Goal: Information Seeking & Learning: Learn about a topic

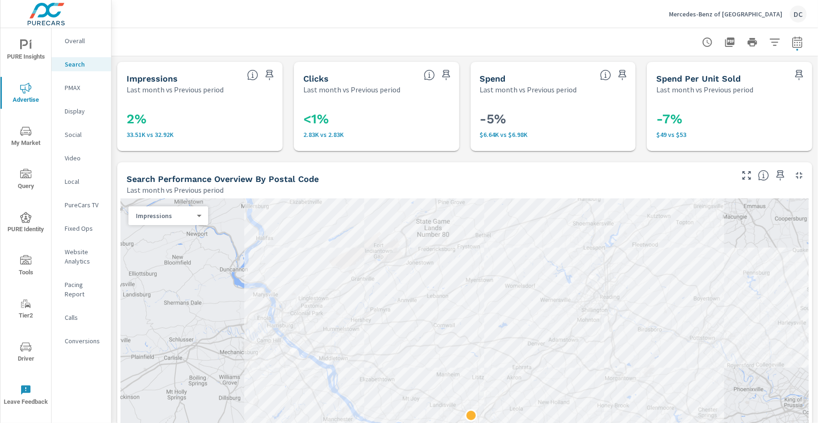
click at [72, 86] on p "PMAX" at bounding box center [84, 87] width 39 height 9
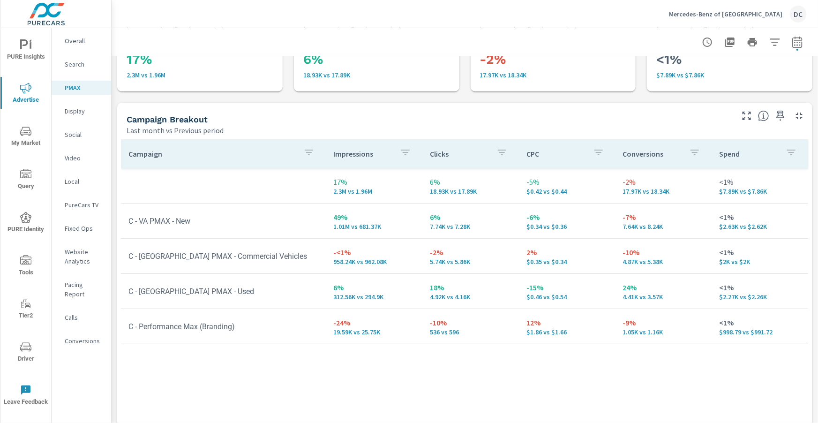
scroll to position [61, 0]
click at [83, 68] on p "Search" at bounding box center [84, 64] width 39 height 9
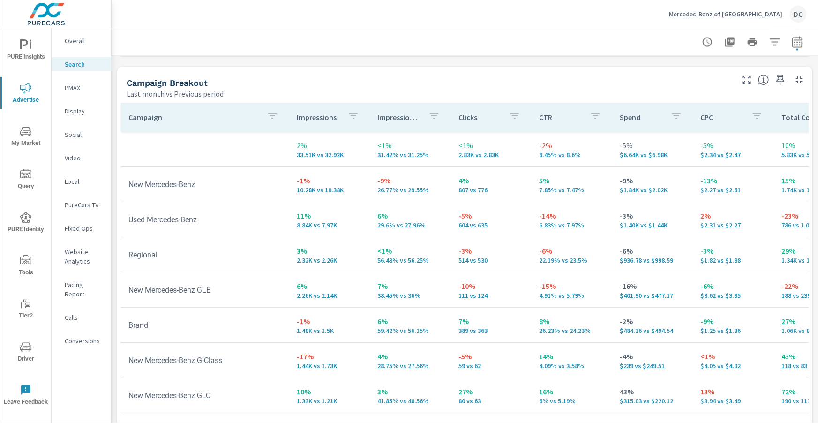
scroll to position [899, 0]
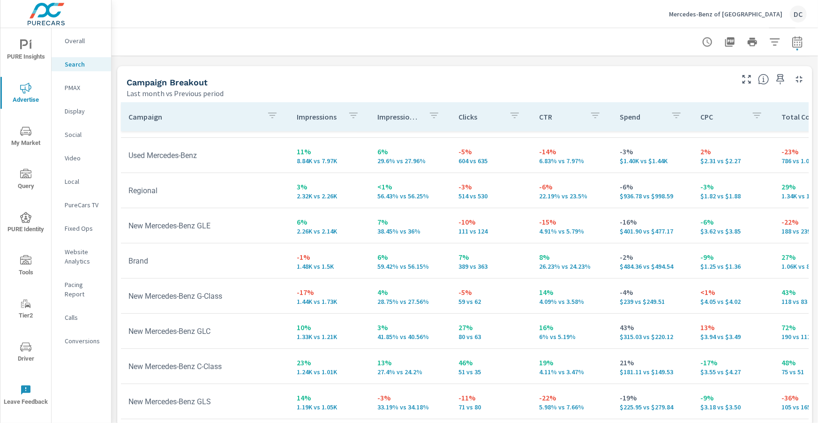
scroll to position [64, 0]
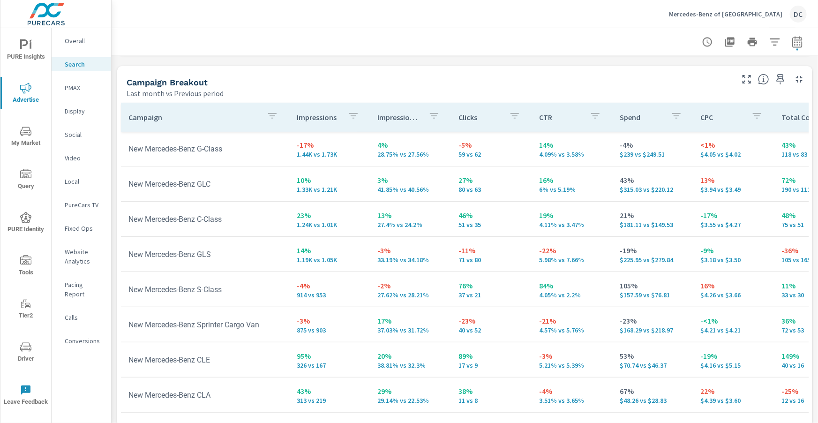
scroll to position [225, 0]
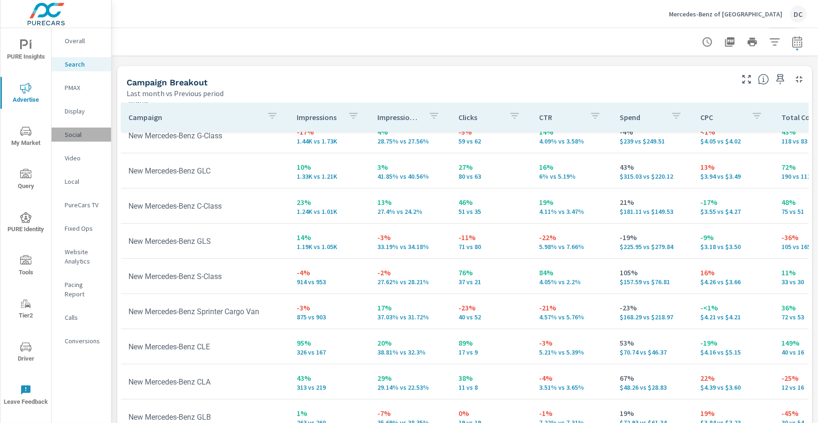
click at [67, 136] on p "Social" at bounding box center [84, 134] width 39 height 9
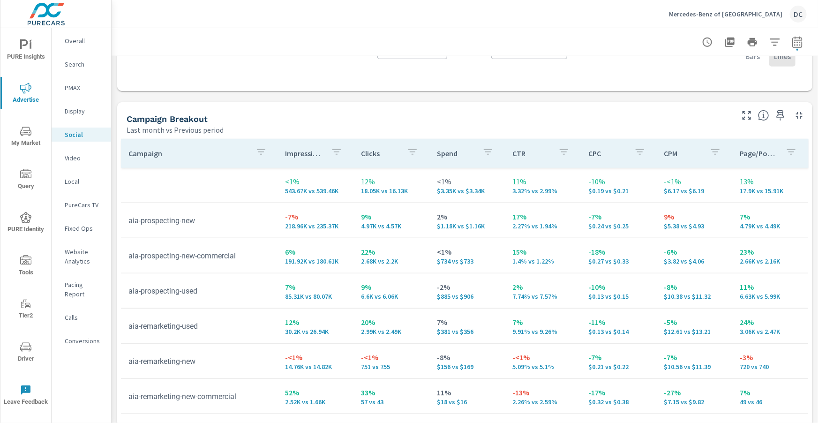
scroll to position [361, 0]
click at [77, 159] on p "Video" at bounding box center [84, 157] width 39 height 9
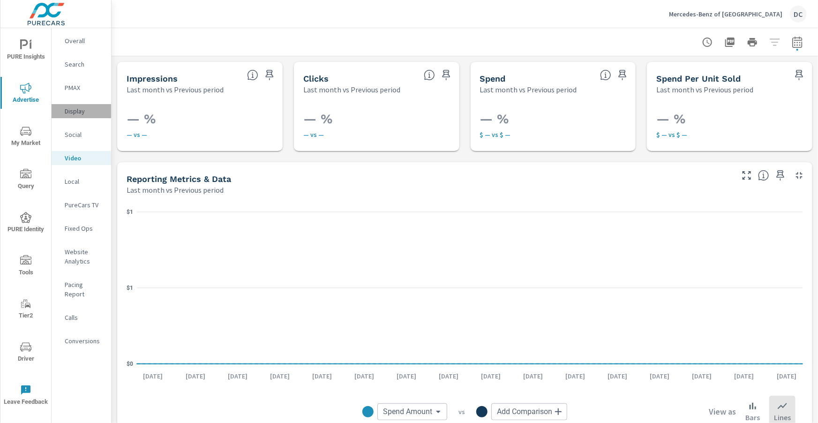
click at [79, 117] on div "Display" at bounding box center [82, 111] width 60 height 14
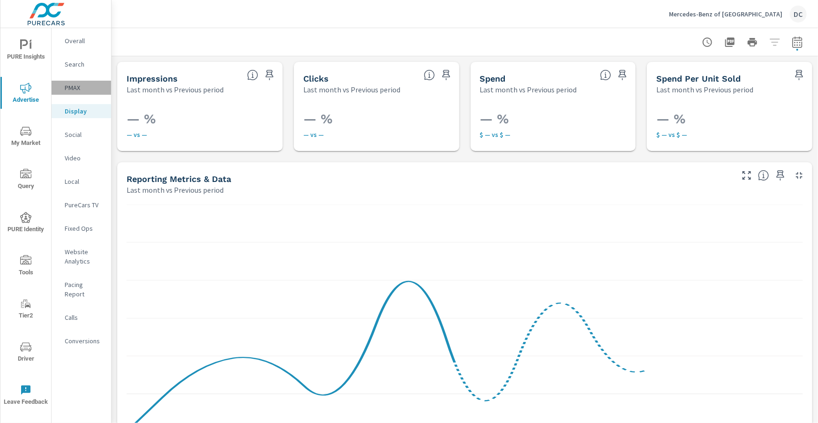
click at [79, 91] on p "PMAX" at bounding box center [84, 87] width 39 height 9
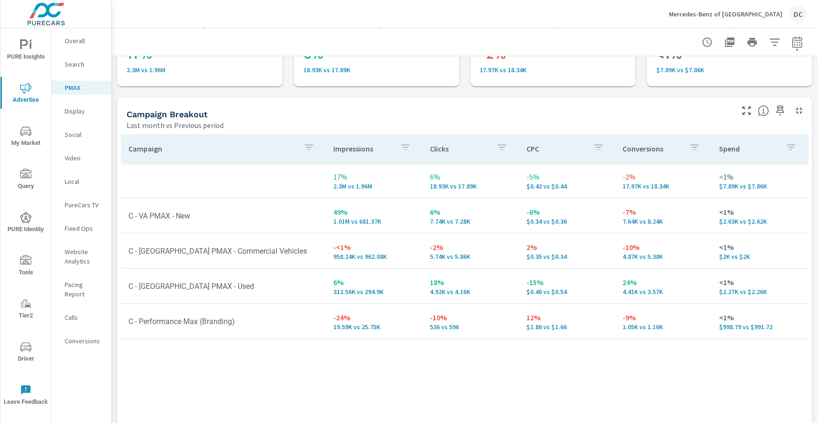
scroll to position [135, 0]
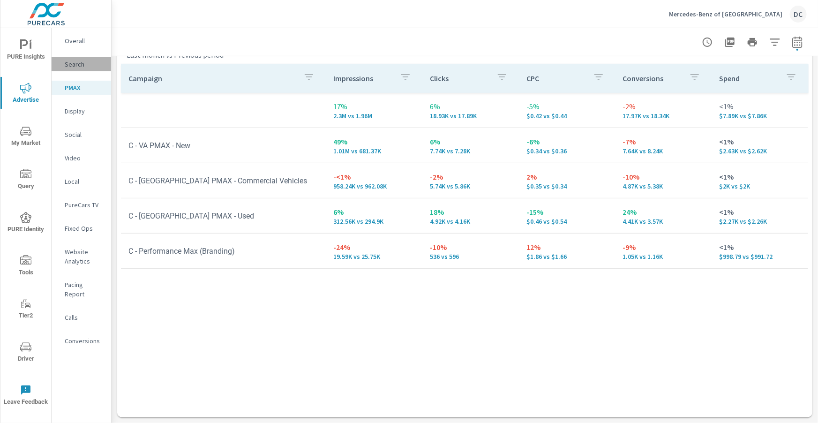
click at [79, 67] on p "Search" at bounding box center [84, 64] width 39 height 9
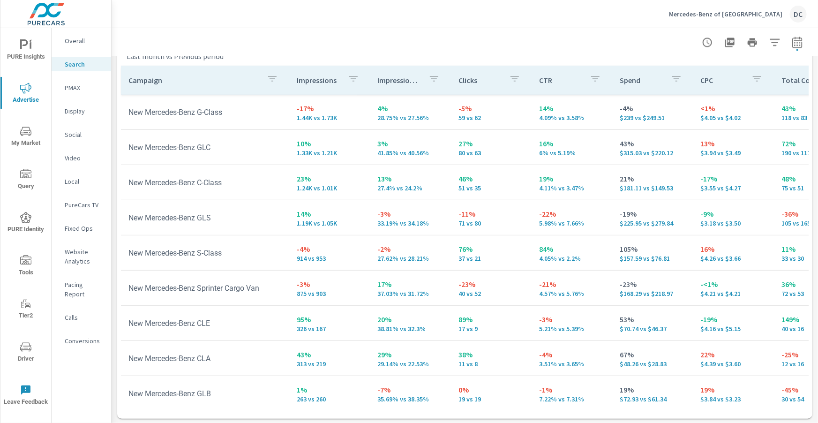
scroll to position [938, 0]
click at [31, 45] on icon "nav menu" at bounding box center [31, 45] width 2 height 7
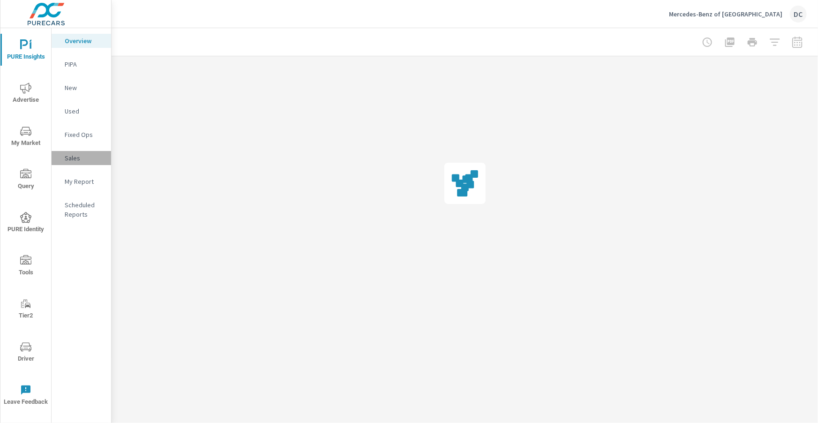
click at [80, 160] on p "Sales" at bounding box center [84, 157] width 39 height 9
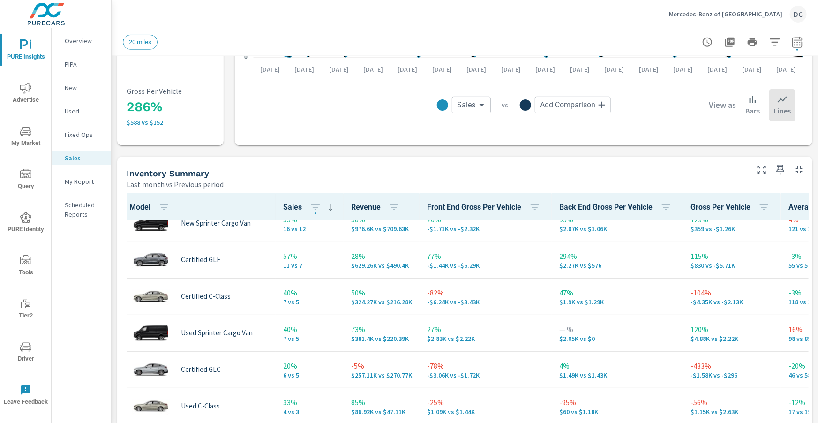
scroll to position [52, 0]
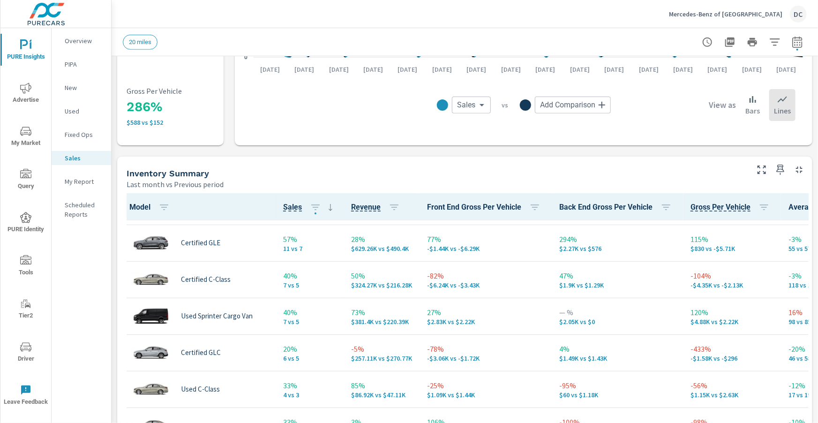
scroll to position [69, 0]
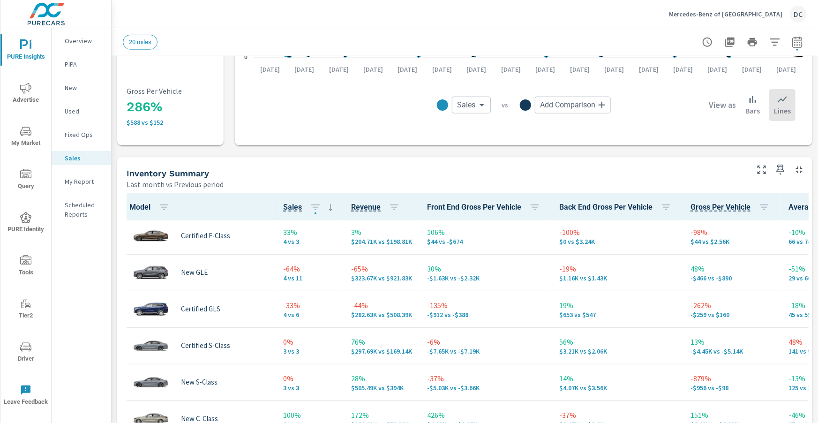
scroll to position [298, 0]
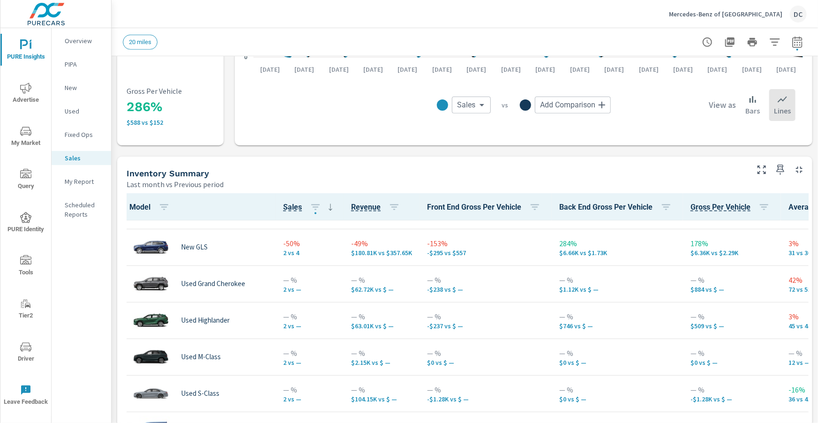
scroll to position [796, 0]
click at [73, 85] on p "New" at bounding box center [84, 87] width 39 height 9
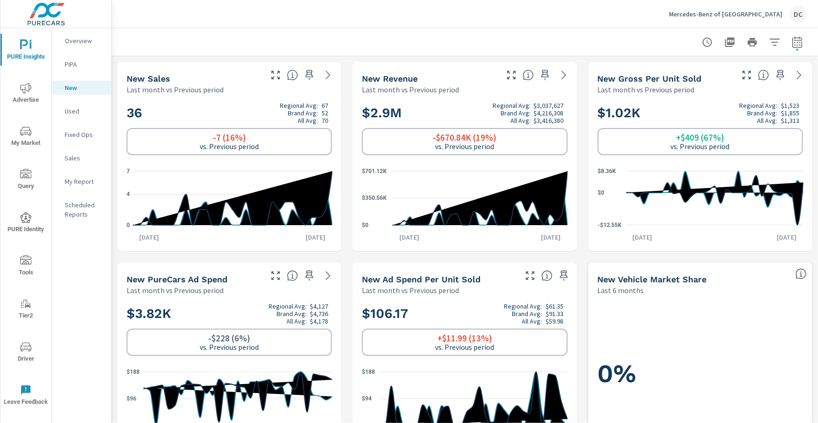
click at [83, 108] on p "Used" at bounding box center [84, 110] width 39 height 9
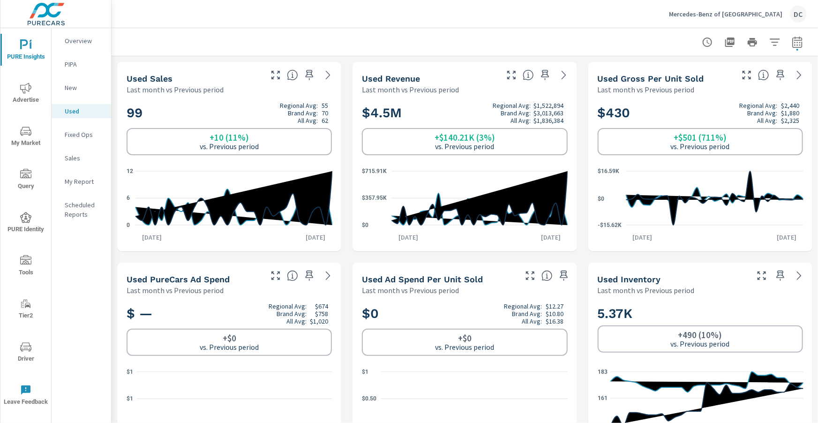
click at [76, 155] on p "Sales" at bounding box center [84, 157] width 39 height 9
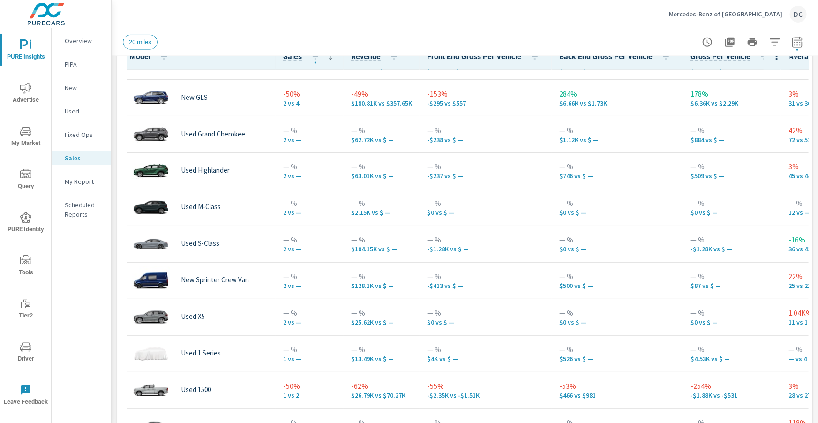
scroll to position [503, 0]
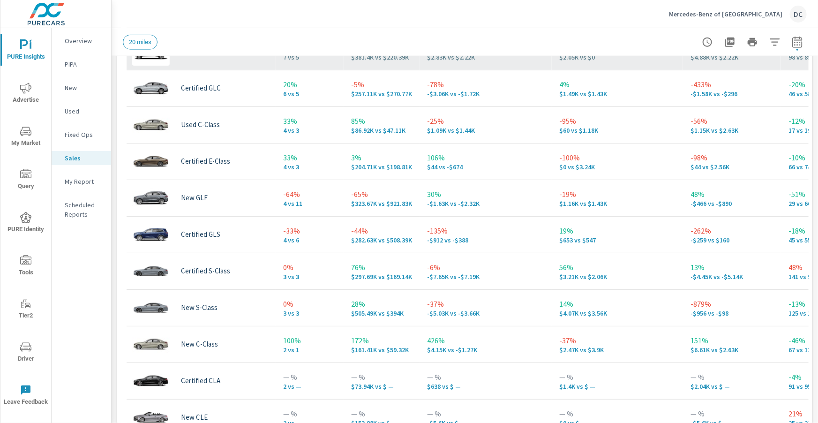
scroll to position [42, 0]
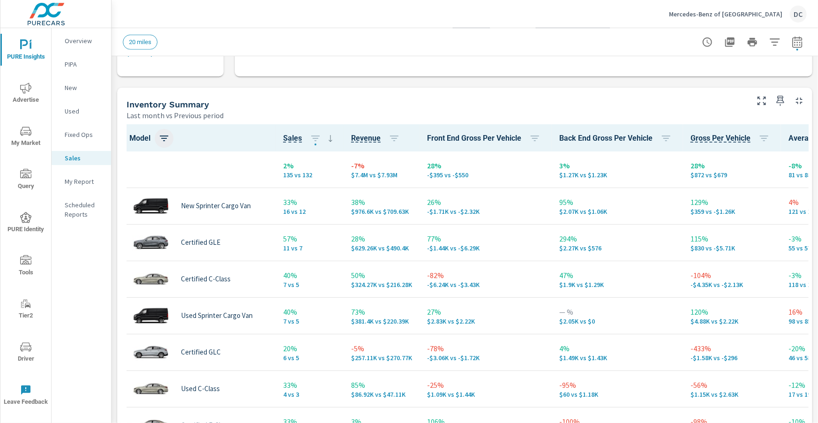
scroll to position [373, 0]
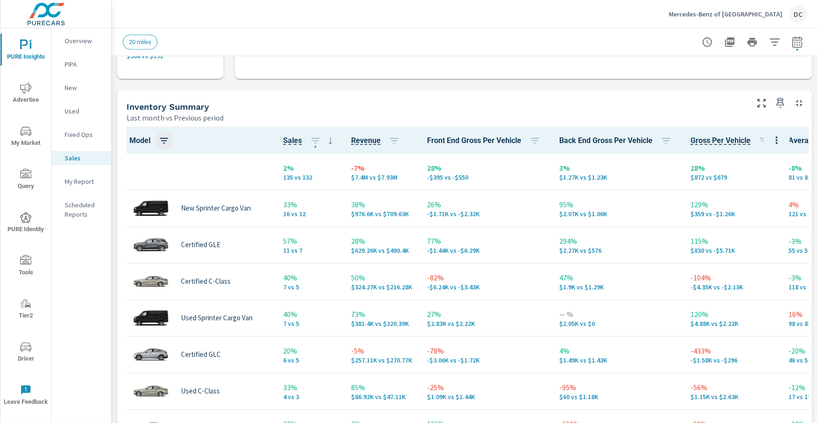
click at [166, 136] on icon "button" at bounding box center [164, 140] width 11 height 11
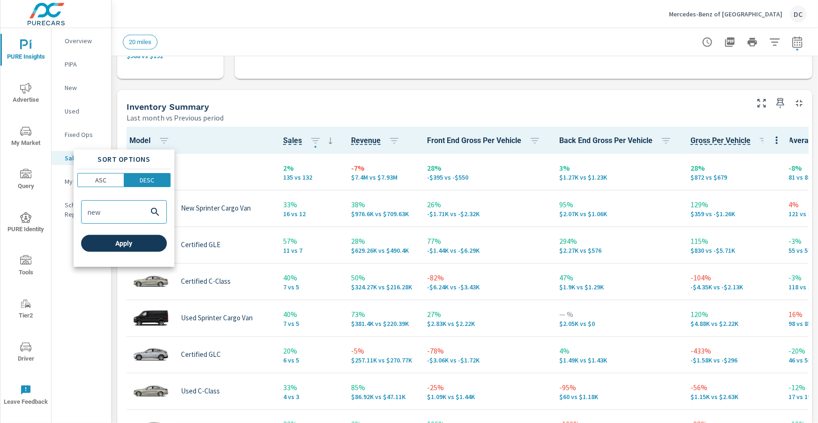
type input "new"
click at [111, 238] on button "Apply" at bounding box center [124, 243] width 86 height 17
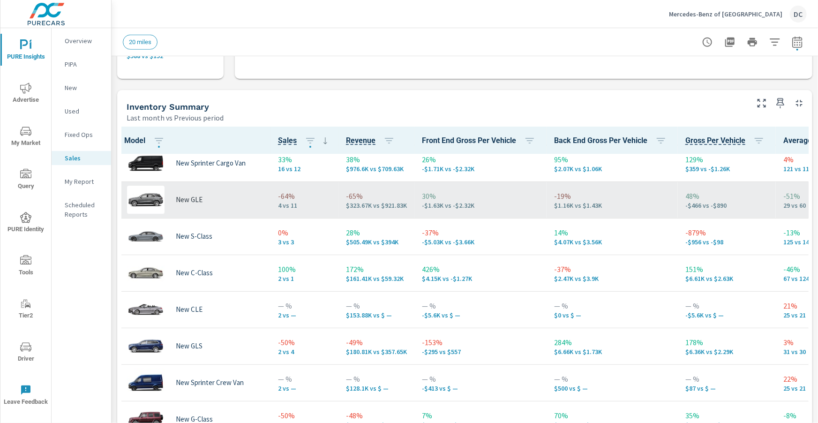
scroll to position [68, 5]
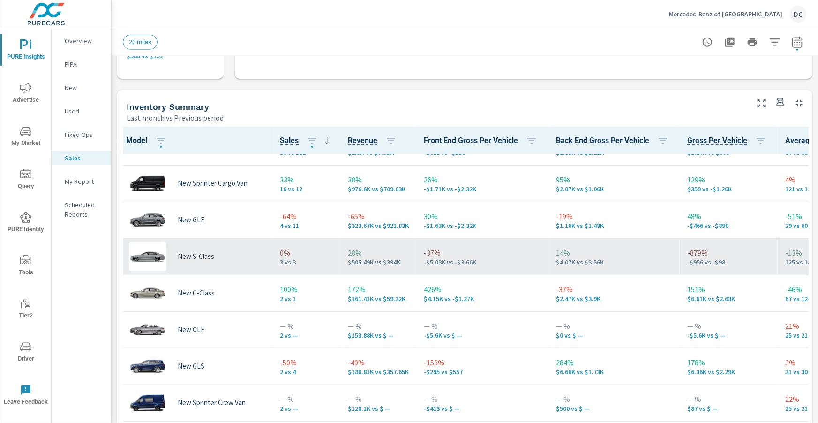
scroll to position [24, 3]
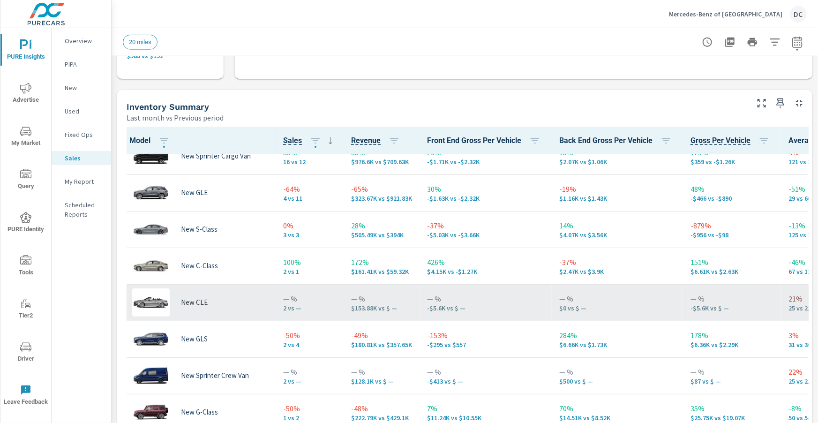
scroll to position [53, 0]
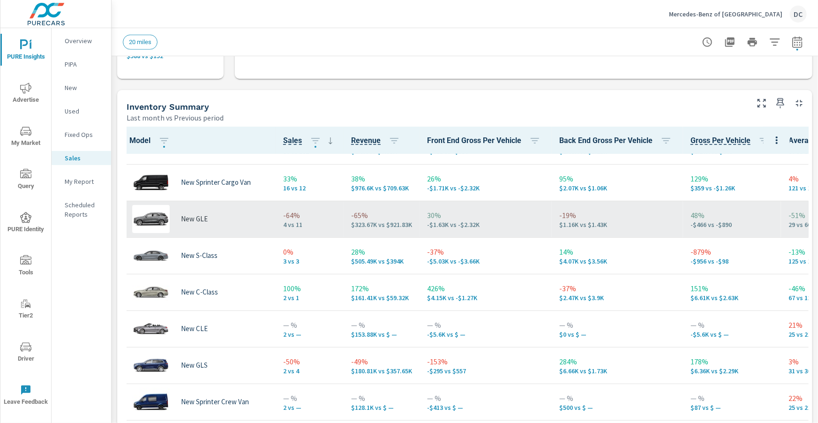
scroll to position [11, 0]
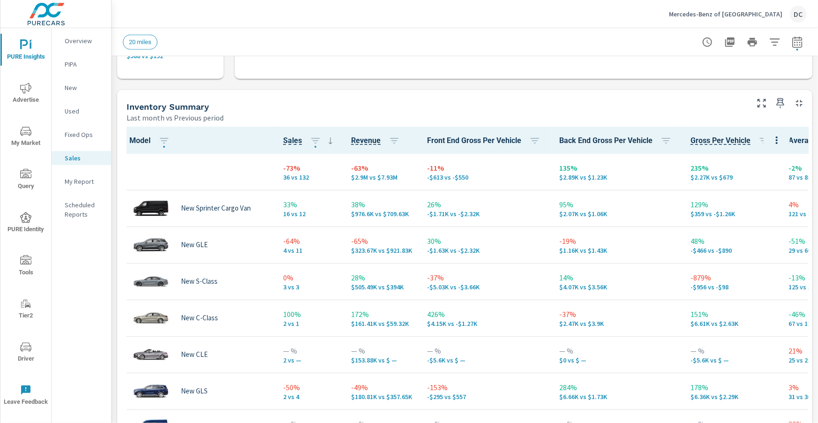
click at [27, 87] on icon "nav menu" at bounding box center [25, 88] width 11 height 11
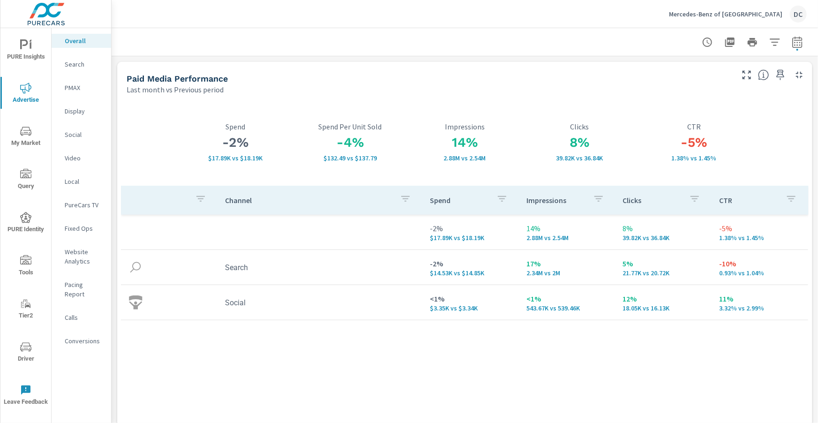
click at [75, 73] on nav "Overall Search PMAX Display Social Video Local PureCars TV Fixed Ops Website An…" at bounding box center [82, 194] width 60 height 333
click at [76, 68] on p "Search" at bounding box center [84, 64] width 39 height 9
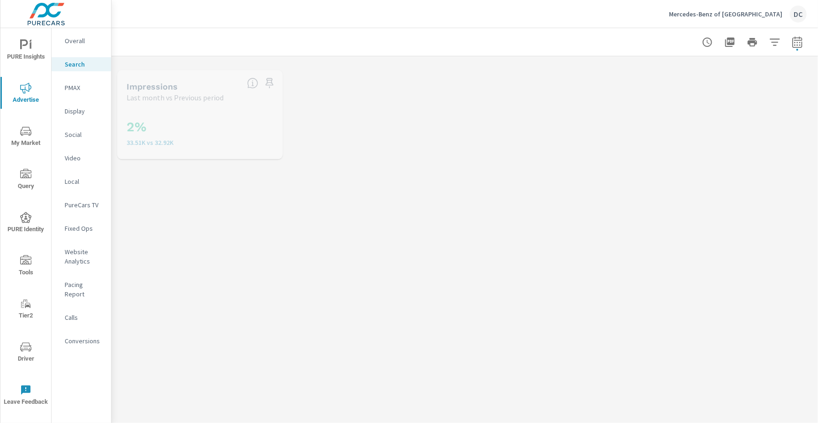
scroll to position [211, 0]
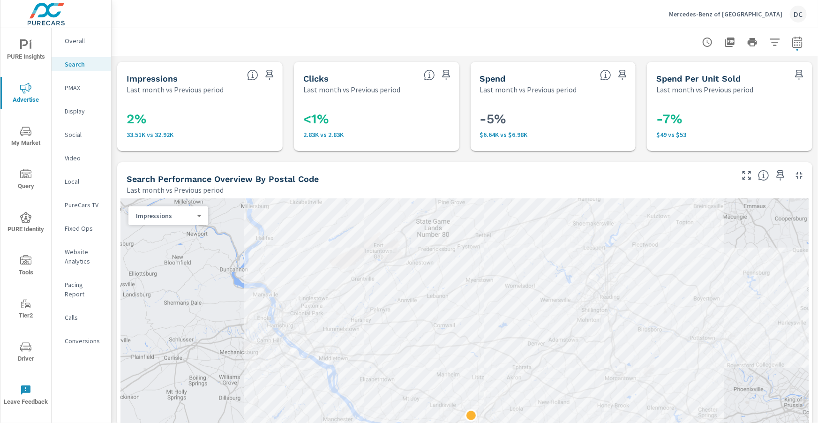
click at [206, 219] on div "Impressions 0 ​" at bounding box center [168, 215] width 80 height 19
click at [204, 219] on div "Impressions 0 ​" at bounding box center [168, 215] width 80 height 19
click at [199, 216] on body "PURE Insights Advertise My Market Query PURE Identity Tools Tier2 Driver Leave …" at bounding box center [409, 211] width 818 height 423
click at [166, 272] on li "Income" at bounding box center [164, 275] width 72 height 15
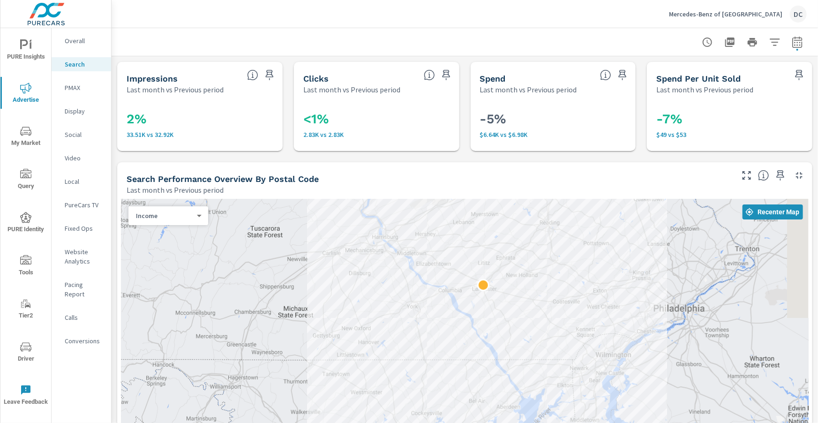
drag, startPoint x: 684, startPoint y: 273, endPoint x: 599, endPoint y: 227, distance: 96.7
click at [593, 219] on div at bounding box center [465, 409] width 688 height 421
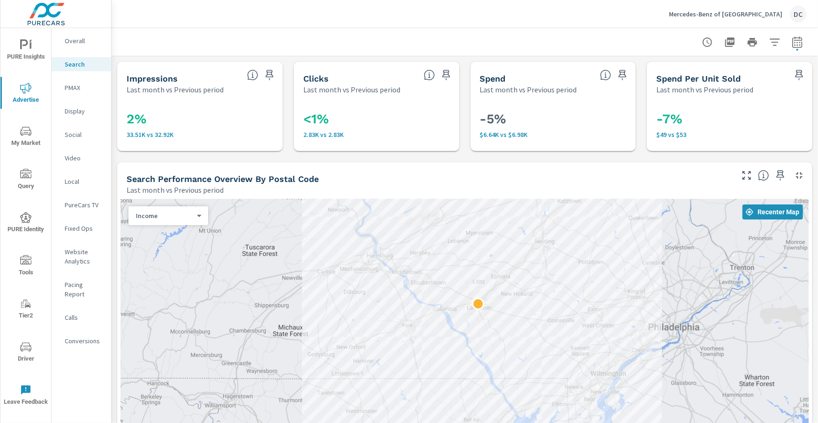
drag, startPoint x: 589, startPoint y: 306, endPoint x: 579, endPoint y: 332, distance: 28.0
click at [582, 331] on div at bounding box center [465, 409] width 688 height 421
click at [523, 262] on div at bounding box center [465, 409] width 688 height 421
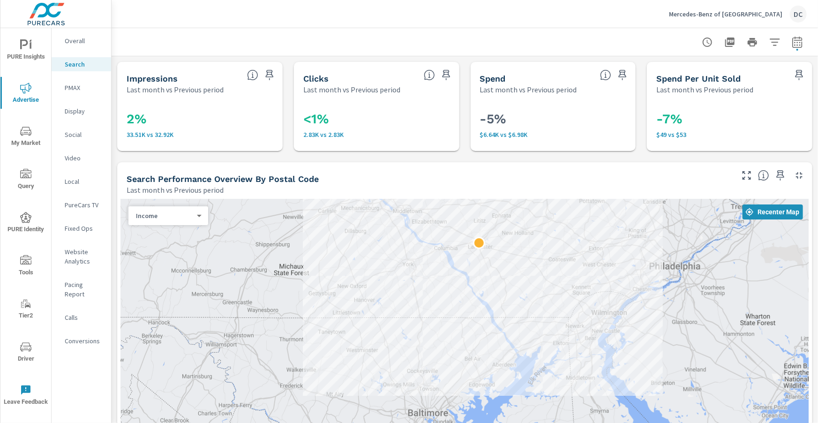
drag, startPoint x: 559, startPoint y: 304, endPoint x: 560, endPoint y: 263, distance: 41.3
click at [562, 240] on div at bounding box center [465, 409] width 688 height 421
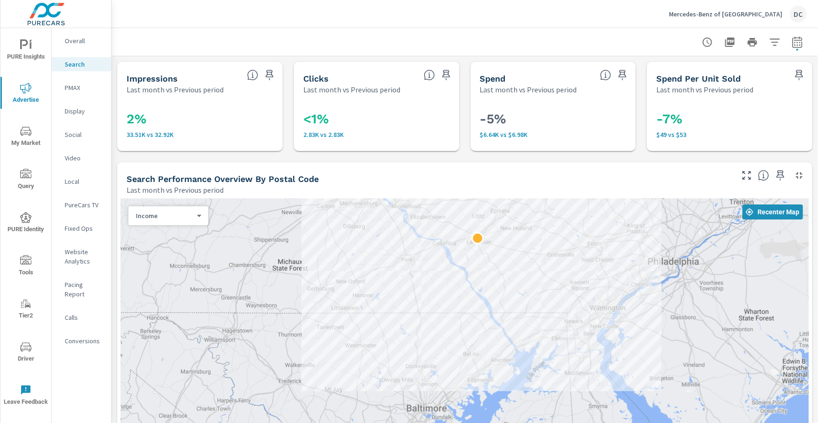
click at [542, 258] on div at bounding box center [465, 409] width 688 height 421
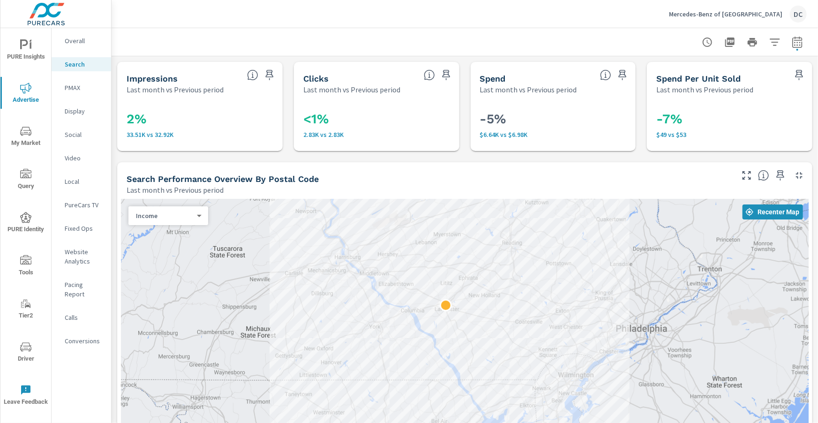
drag, startPoint x: 541, startPoint y: 259, endPoint x: 508, endPoint y: 330, distance: 77.8
click at [507, 330] on div at bounding box center [465, 409] width 688 height 421
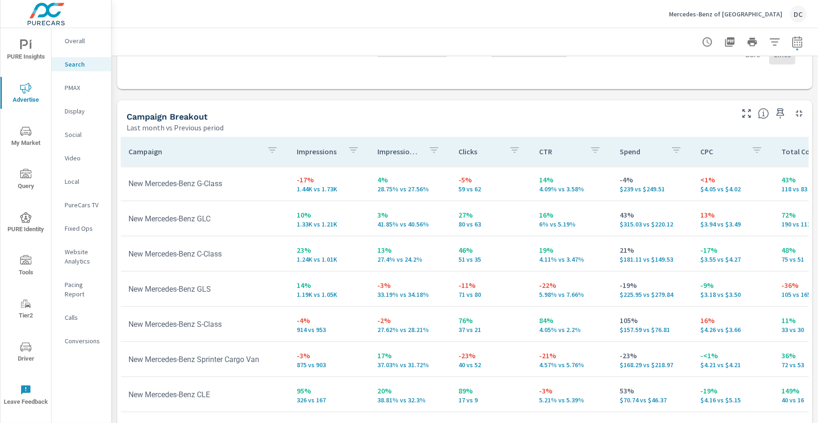
scroll to position [938, 0]
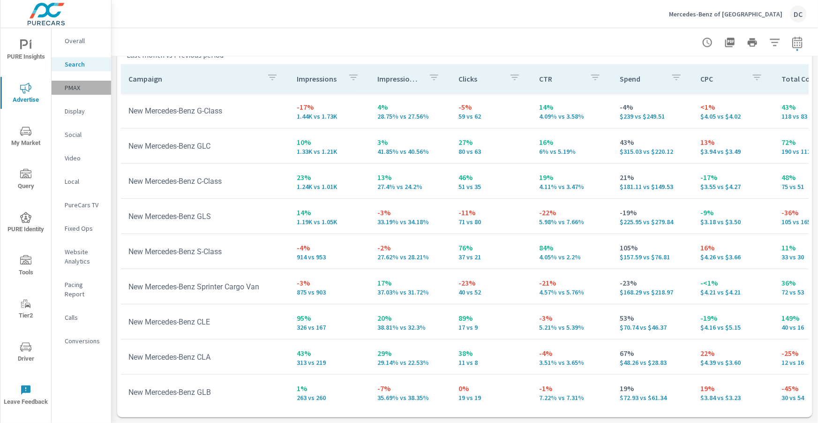
click at [75, 91] on p "PMAX" at bounding box center [84, 87] width 39 height 9
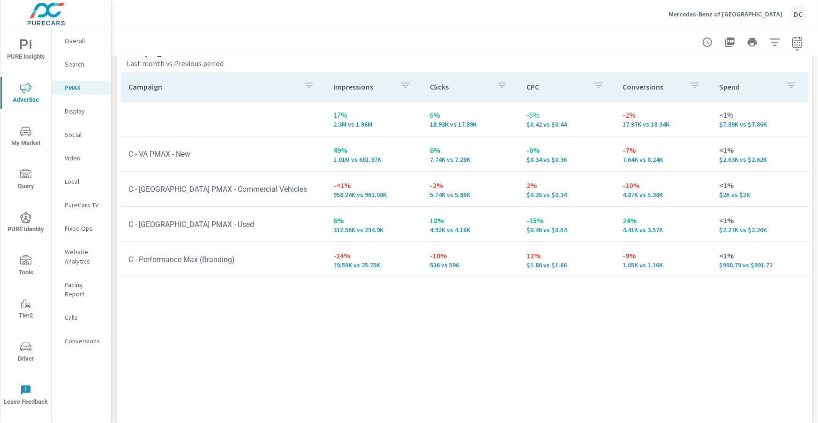
scroll to position [135, 0]
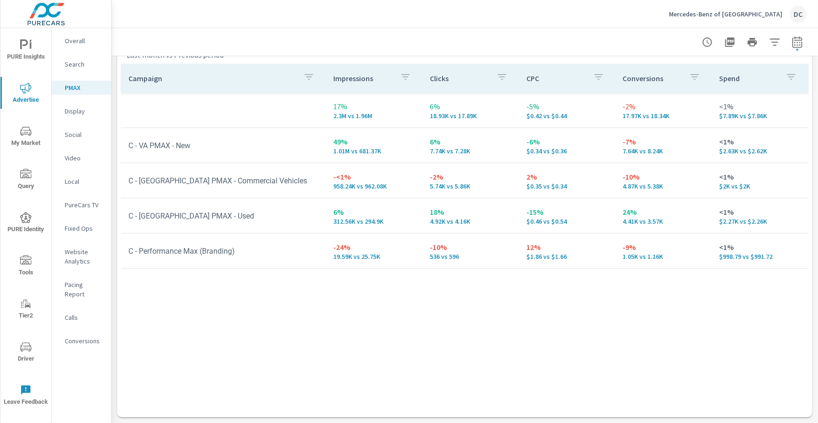
click at [70, 136] on p "Social" at bounding box center [84, 134] width 39 height 9
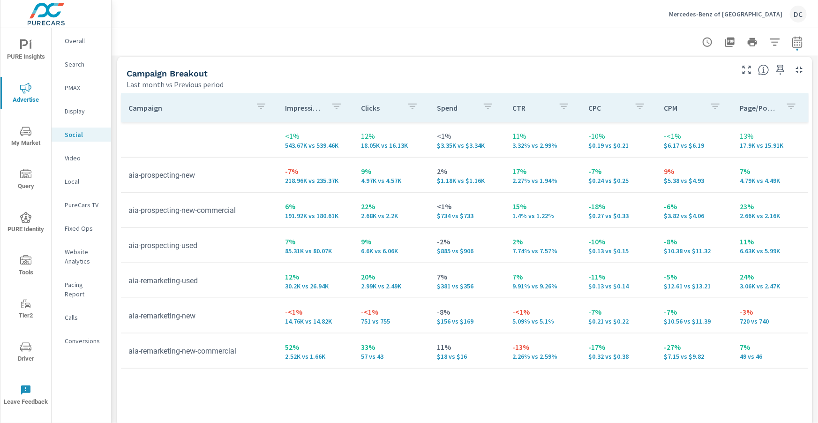
scroll to position [435, 0]
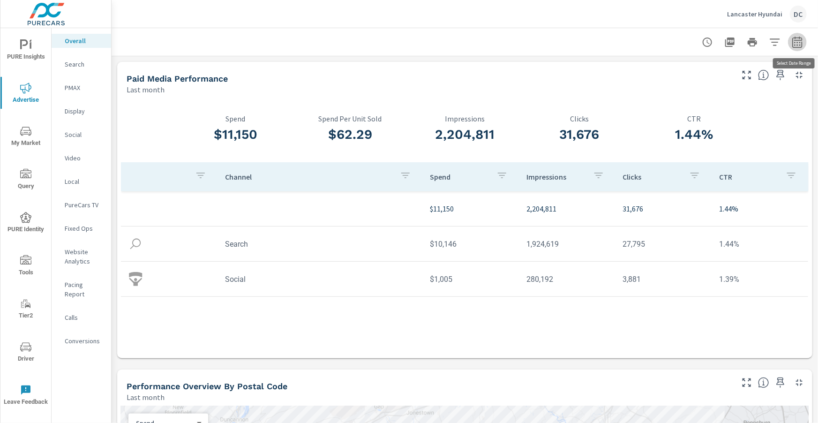
click at [797, 44] on icon "button" at bounding box center [797, 42] width 11 height 11
select select "Last month"
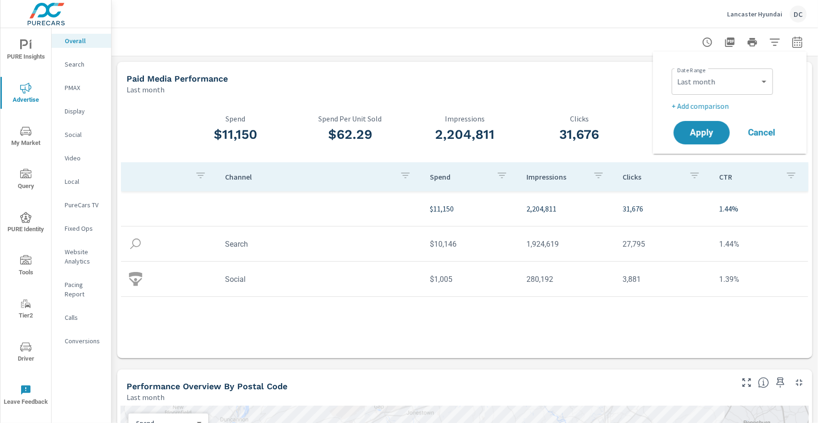
click at [715, 104] on p "+ Add comparison" at bounding box center [732, 105] width 120 height 11
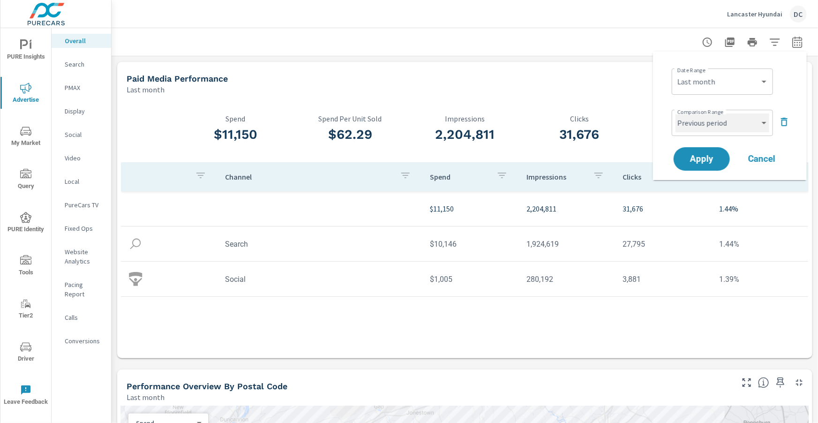
click at [716, 117] on select "Custom Previous period Previous month Previous year" at bounding box center [723, 122] width 94 height 19
click at [676, 113] on select "Custom Previous period Previous month Previous year" at bounding box center [723, 122] width 94 height 19
select select "Previous month"
click at [711, 155] on span "Apply" at bounding box center [702, 159] width 38 height 9
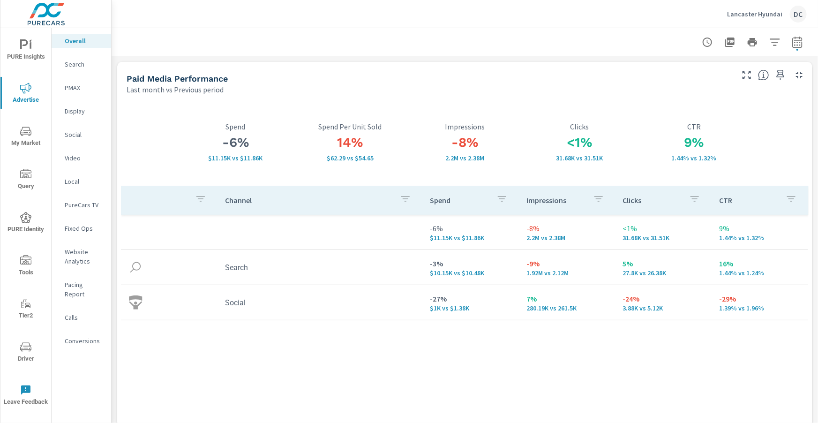
click at [81, 62] on p "Search" at bounding box center [84, 64] width 39 height 9
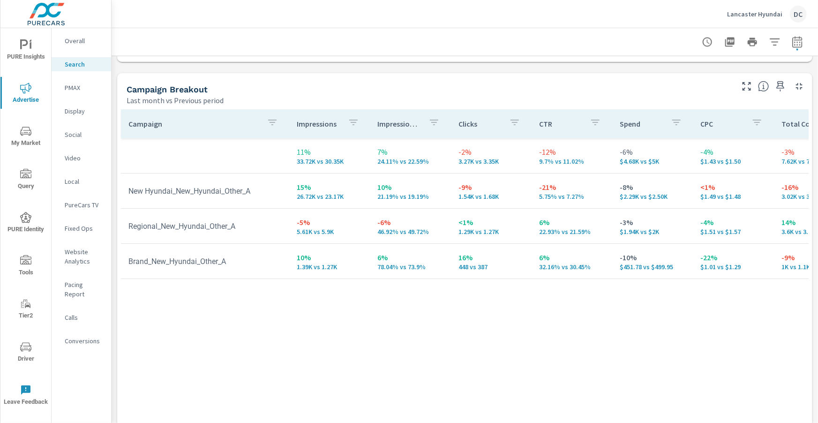
scroll to position [938, 0]
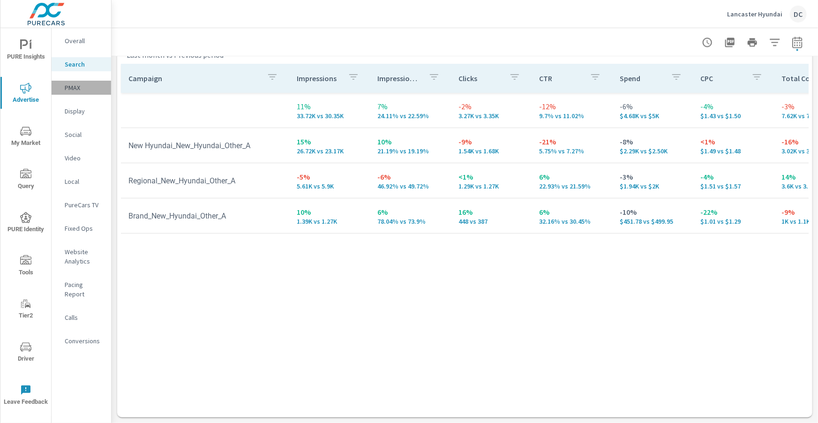
click at [75, 88] on p "PMAX" at bounding box center [84, 87] width 39 height 9
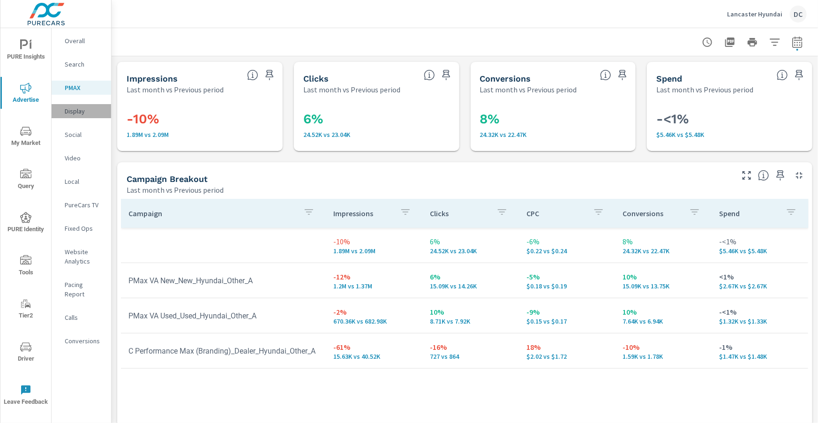
click at [75, 112] on p "Display" at bounding box center [84, 110] width 39 height 9
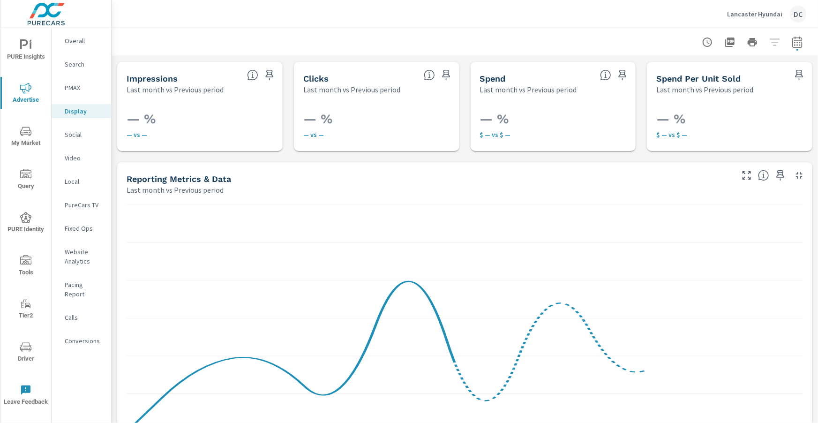
click at [79, 133] on p "Social" at bounding box center [84, 134] width 39 height 9
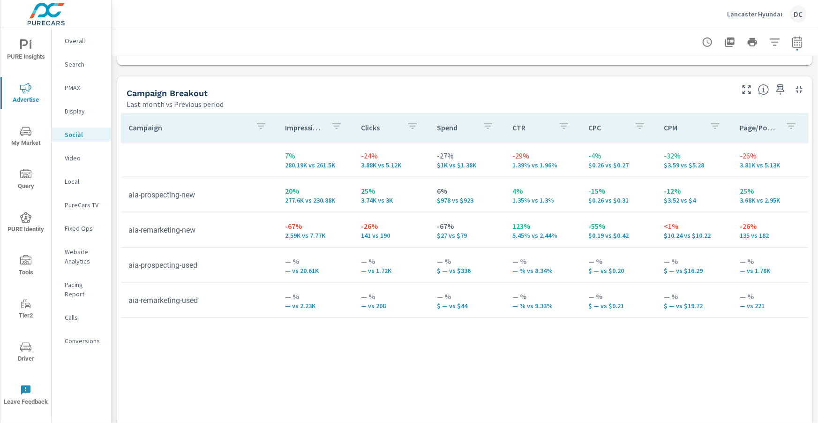
scroll to position [396, 0]
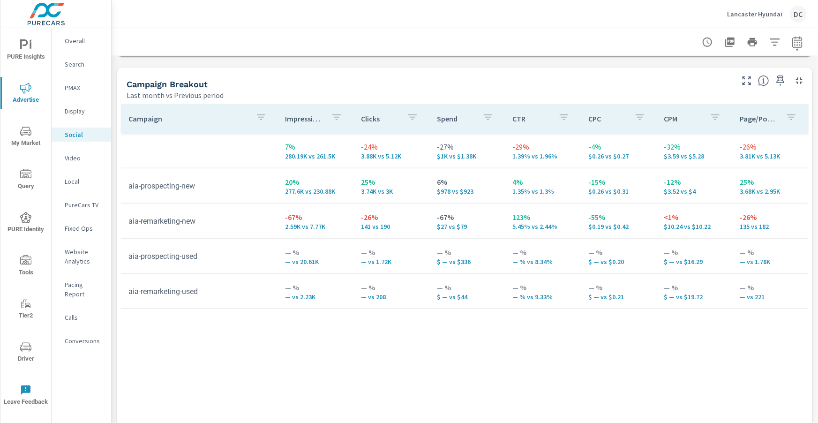
click at [799, 46] on icon "button" at bounding box center [797, 42] width 11 height 11
select select "Last month"
select select "Previous period"
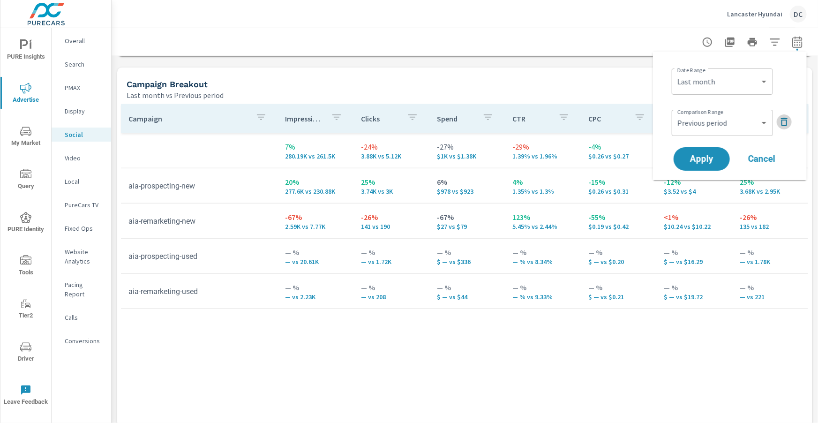
click at [786, 125] on icon "button" at bounding box center [784, 122] width 7 height 8
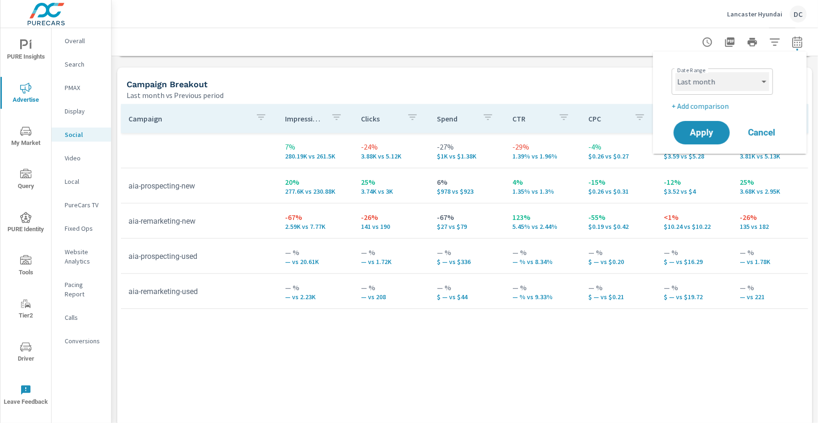
click at [765, 85] on select "Custom Yesterday Last week Last 7 days Last 14 days Last 30 days Last 45 days L…" at bounding box center [723, 81] width 94 height 19
click at [676, 72] on select "Custom Yesterday Last week Last 7 days Last 14 days Last 30 days Last 45 days L…" at bounding box center [723, 81] width 94 height 19
select select "Month to date"
click at [712, 130] on span "Apply" at bounding box center [702, 132] width 38 height 9
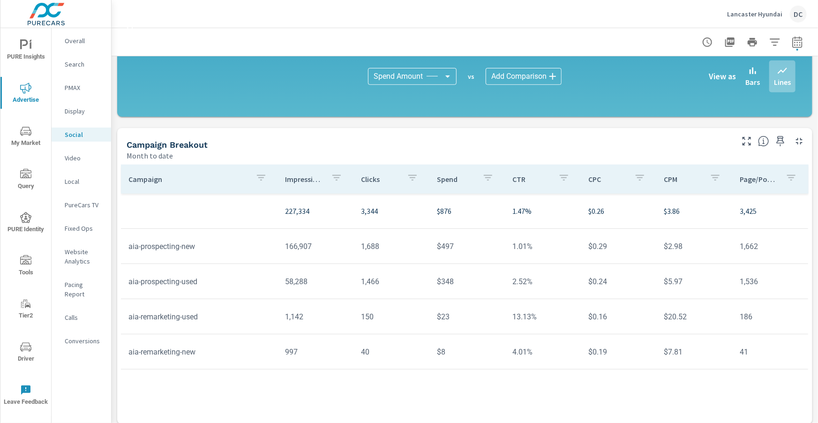
scroll to position [249, 0]
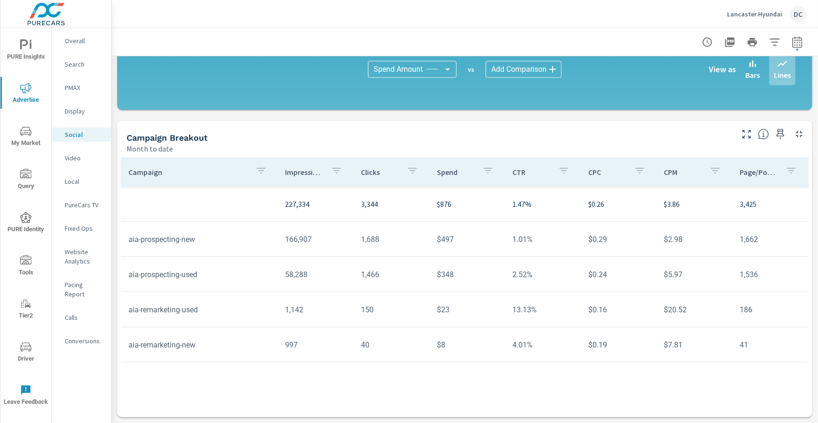
click at [801, 44] on icon "button" at bounding box center [797, 42] width 11 height 11
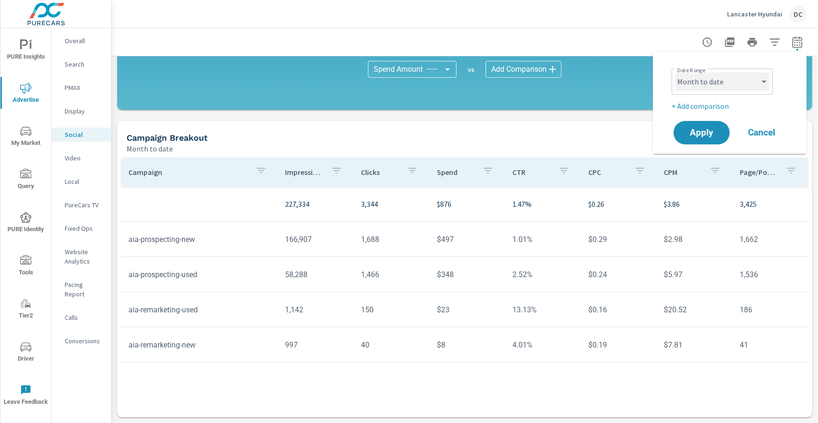
click at [767, 86] on select "Custom Yesterday Last week Last 7 days Last 14 days Last 30 days Last 45 days L…" at bounding box center [723, 81] width 94 height 19
click at [676, 72] on select "Custom Yesterday Last week Last 7 days Last 14 days Last 30 days Last 45 days L…" at bounding box center [723, 81] width 94 height 19
select select "Last month"
click at [729, 103] on p "+ Add comparison" at bounding box center [732, 105] width 120 height 11
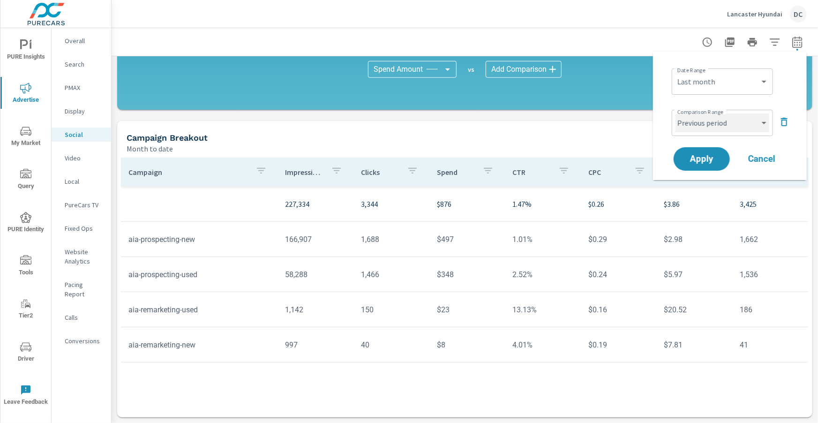
click at [730, 121] on select "Custom Previous period Previous month Previous year" at bounding box center [723, 122] width 94 height 19
click at [676, 113] on select "Custom Previous period Previous month Previous year" at bounding box center [723, 122] width 94 height 19
select select "Previous month"
click at [712, 155] on span "Apply" at bounding box center [702, 159] width 38 height 9
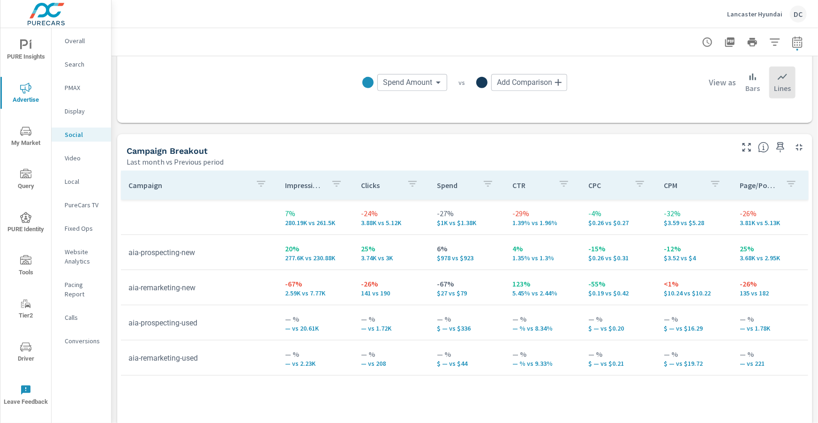
scroll to position [354, 0]
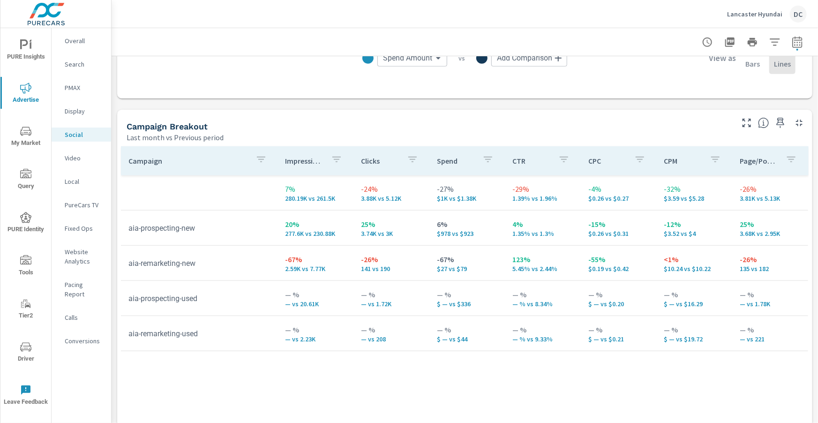
click at [79, 45] on p "Overall" at bounding box center [84, 40] width 39 height 9
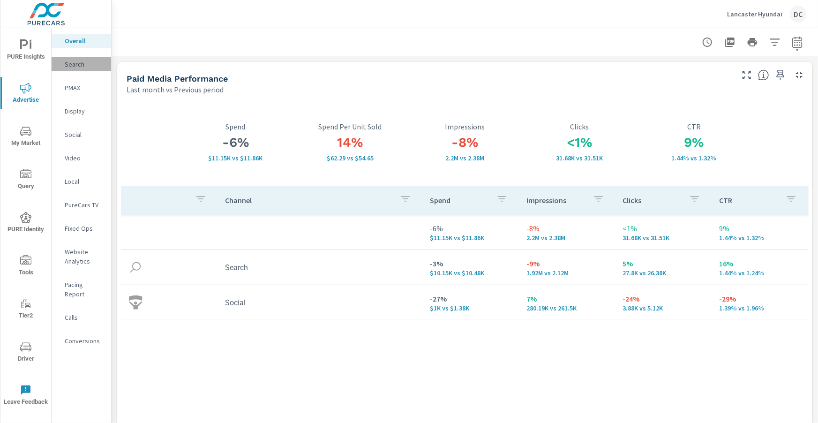
click at [79, 68] on p "Search" at bounding box center [84, 64] width 39 height 9
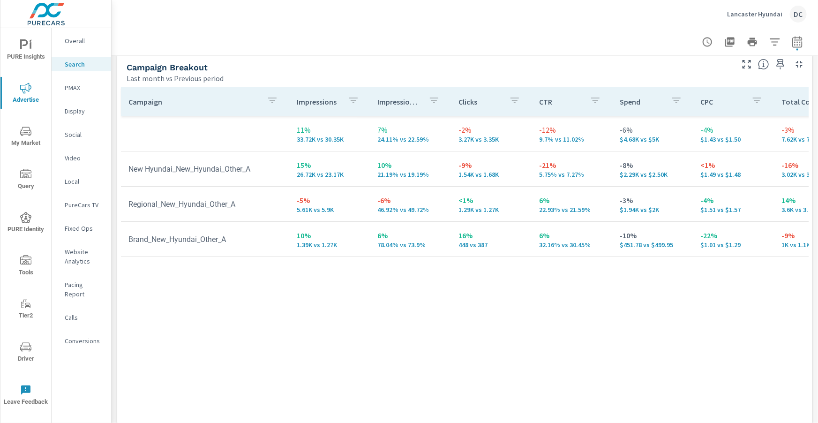
scroll to position [919, 0]
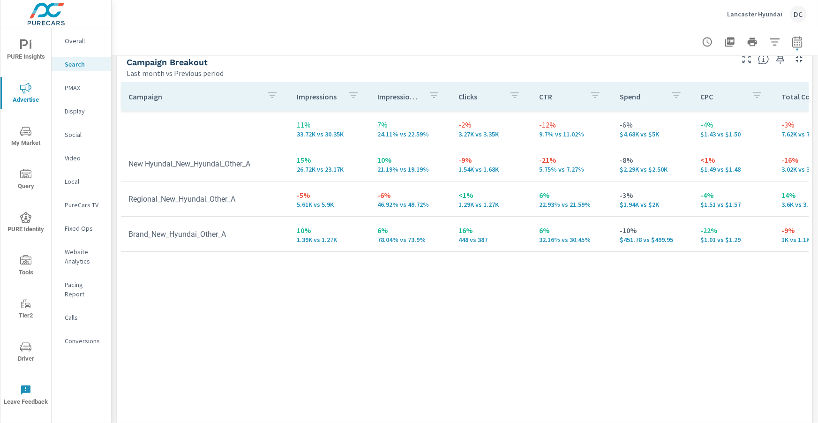
click at [31, 51] on span "PURE Insights" at bounding box center [25, 50] width 45 height 23
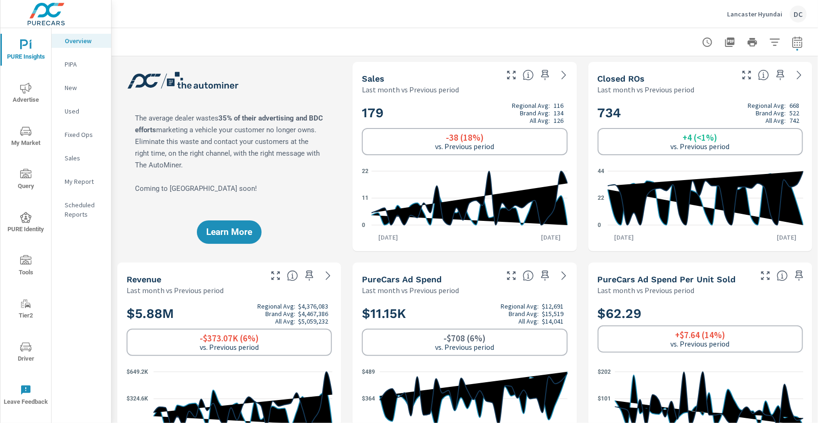
click at [73, 89] on p "New" at bounding box center [84, 87] width 39 height 9
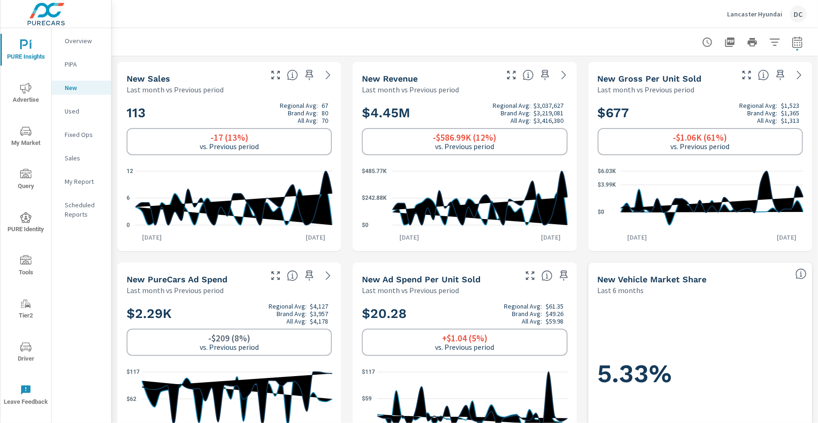
click at [75, 108] on p "Used" at bounding box center [84, 110] width 39 height 9
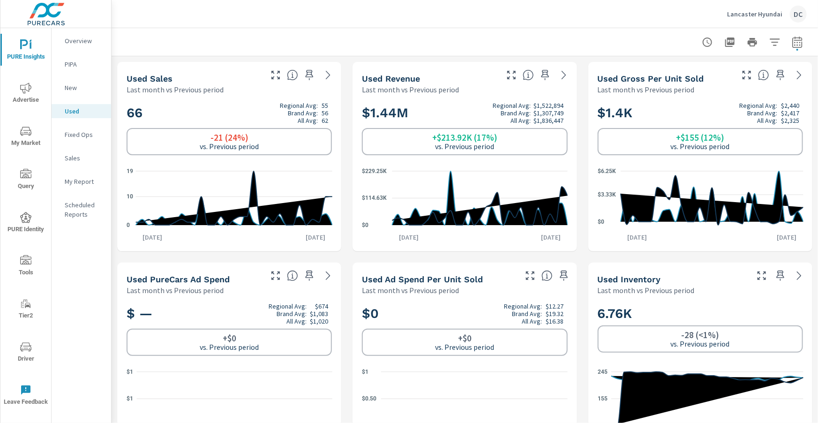
click at [78, 158] on p "Sales" at bounding box center [84, 157] width 39 height 9
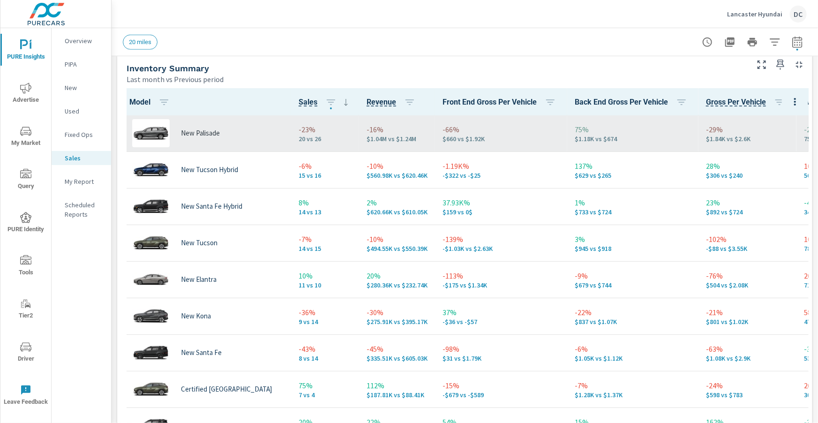
scroll to position [7, 0]
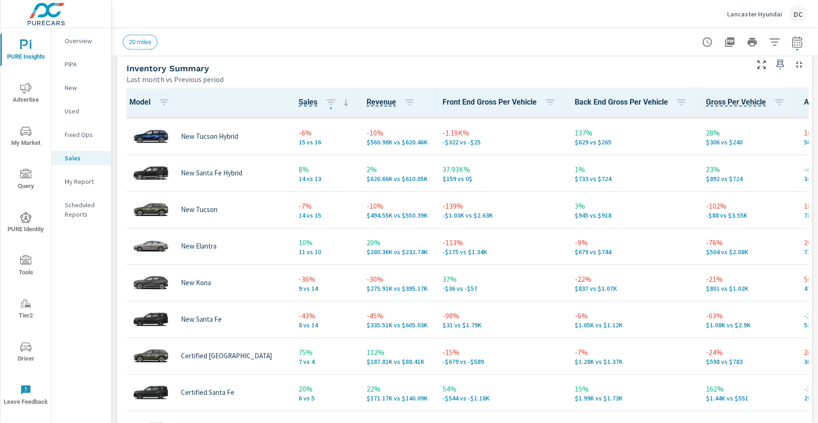
scroll to position [73, 0]
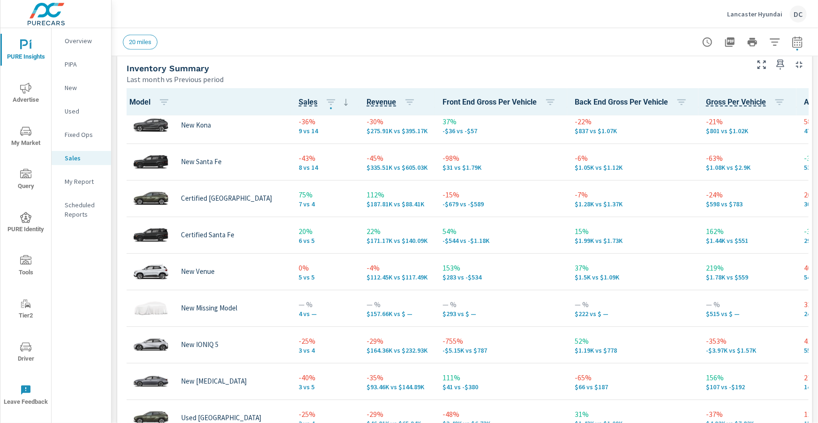
scroll to position [245, 0]
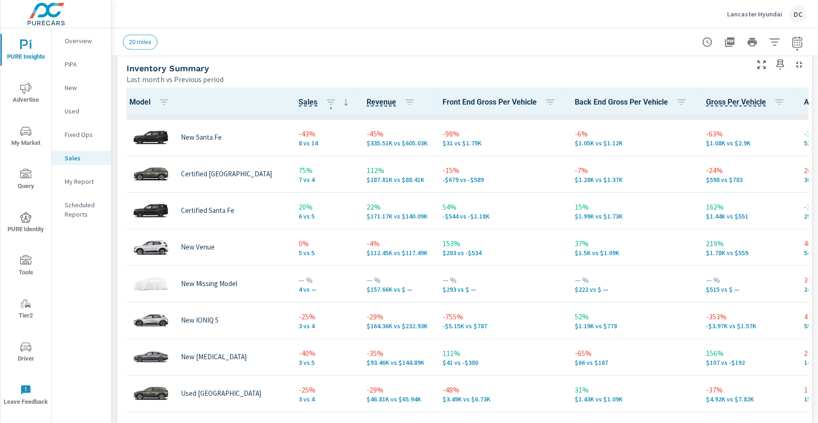
scroll to position [261, 0]
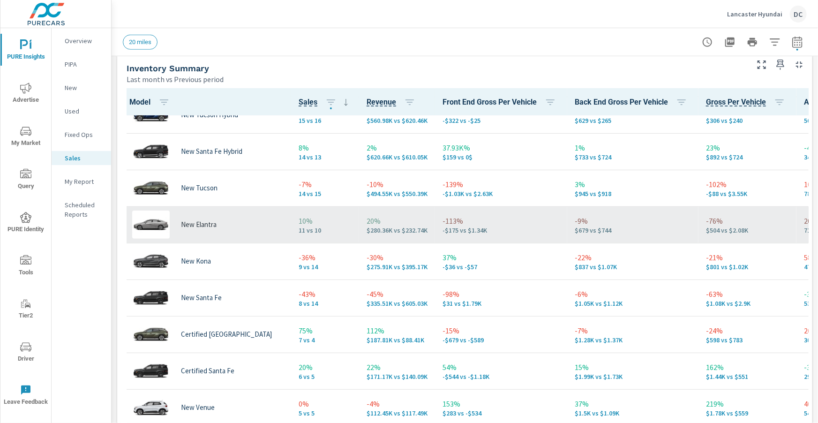
scroll to position [65, 0]
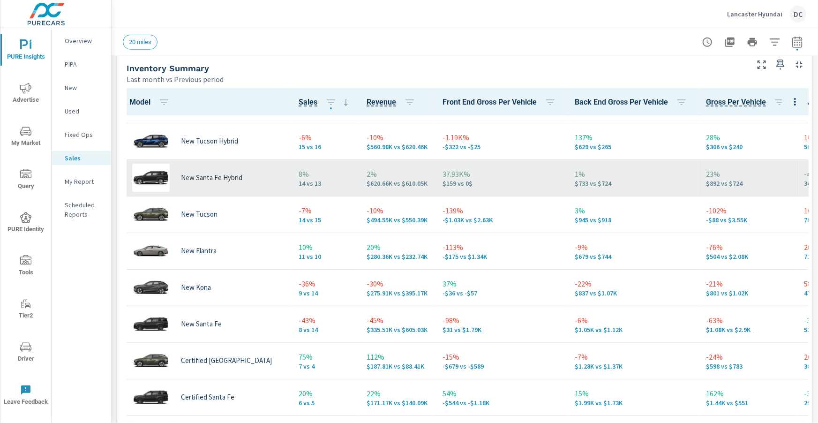
scroll to position [66, 0]
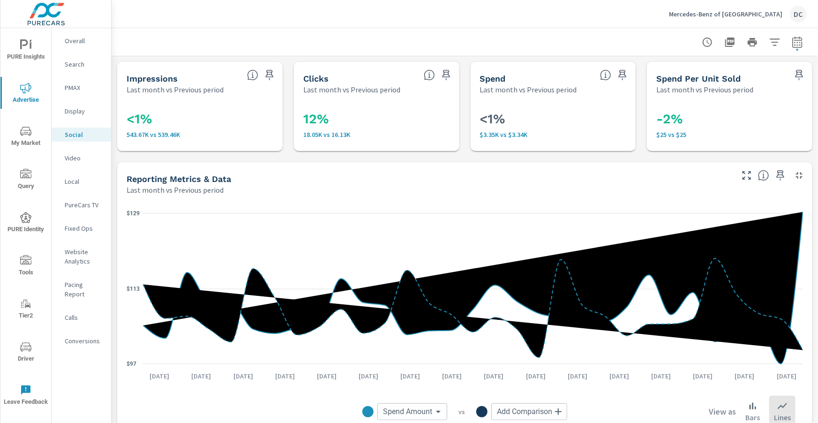
scroll to position [435, 0]
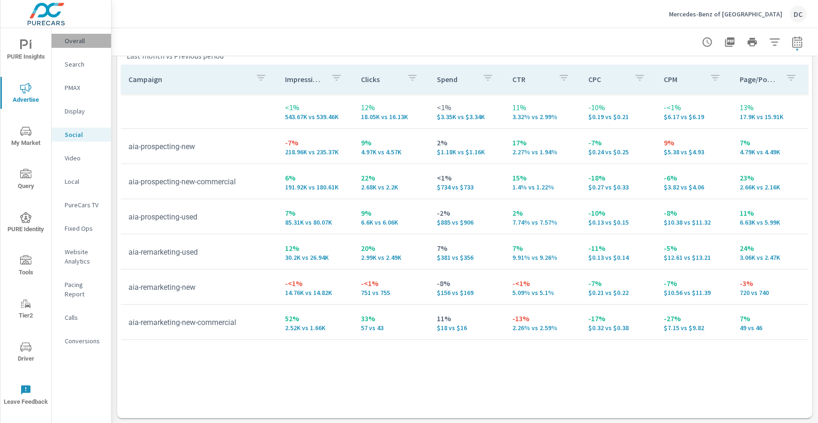
click at [76, 42] on p "Overall" at bounding box center [84, 40] width 39 height 9
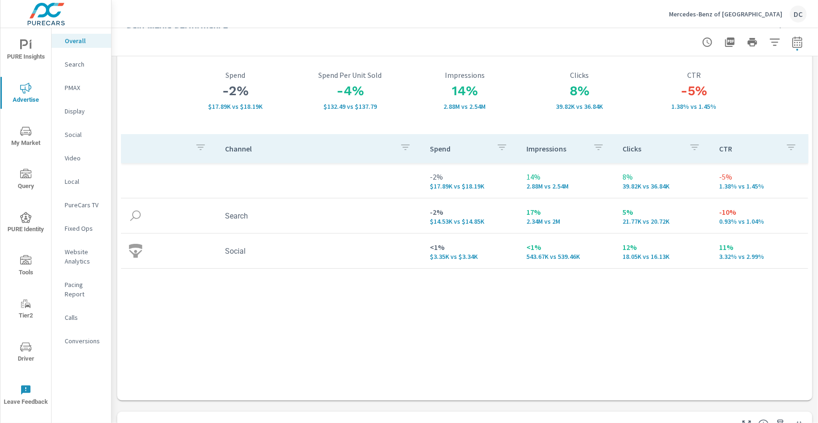
scroll to position [52, 0]
click at [69, 136] on p "Social" at bounding box center [84, 134] width 39 height 9
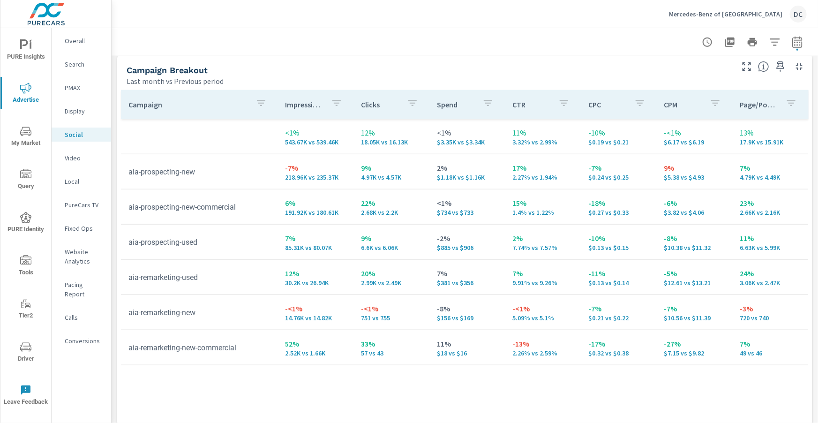
scroll to position [436, 0]
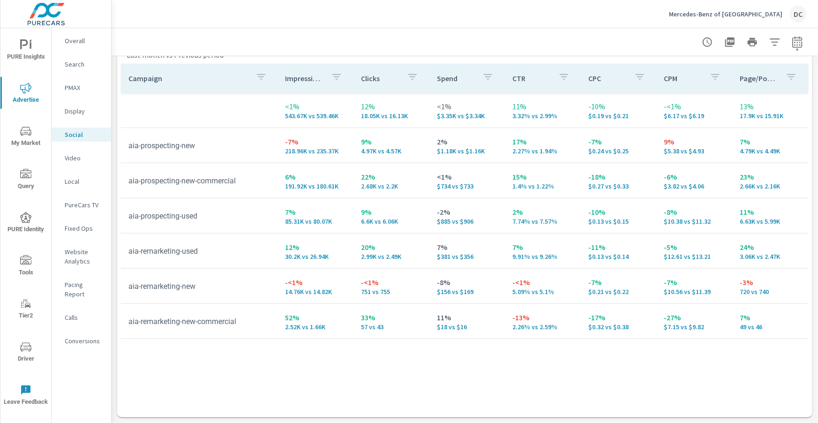
click at [76, 61] on p "Search" at bounding box center [84, 64] width 39 height 9
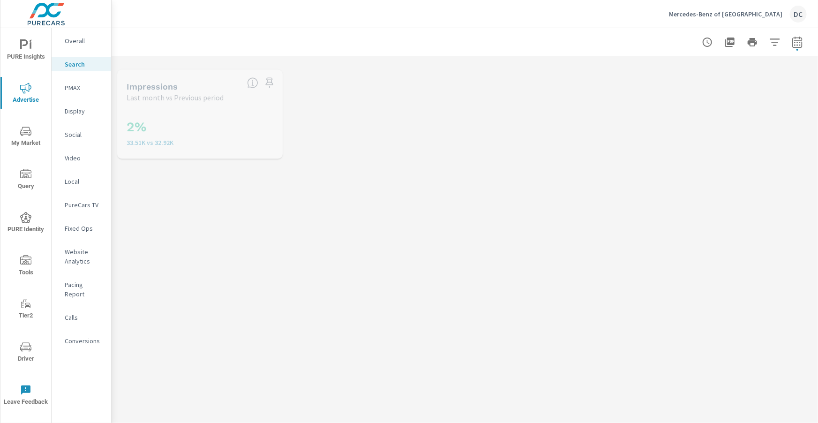
scroll to position [211, 0]
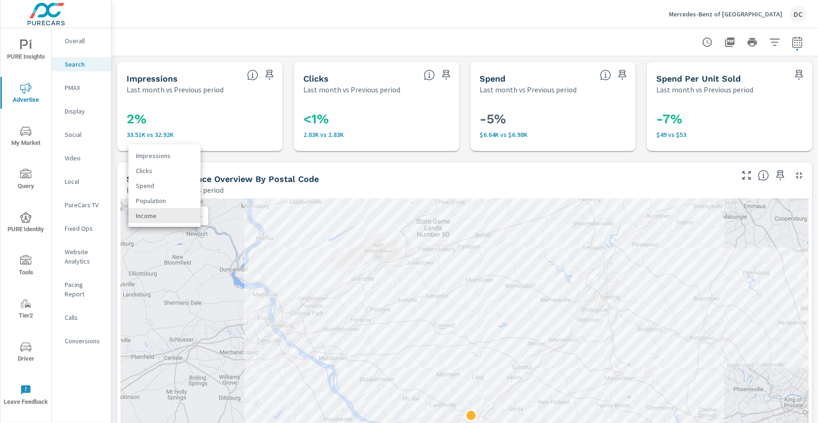
click at [199, 217] on body "PURE Insights Advertise My Market Query PURE Identity Tools Tier2 Driver Leave …" at bounding box center [409, 211] width 818 height 423
click at [196, 158] on li "Impressions" at bounding box center [164, 155] width 72 height 15
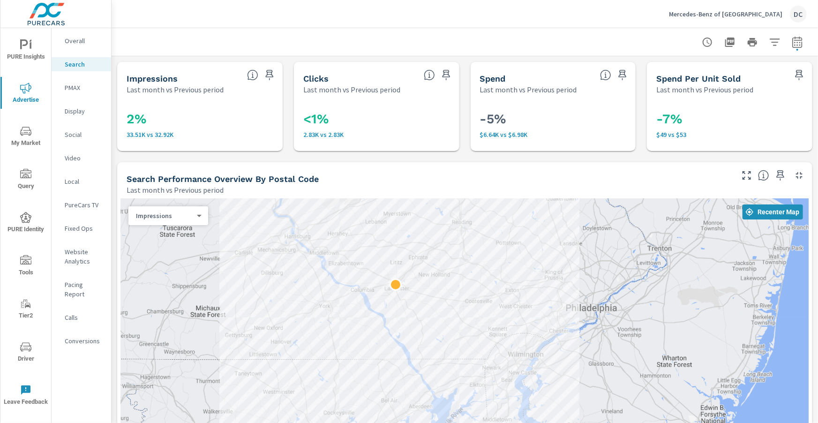
drag, startPoint x: 394, startPoint y: 310, endPoint x: 379, endPoint y: 251, distance: 61.0
click at [377, 236] on div at bounding box center [465, 409] width 688 height 421
click at [360, 242] on div at bounding box center [465, 409] width 688 height 421
click at [77, 45] on p "Overall" at bounding box center [84, 40] width 39 height 9
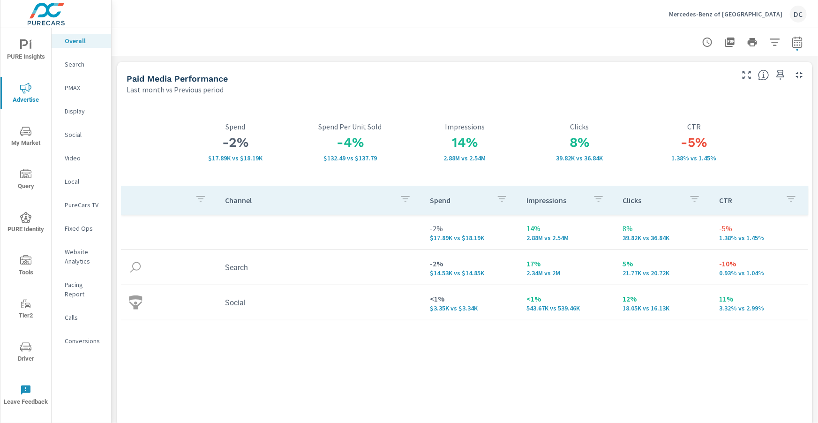
click at [74, 64] on p "Search" at bounding box center [84, 64] width 39 height 9
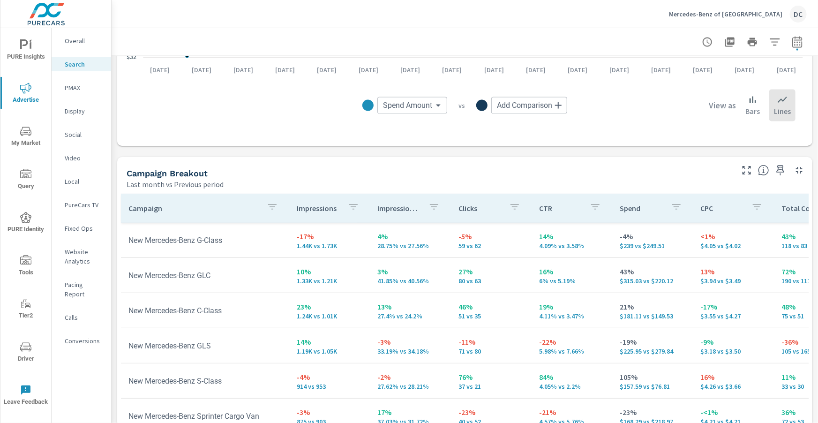
scroll to position [821, 0]
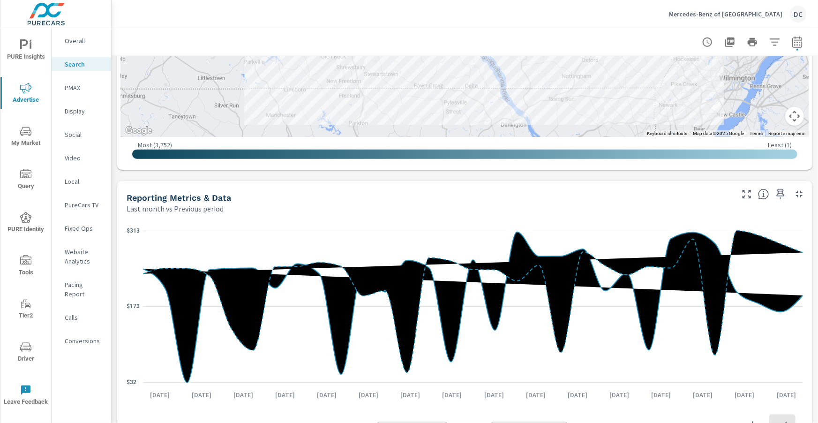
scroll to position [464, 0]
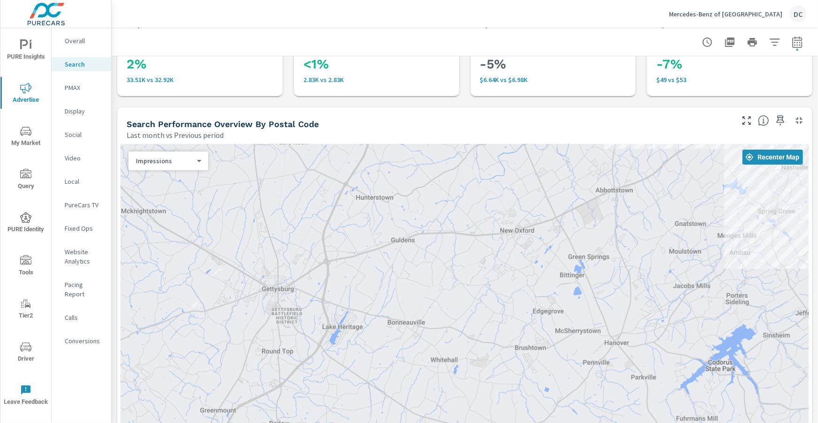
scroll to position [49, 0]
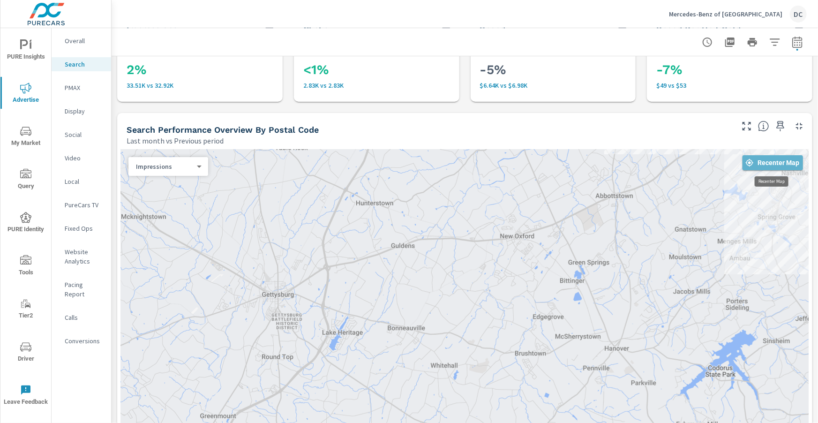
click at [756, 160] on span "Recenter Map" at bounding box center [773, 163] width 53 height 8
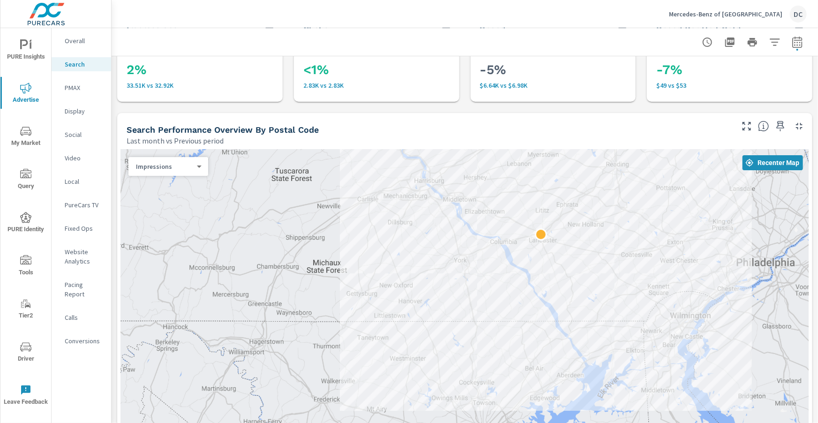
drag, startPoint x: 697, startPoint y: 216, endPoint x: 559, endPoint y: 210, distance: 138.5
click at [563, 208] on div at bounding box center [465, 360] width 688 height 421
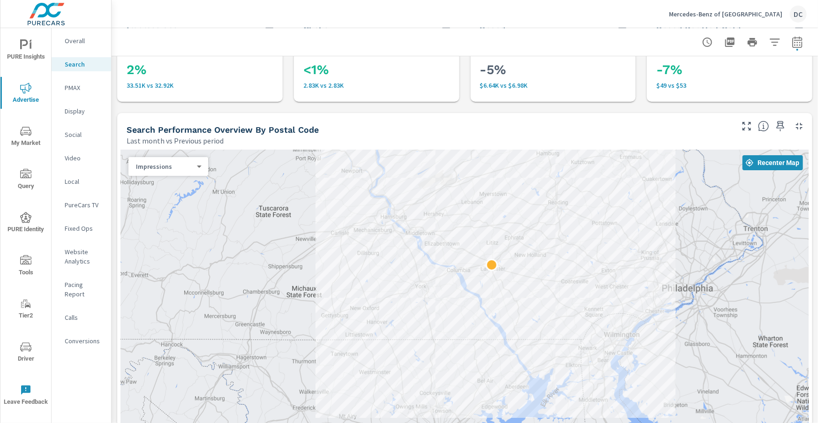
drag, startPoint x: 536, startPoint y: 209, endPoint x: 481, endPoint y: 244, distance: 64.9
click at [481, 244] on div at bounding box center [465, 360] width 688 height 421
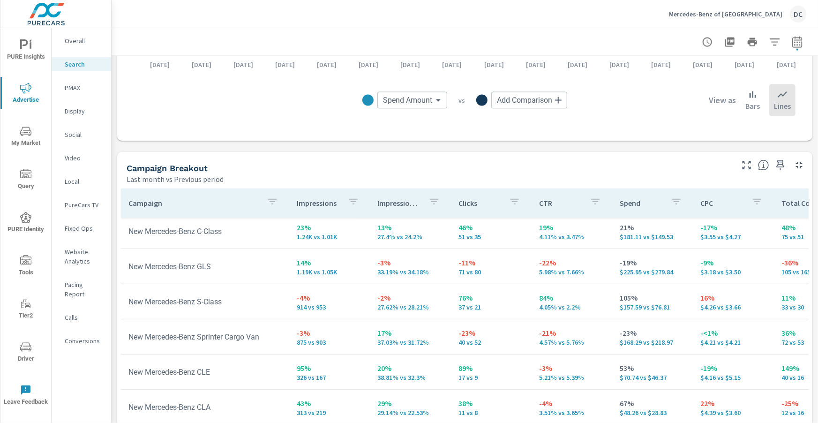
scroll to position [938, 0]
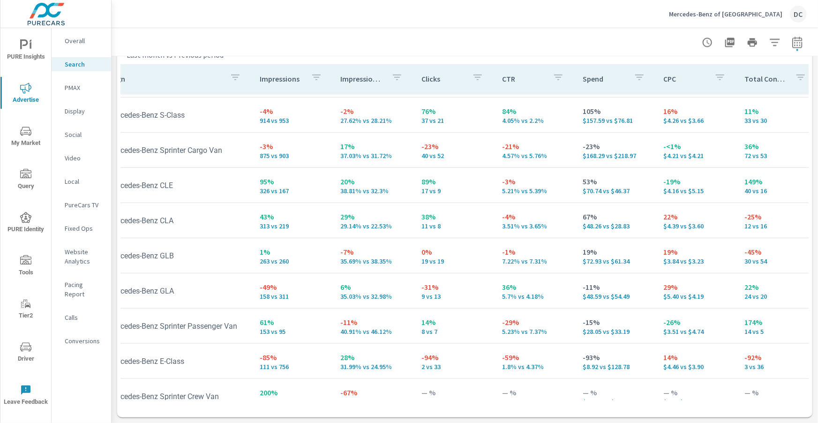
scroll to position [348, 0]
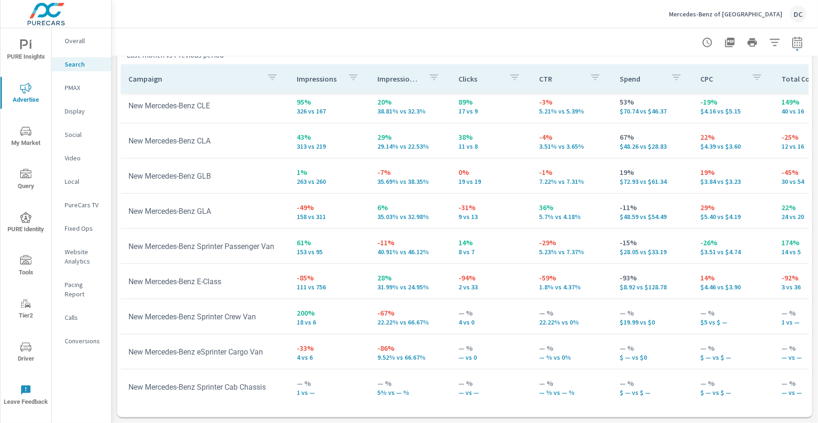
scroll to position [431, 0]
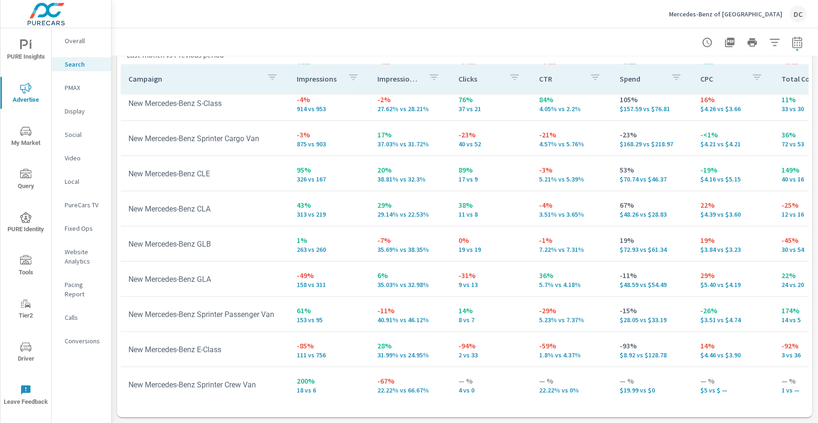
scroll to position [357, 0]
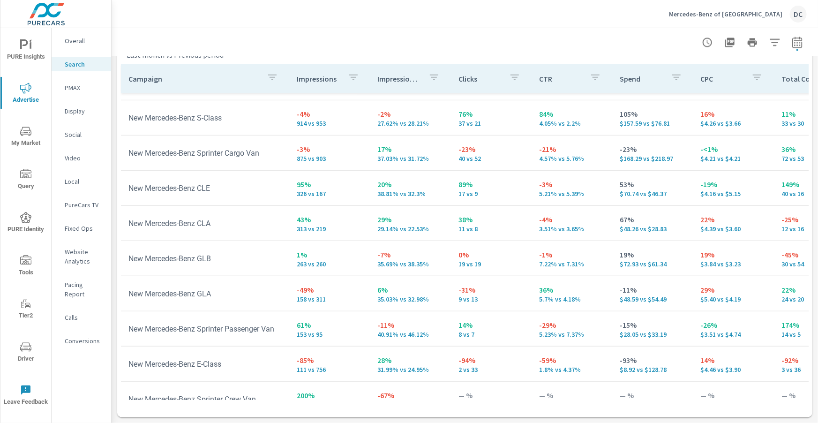
scroll to position [344, 0]
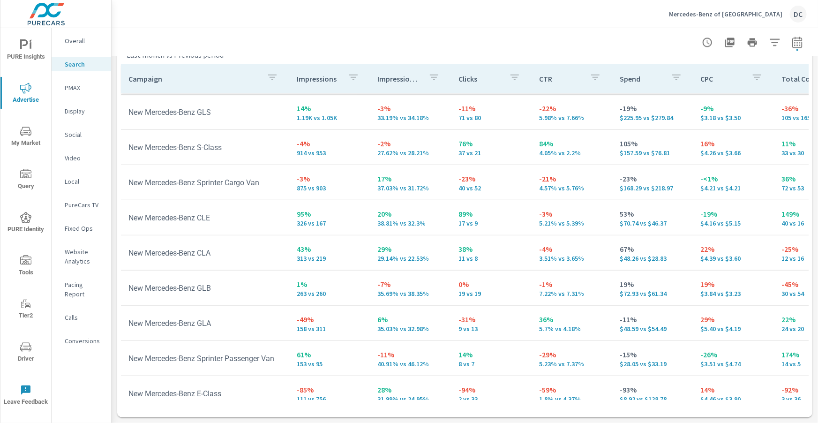
scroll to position [313, 0]
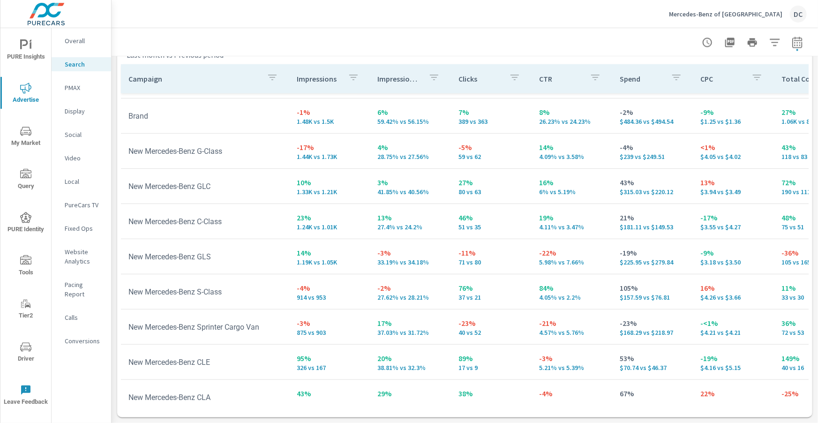
scroll to position [170, 0]
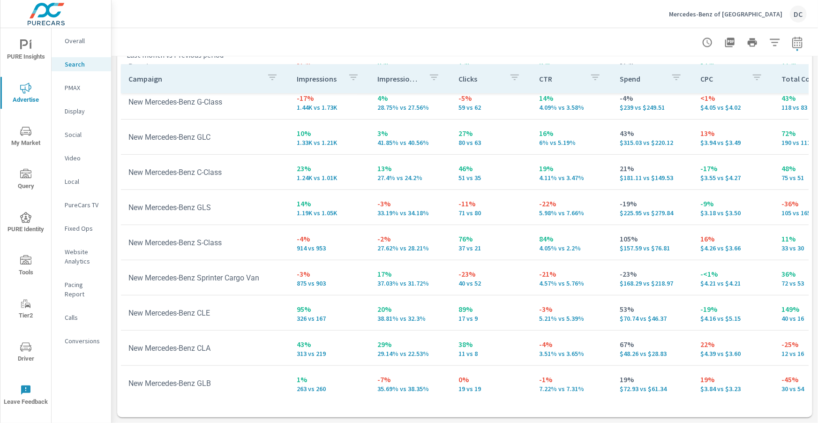
scroll to position [219, 0]
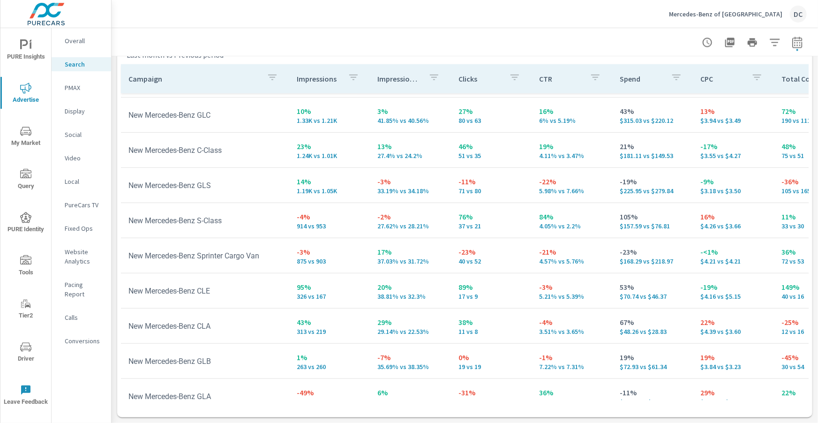
scroll to position [247, 0]
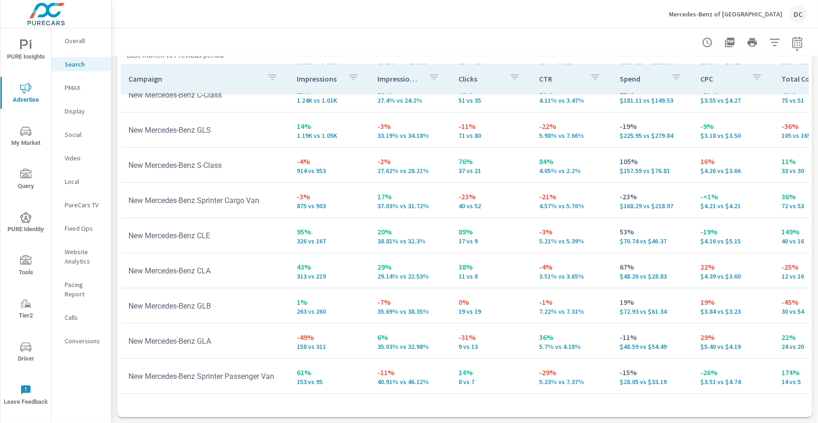
scroll to position [295, 0]
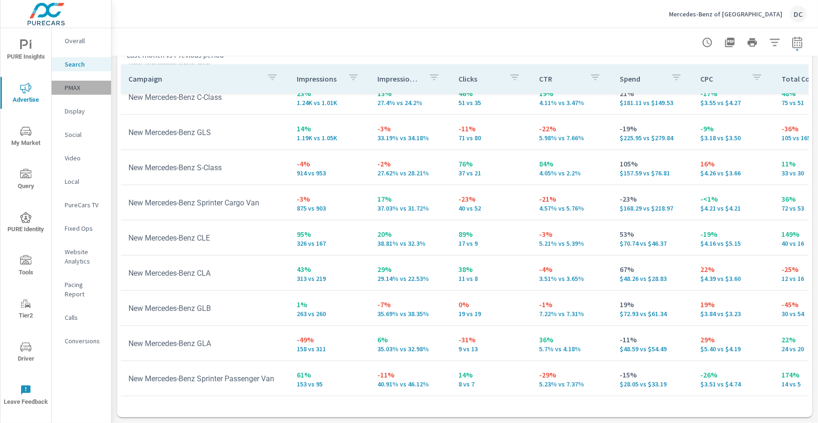
click at [80, 89] on p "PMAX" at bounding box center [84, 87] width 39 height 9
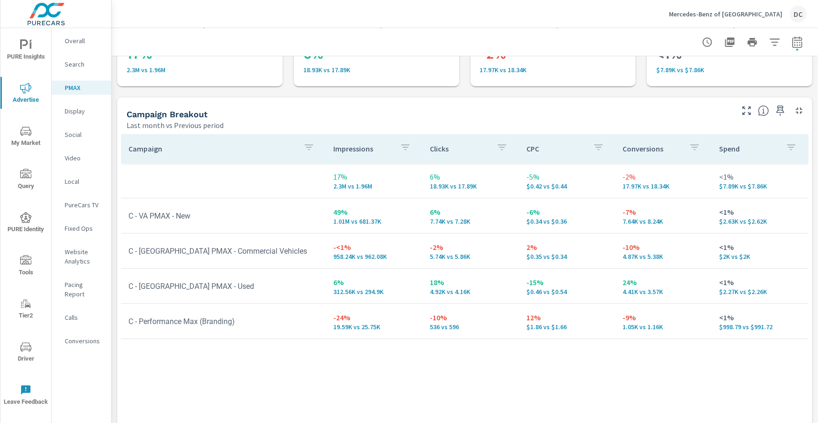
scroll to position [66, 0]
click at [77, 71] on div "Search" at bounding box center [82, 64] width 60 height 14
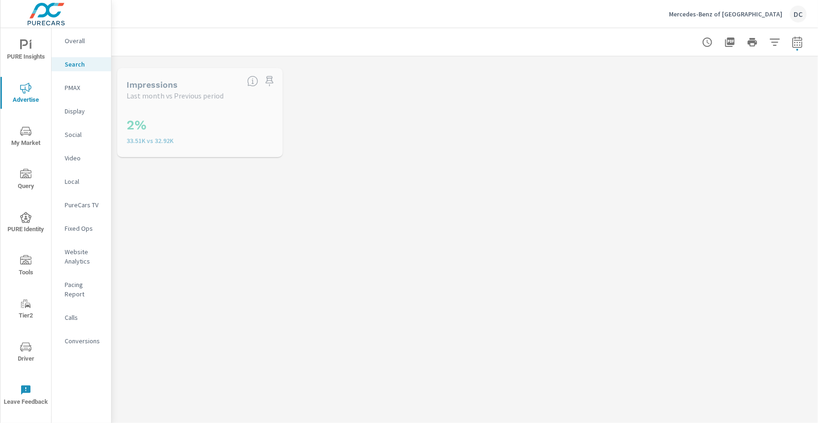
scroll to position [281, 0]
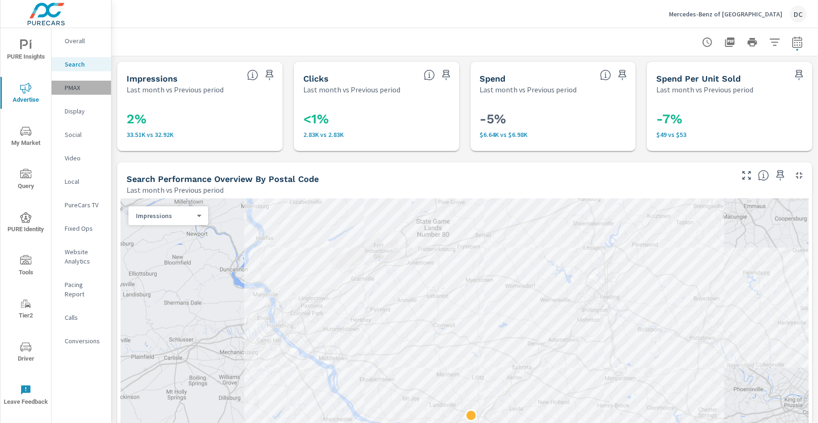
click at [82, 87] on p "PMAX" at bounding box center [84, 87] width 39 height 9
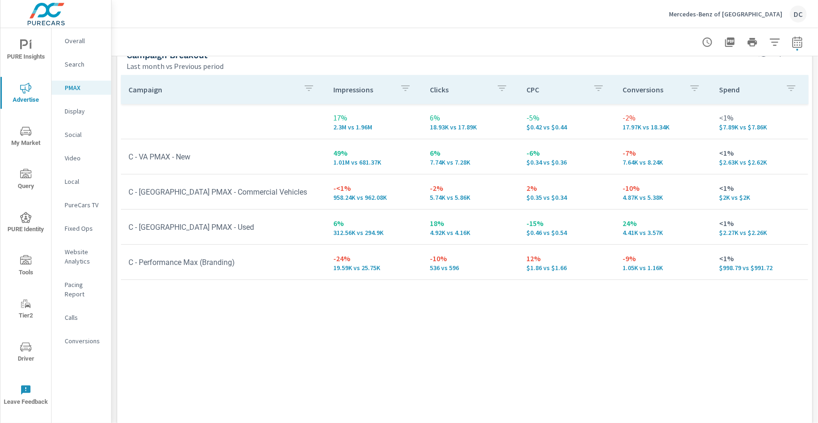
scroll to position [130, 0]
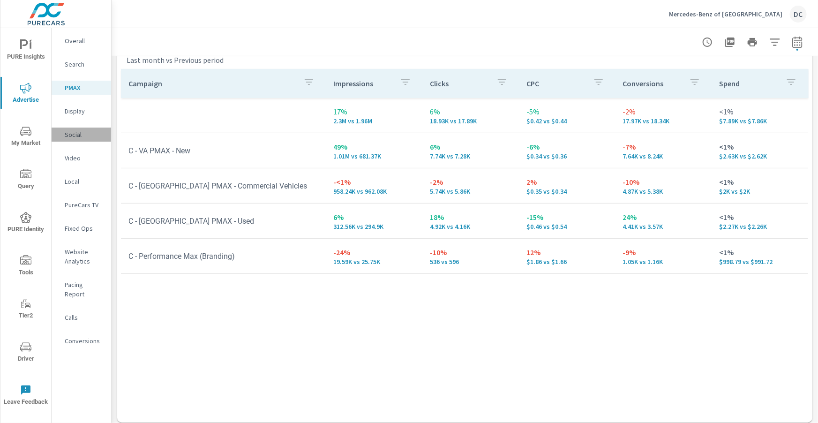
click at [77, 136] on p "Social" at bounding box center [84, 134] width 39 height 9
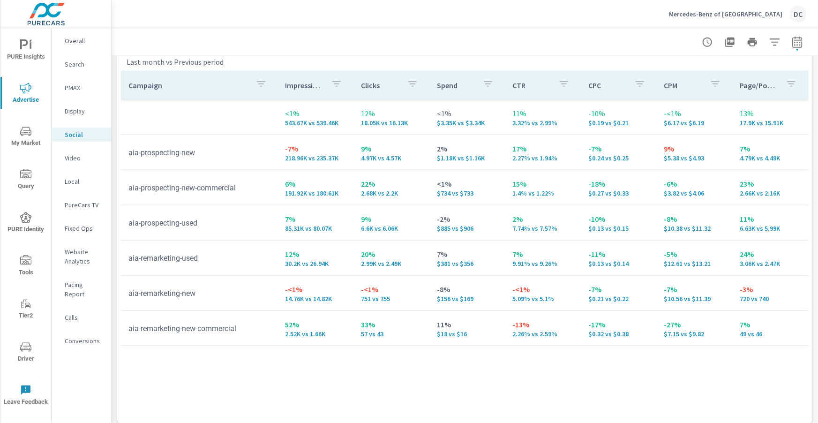
scroll to position [436, 0]
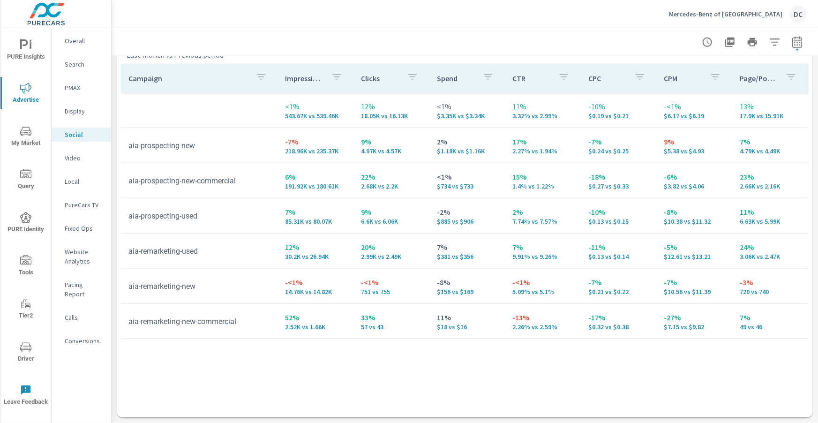
click at [665, 148] on p "$5.38 vs $4.93" at bounding box center [695, 151] width 61 height 8
drag, startPoint x: 665, startPoint y: 148, endPoint x: 704, endPoint y: 150, distance: 39.0
click at [704, 150] on p "$5.38 vs $4.93" at bounding box center [695, 151] width 61 height 8
click at [68, 86] on p "PMAX" at bounding box center [84, 87] width 39 height 9
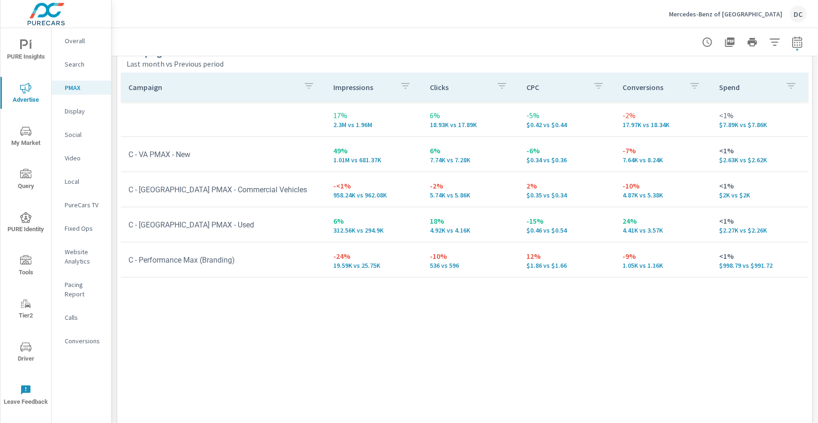
scroll to position [135, 0]
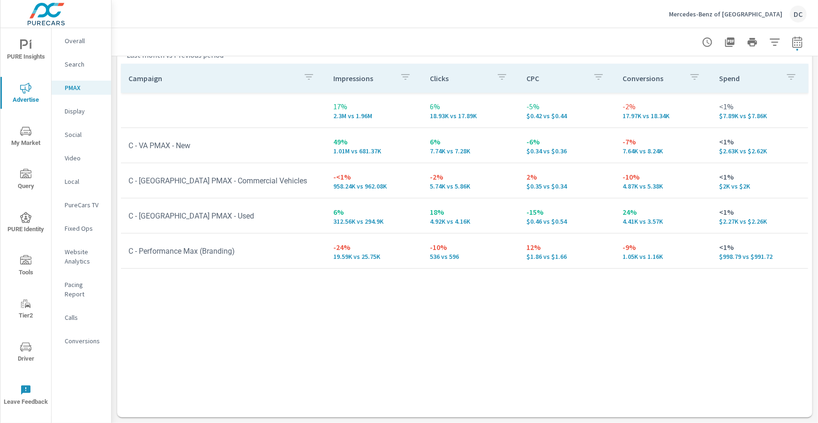
click at [76, 66] on p "Search" at bounding box center [84, 64] width 39 height 9
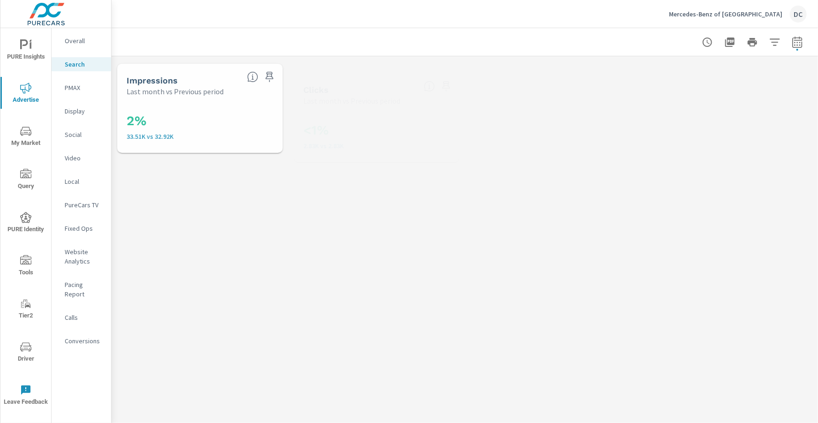
scroll to position [281, 0]
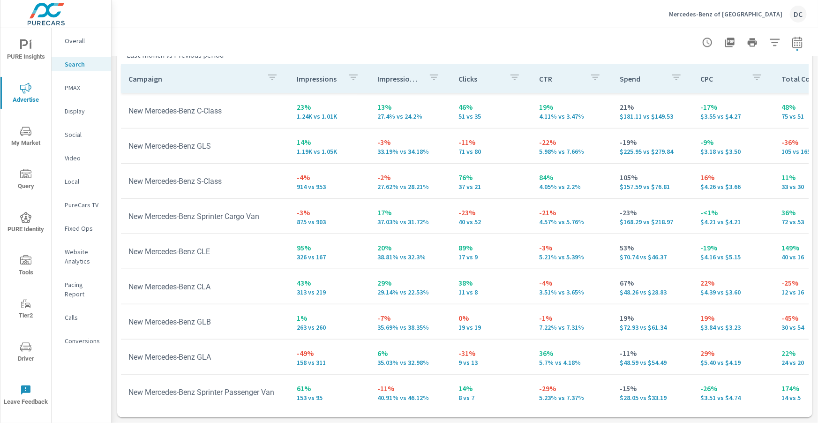
scroll to position [936, 0]
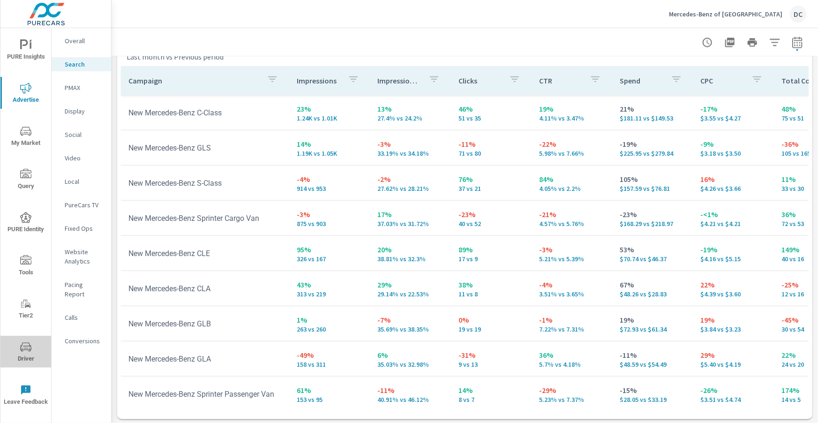
click at [28, 340] on button "Driver" at bounding box center [25, 352] width 51 height 32
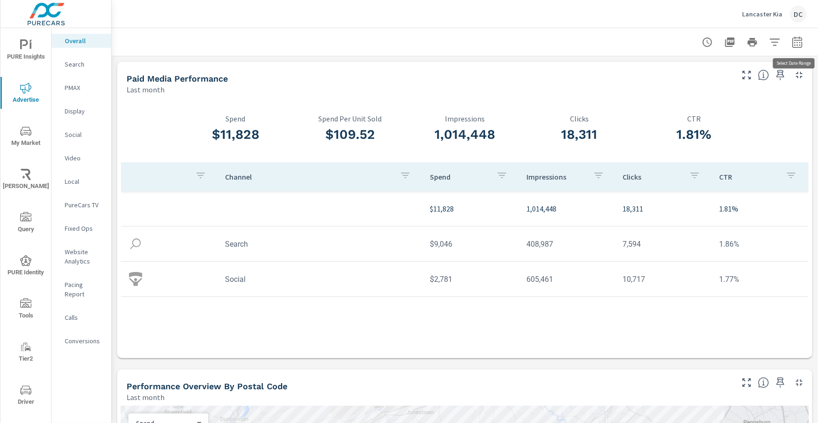
click at [801, 41] on icon "button" at bounding box center [797, 42] width 11 height 11
select select "Last month"
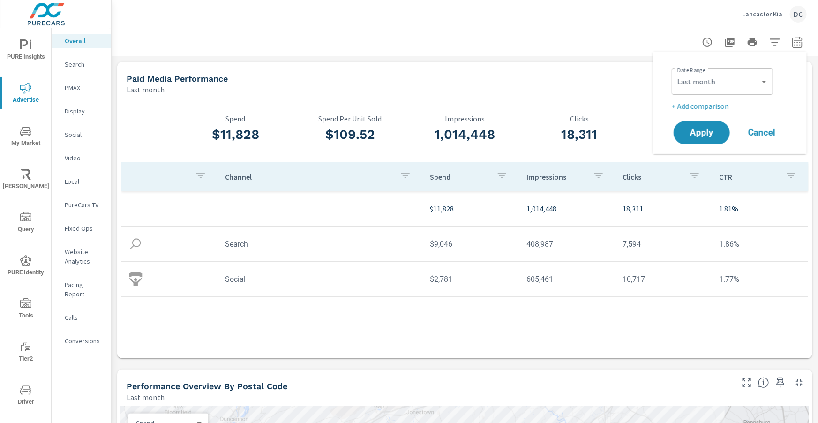
click at [705, 108] on p "+ Add comparison" at bounding box center [732, 105] width 120 height 11
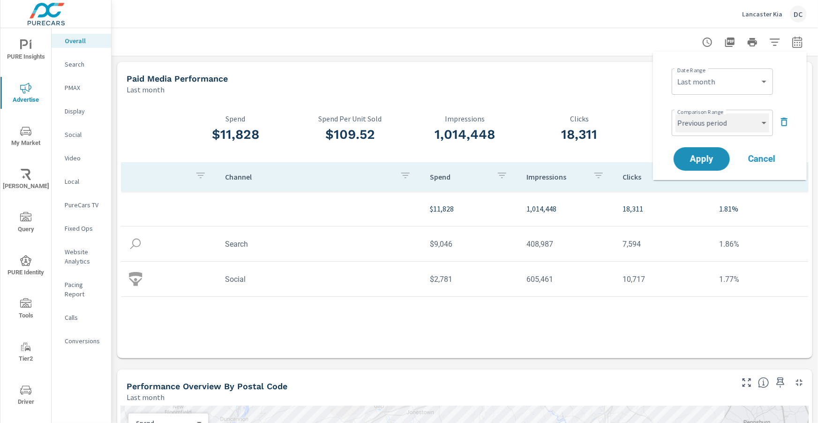
click at [724, 123] on select "Custom Previous period Previous month Previous year" at bounding box center [723, 122] width 94 height 19
click at [676, 113] on select "Custom Previous period Previous month Previous year" at bounding box center [723, 122] width 94 height 19
select select "Previous month"
click at [719, 155] on span "Apply" at bounding box center [702, 159] width 38 height 9
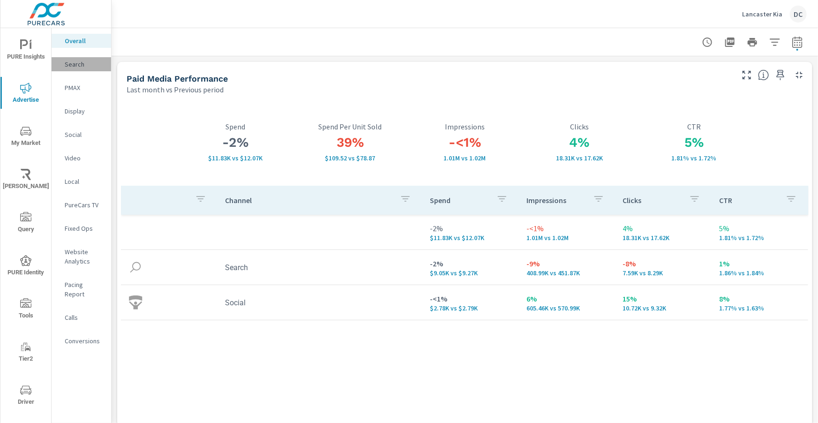
click at [72, 64] on p "Search" at bounding box center [84, 64] width 39 height 9
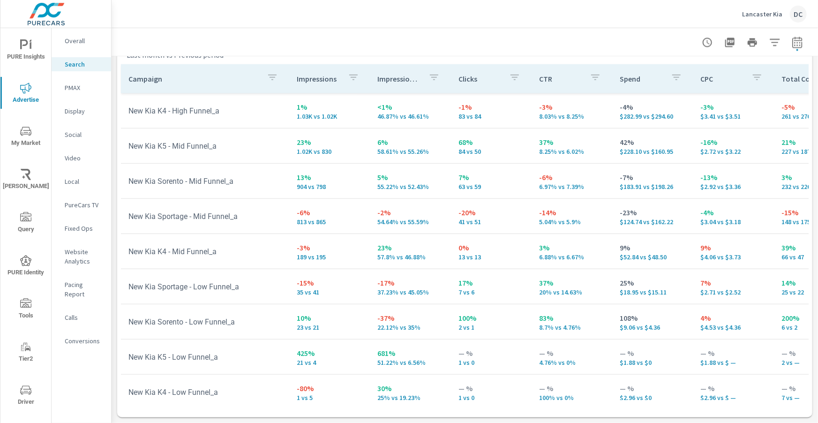
scroll to position [291, 0]
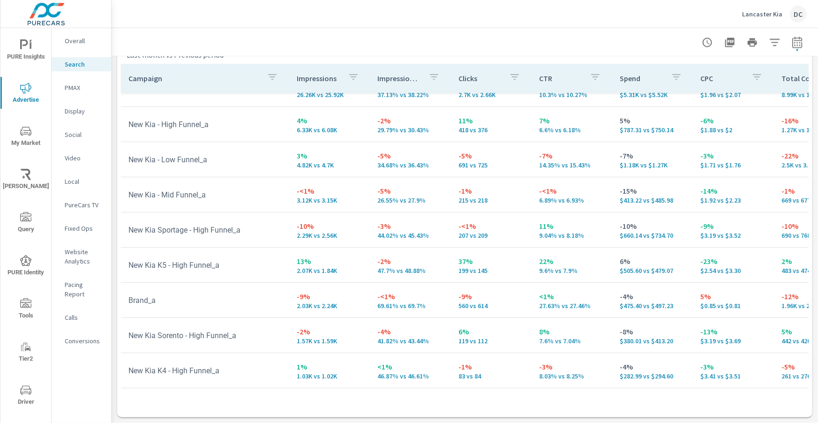
scroll to position [42, 0]
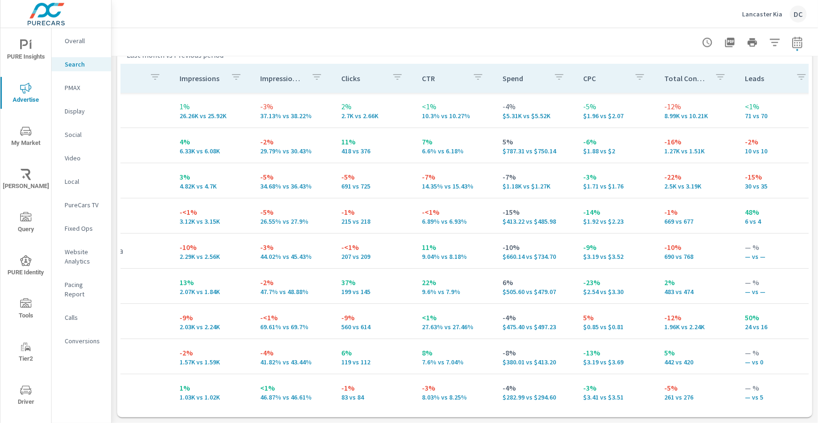
scroll to position [0, 122]
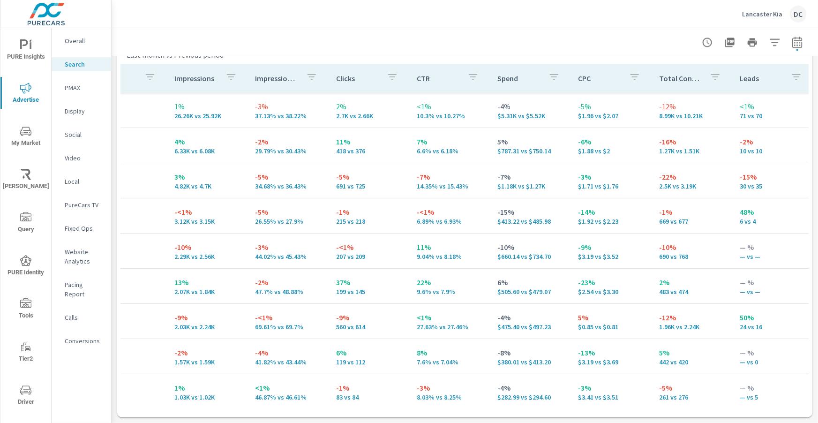
click at [82, 87] on p "PMAX" at bounding box center [84, 87] width 39 height 9
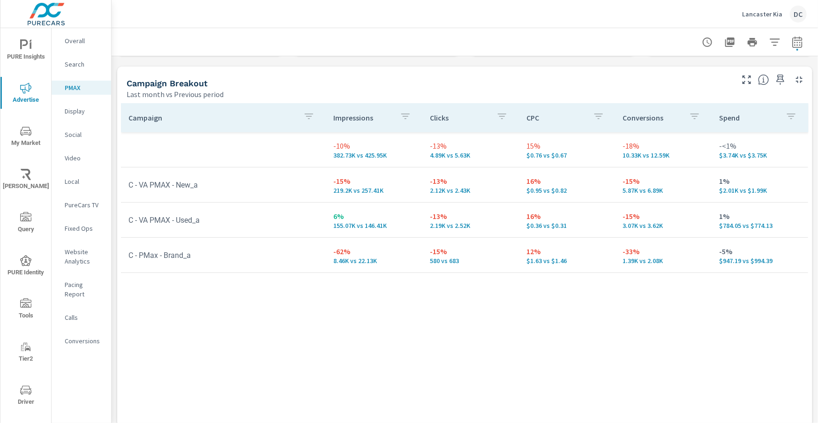
scroll to position [96, 0]
click at [74, 135] on p "Social" at bounding box center [84, 134] width 39 height 9
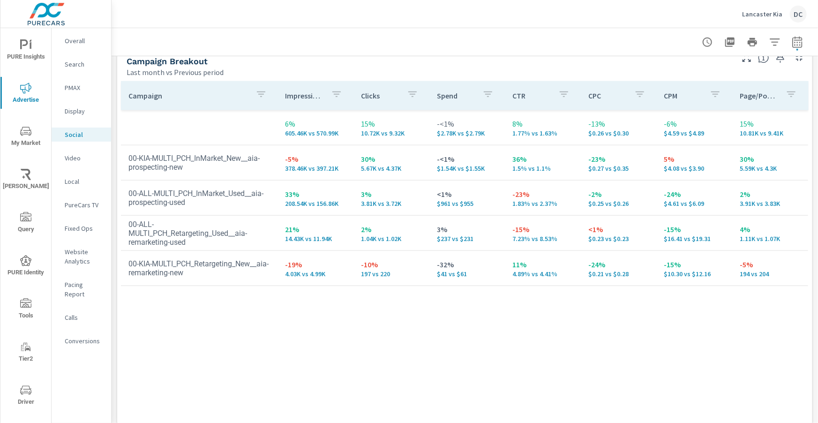
scroll to position [436, 0]
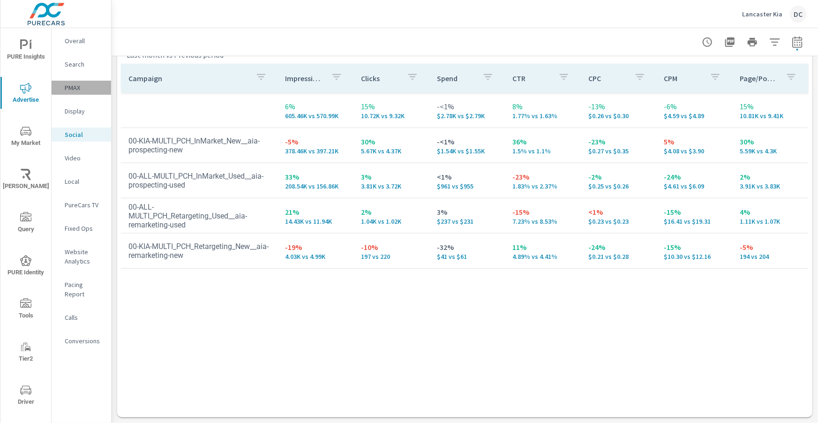
click at [77, 89] on p "PMAX" at bounding box center [84, 87] width 39 height 9
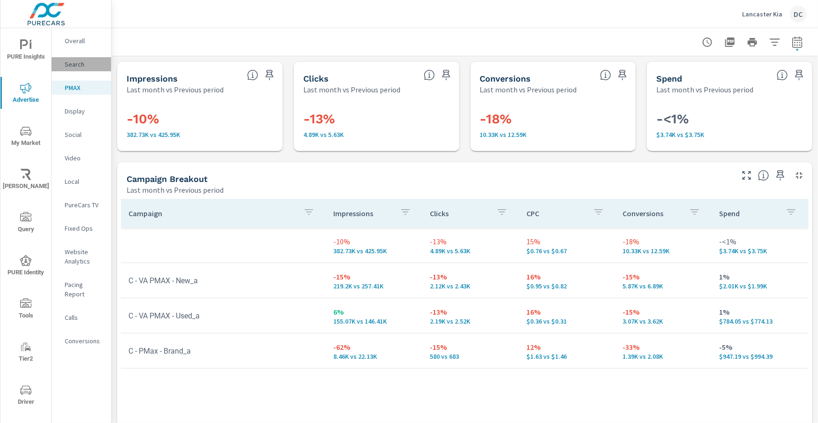
click at [83, 66] on p "Search" at bounding box center [84, 64] width 39 height 9
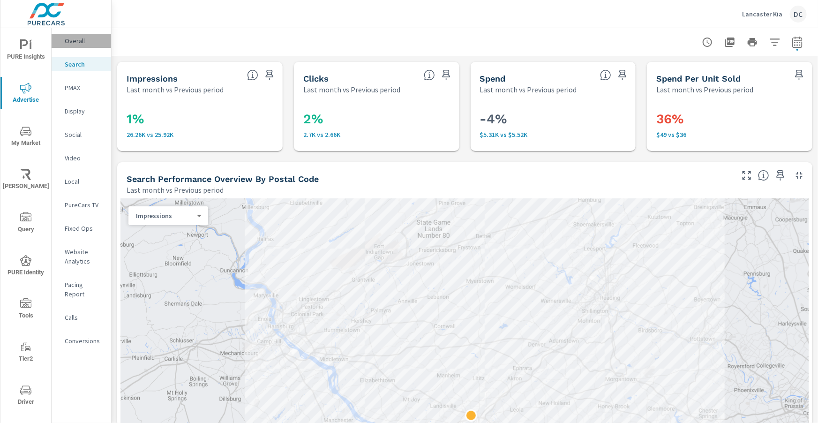
click at [77, 40] on p "Overall" at bounding box center [84, 40] width 39 height 9
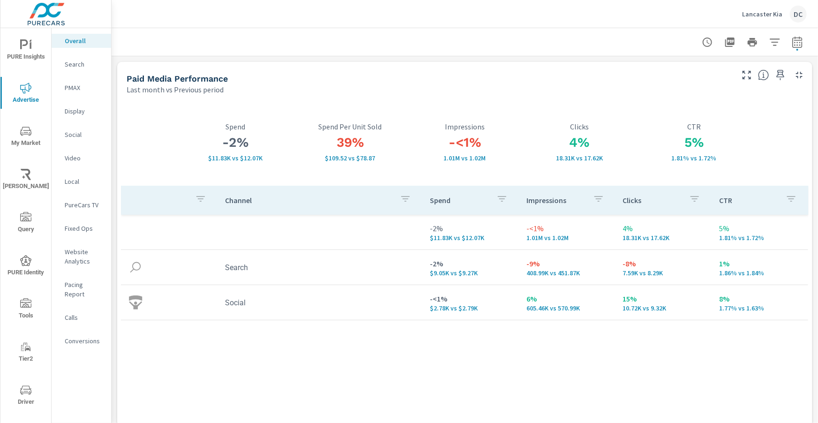
scroll to position [8, 0]
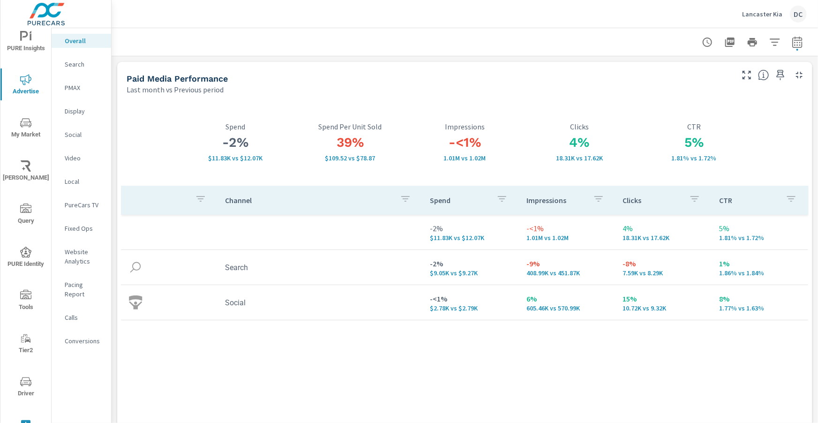
click at [30, 382] on icon "nav menu" at bounding box center [25, 381] width 11 height 11
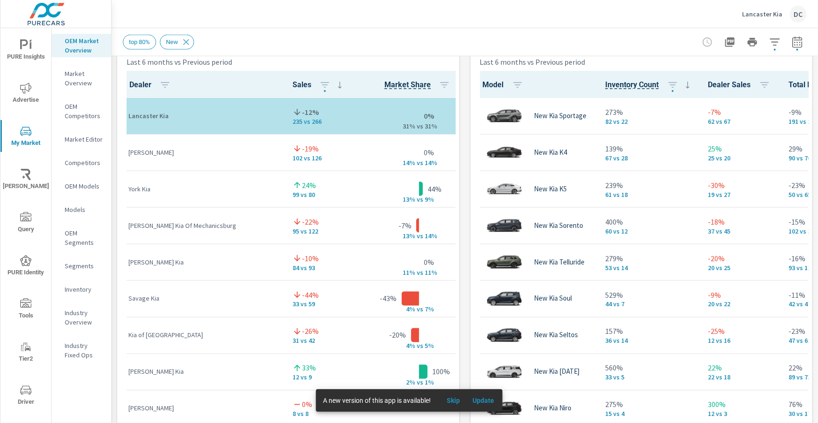
scroll to position [4, 0]
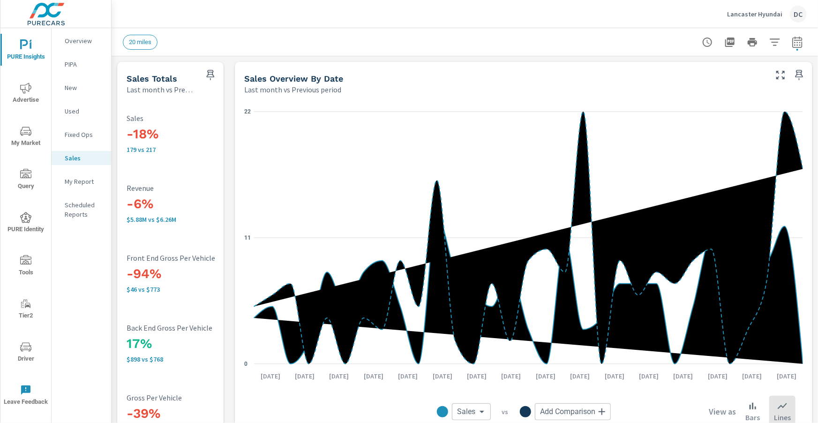
scroll to position [66, 0]
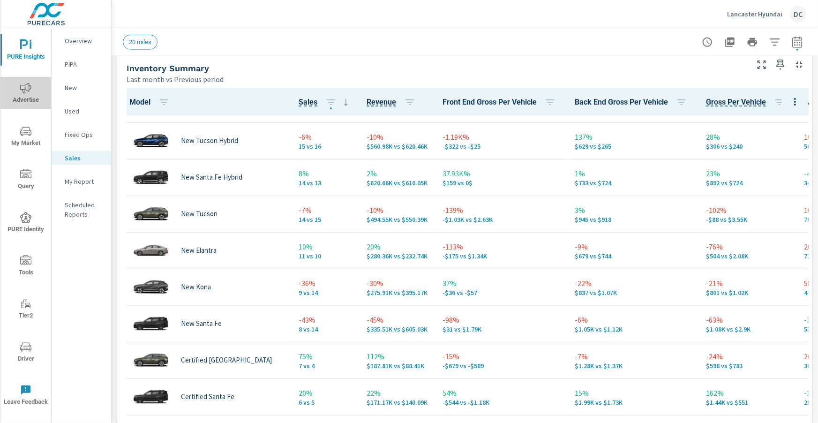
click at [28, 94] on span "Advertise" at bounding box center [25, 94] width 45 height 23
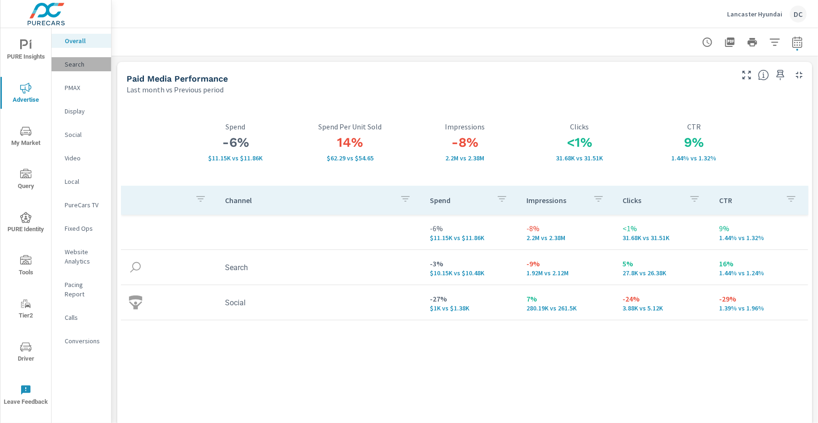
click at [71, 65] on p "Search" at bounding box center [84, 64] width 39 height 9
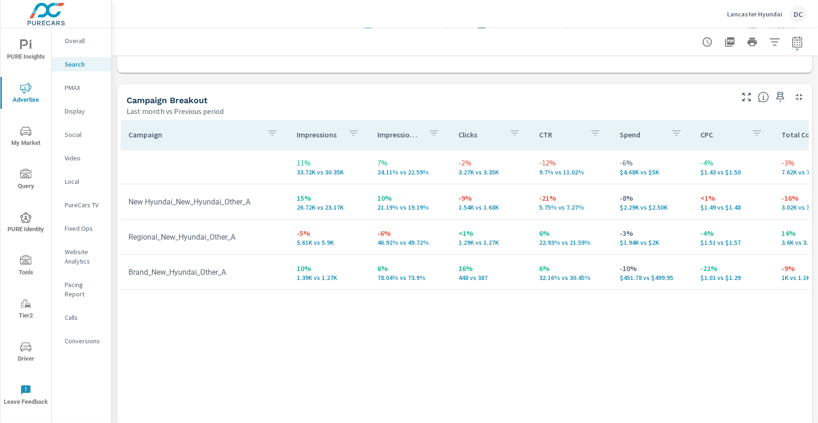
scroll to position [938, 0]
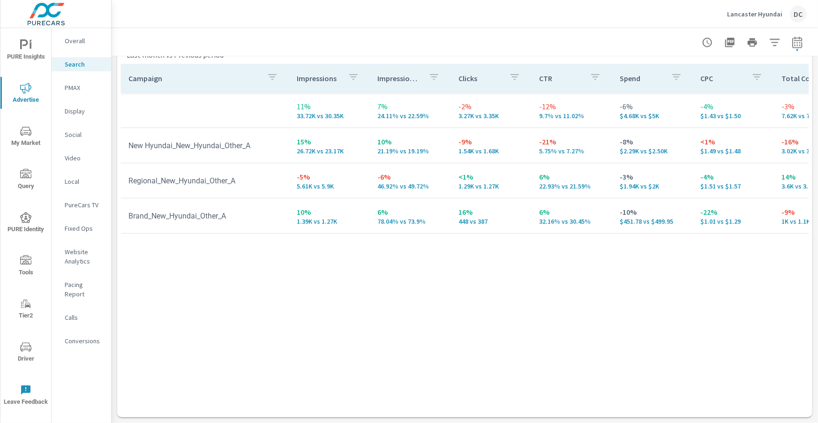
click at [73, 89] on p "PMAX" at bounding box center [84, 87] width 39 height 9
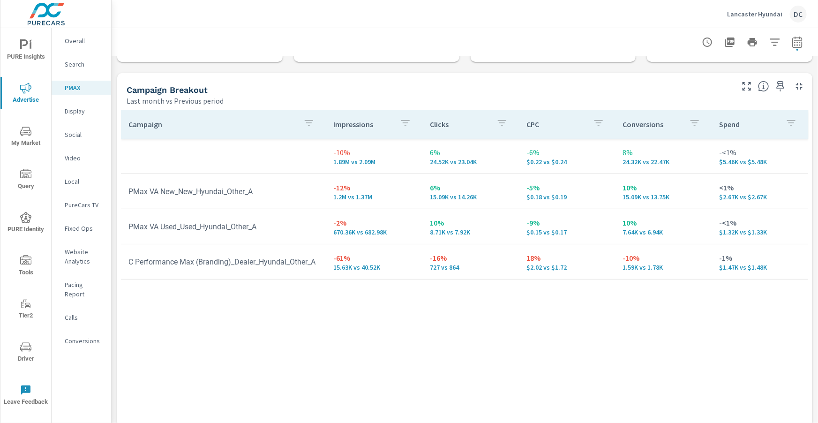
scroll to position [135, 0]
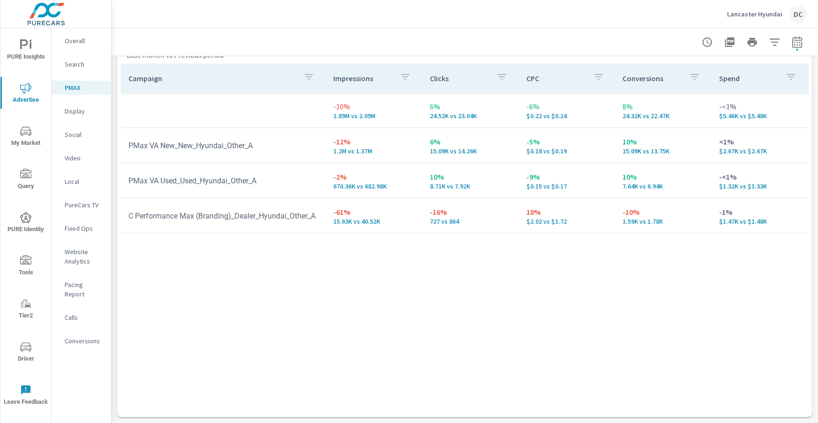
click at [71, 130] on p "Social" at bounding box center [84, 134] width 39 height 9
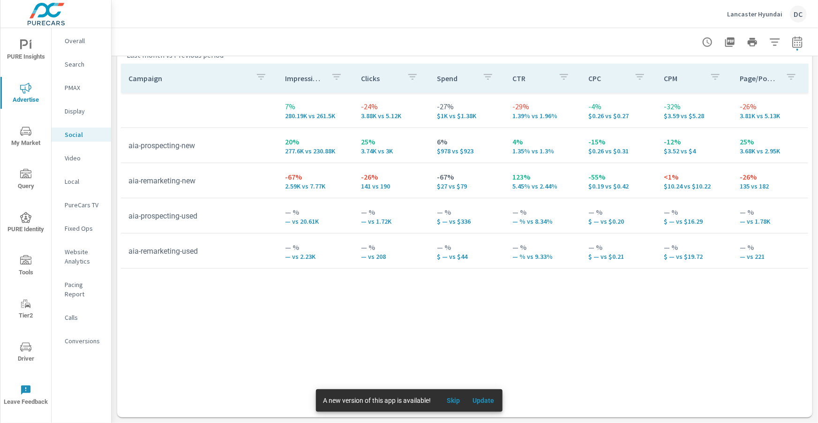
scroll to position [436, 0]
click at [70, 62] on p "Search" at bounding box center [84, 64] width 39 height 9
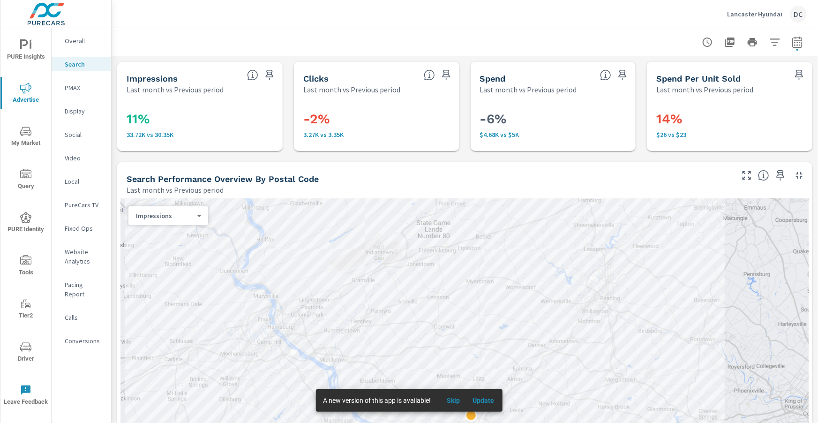
click at [79, 40] on p "Overall" at bounding box center [84, 40] width 39 height 9
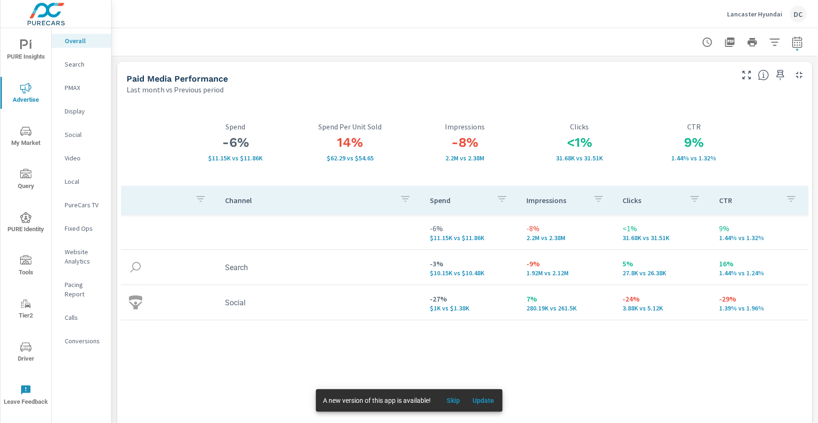
click at [77, 136] on p "Social" at bounding box center [84, 134] width 39 height 9
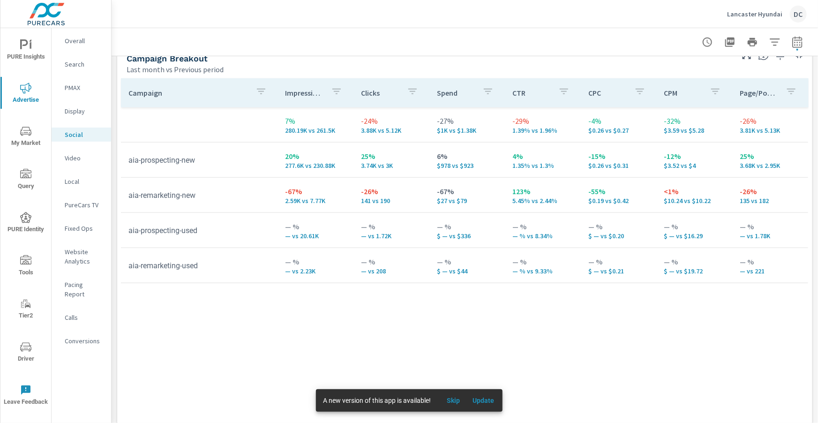
scroll to position [436, 0]
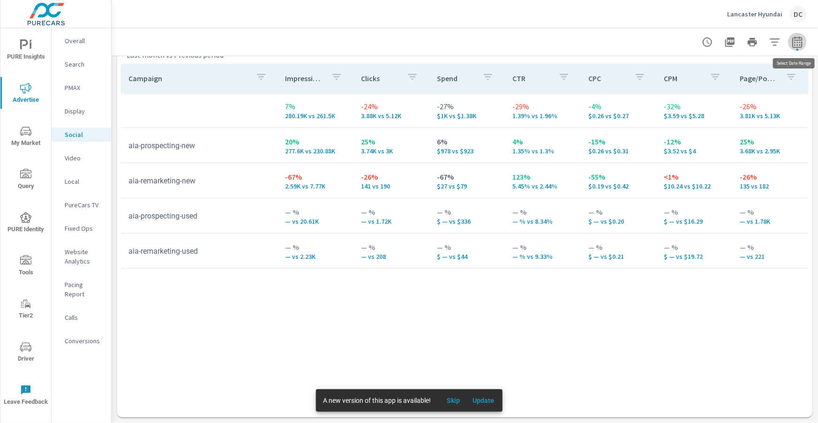
click at [797, 45] on icon "button" at bounding box center [797, 42] width 11 height 11
select select "Last month"
select select "Previous period"
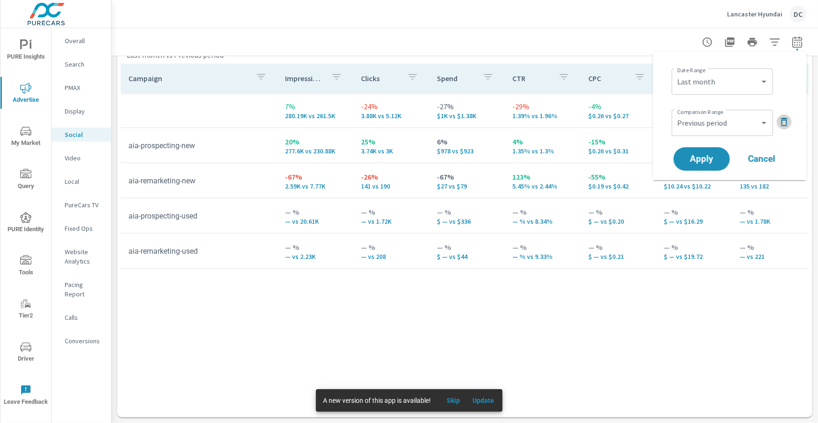
click at [785, 121] on icon "button" at bounding box center [784, 121] width 11 height 11
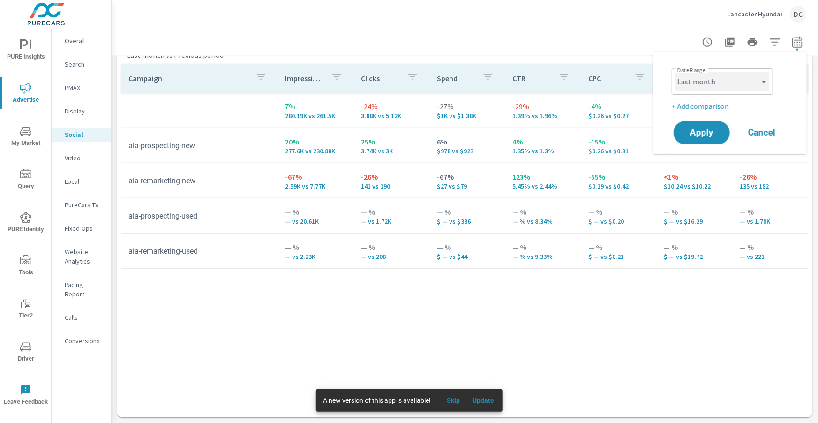
click at [755, 77] on select "Custom [DATE] Last week Last 7 days Last 14 days Last 30 days Last 45 days Last…" at bounding box center [723, 81] width 94 height 19
click at [676, 72] on select "Custom [DATE] Last week Last 7 days Last 14 days Last 30 days Last 45 days Last…" at bounding box center [723, 81] width 94 height 19
select select "Month to date"
click at [719, 133] on span "Apply" at bounding box center [702, 132] width 38 height 9
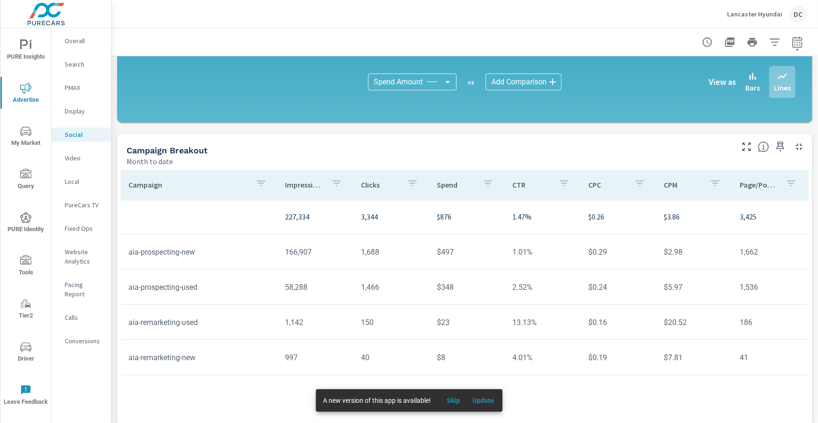
scroll to position [249, 0]
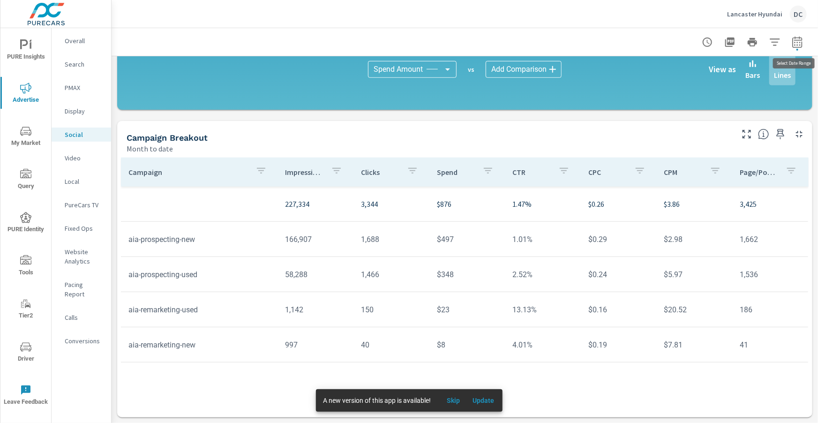
click at [795, 45] on icon "button" at bounding box center [797, 44] width 6 height 4
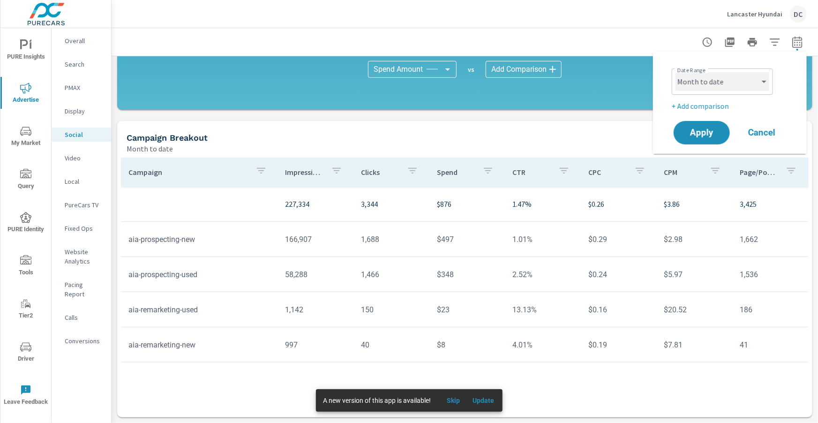
click at [759, 78] on select "Custom [DATE] Last week Last 7 days Last 14 days Last 30 days Last 45 days Last…" at bounding box center [723, 81] width 94 height 19
click at [676, 72] on select "Custom [DATE] Last week Last 7 days Last 14 days Last 30 days Last 45 days Last…" at bounding box center [723, 81] width 94 height 19
select select "Last month"
click at [720, 101] on p "+ Add comparison" at bounding box center [732, 105] width 120 height 11
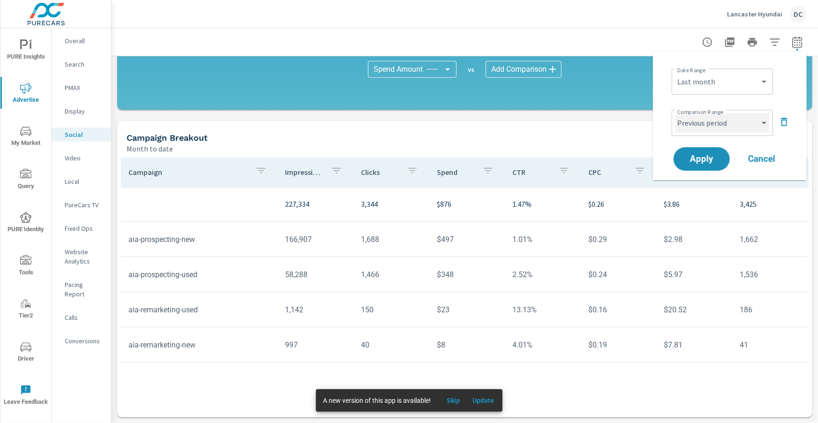
click at [722, 121] on select "Custom Previous period Previous month Previous year" at bounding box center [723, 122] width 94 height 19
click at [676, 113] on select "Custom Previous period Previous month Previous year" at bounding box center [723, 122] width 94 height 19
select select "Previous month"
click at [715, 153] on button "Apply" at bounding box center [702, 159] width 58 height 24
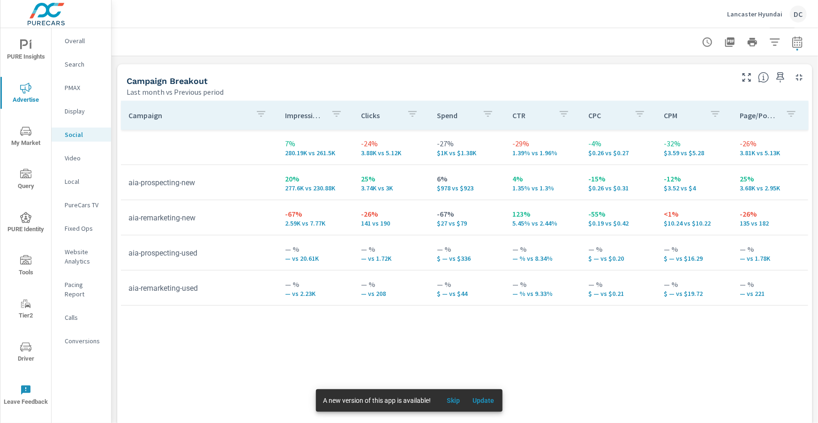
scroll to position [404, 0]
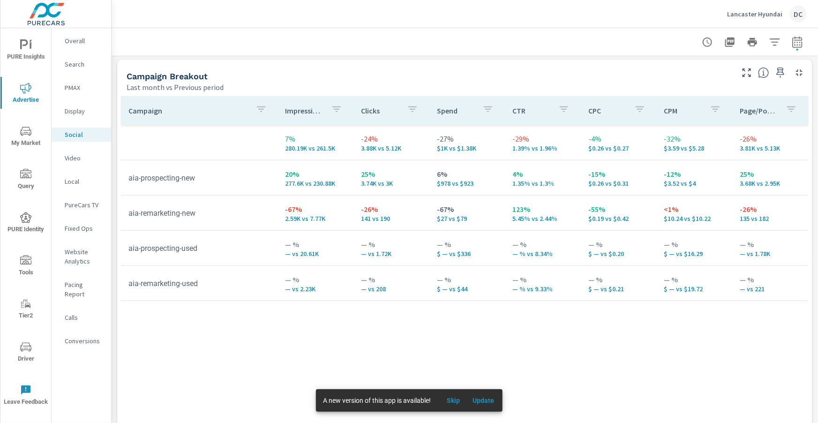
click at [76, 65] on p "Search" at bounding box center [84, 64] width 39 height 9
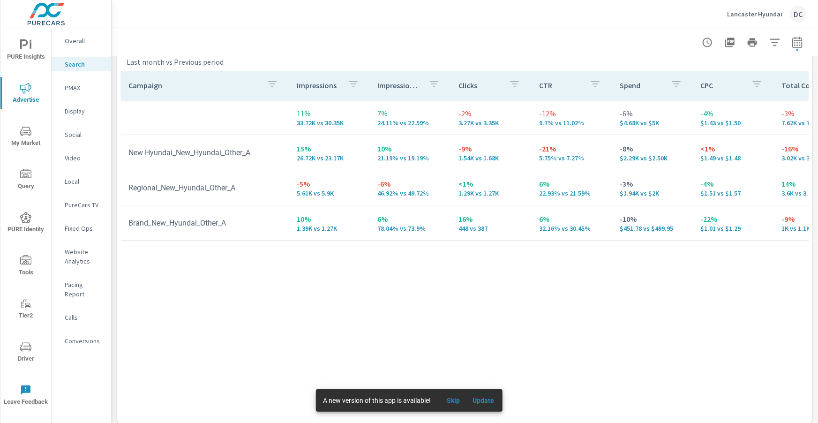
scroll to position [931, 0]
click at [82, 136] on p "Social" at bounding box center [84, 134] width 39 height 9
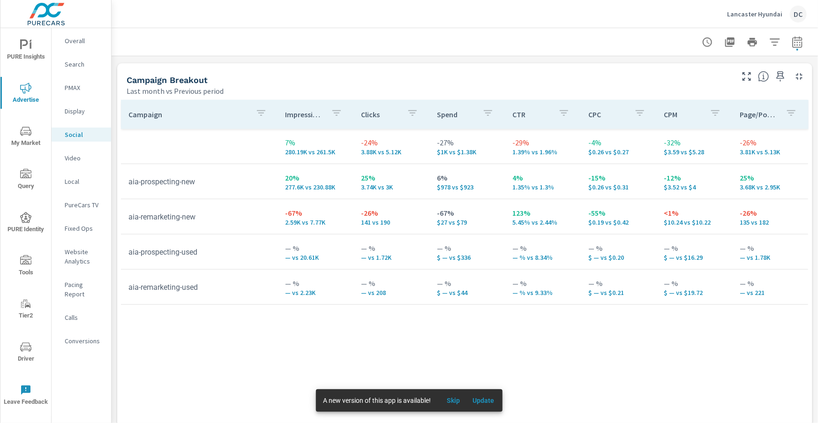
scroll to position [401, 0]
click at [75, 84] on p "PMAX" at bounding box center [84, 87] width 39 height 9
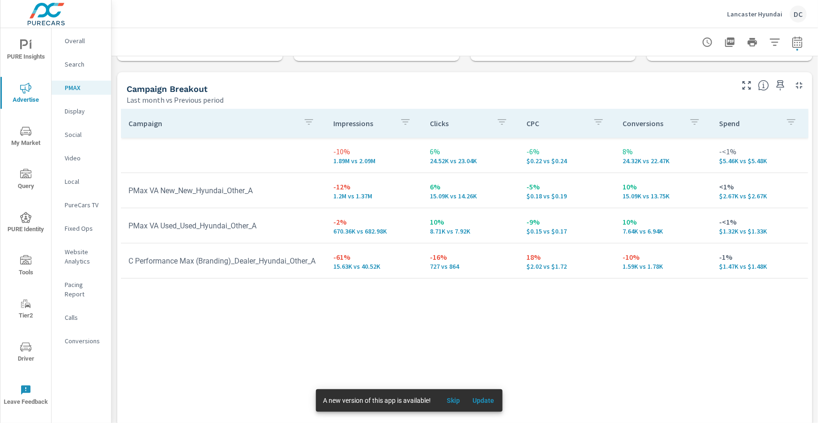
scroll to position [91, 0]
click at [69, 43] on p "Overall" at bounding box center [84, 40] width 39 height 9
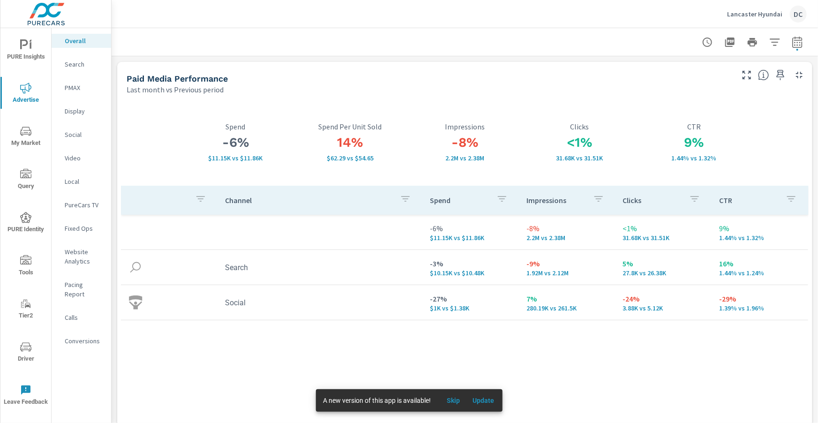
click at [31, 58] on span "PURE Insights" at bounding box center [25, 50] width 45 height 23
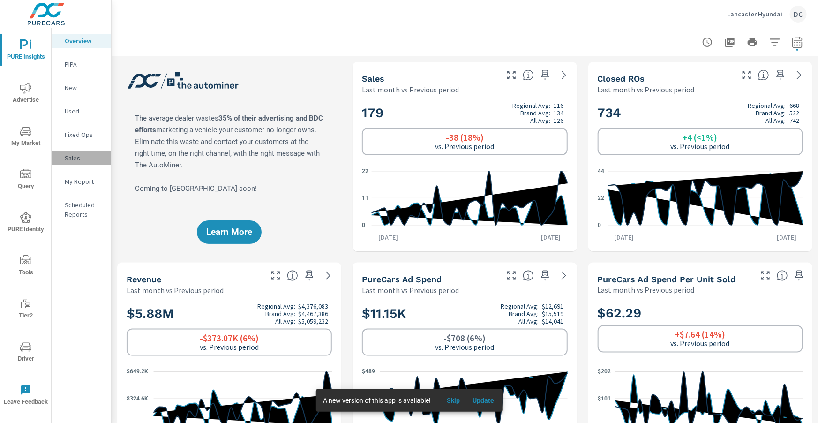
click at [75, 159] on p "Sales" at bounding box center [84, 157] width 39 height 9
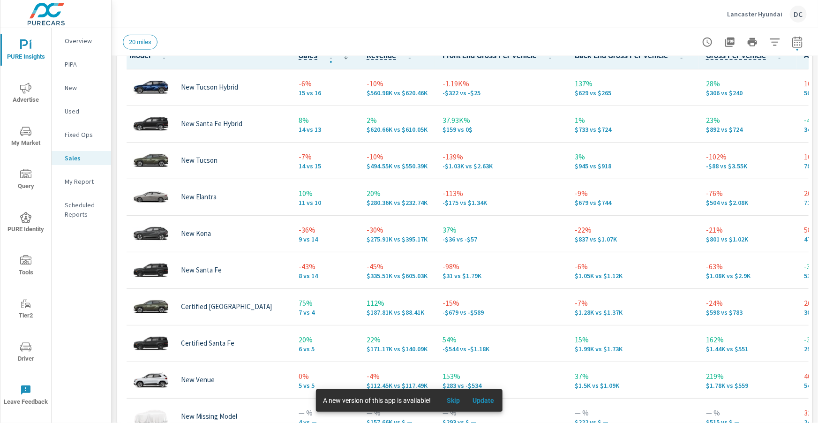
scroll to position [476, 0]
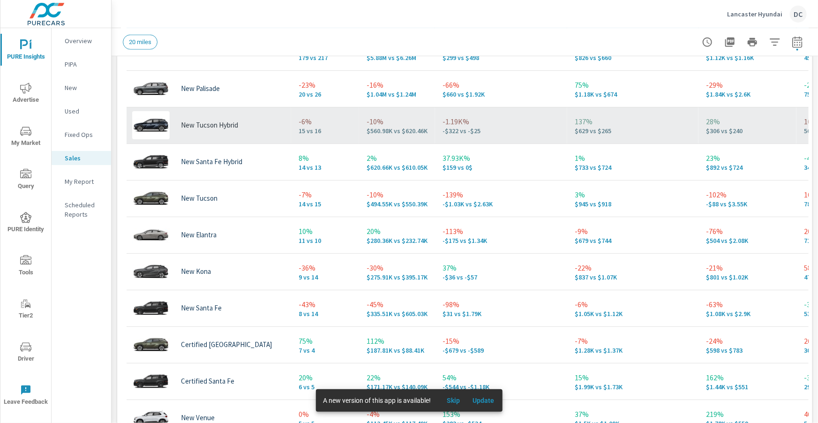
scroll to position [20, 0]
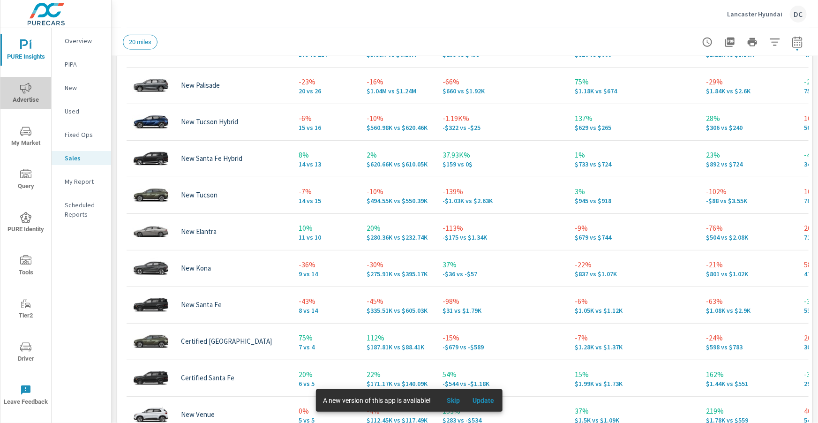
click at [26, 98] on span "Advertise" at bounding box center [25, 94] width 45 height 23
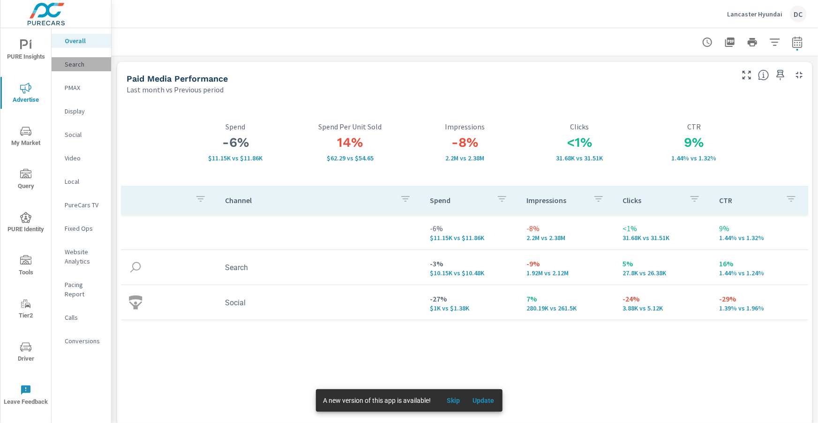
click at [77, 68] on p "Search" at bounding box center [84, 64] width 39 height 9
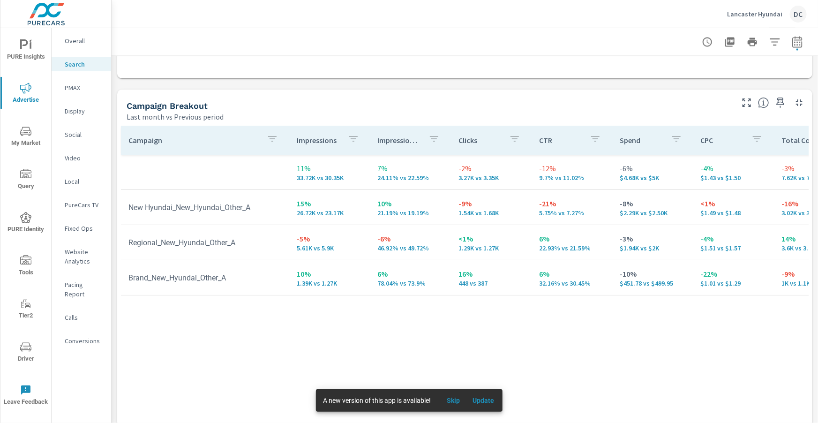
scroll to position [938, 0]
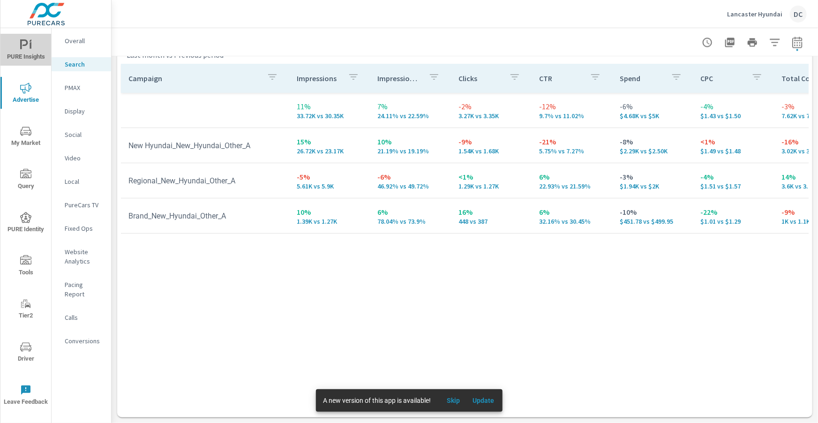
click at [30, 43] on icon "nav menu" at bounding box center [31, 45] width 2 height 7
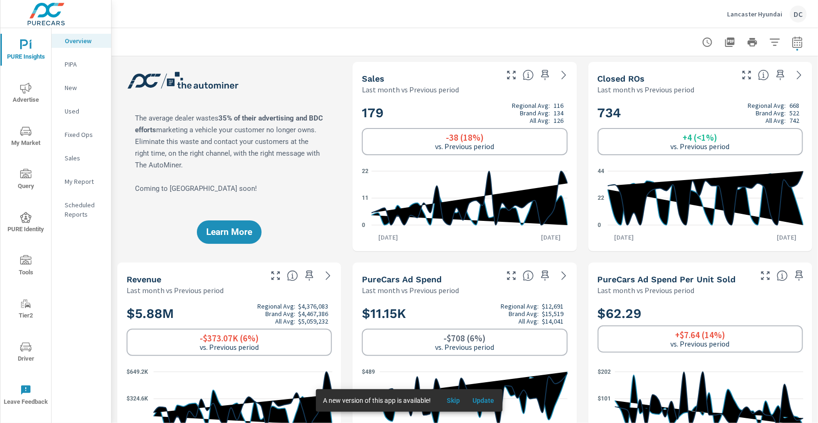
click at [81, 156] on p "Sales" at bounding box center [84, 157] width 39 height 9
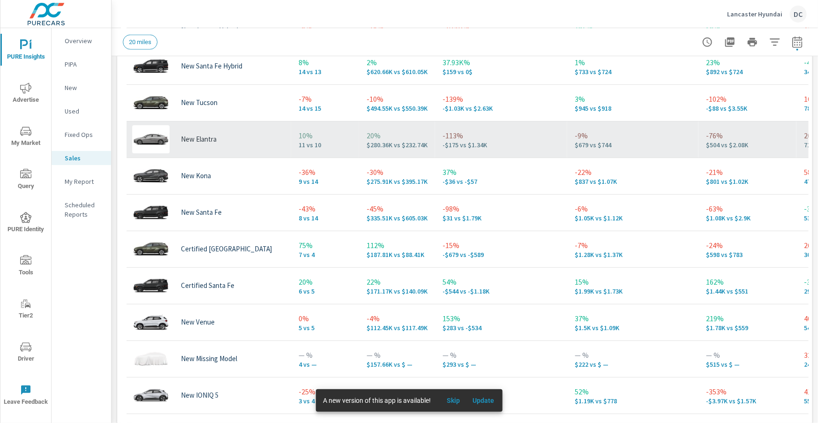
scroll to position [55, 0]
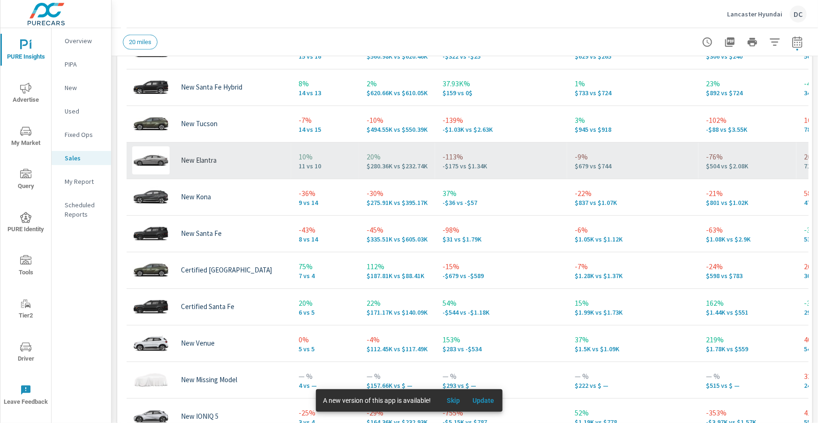
scroll to position [32, 0]
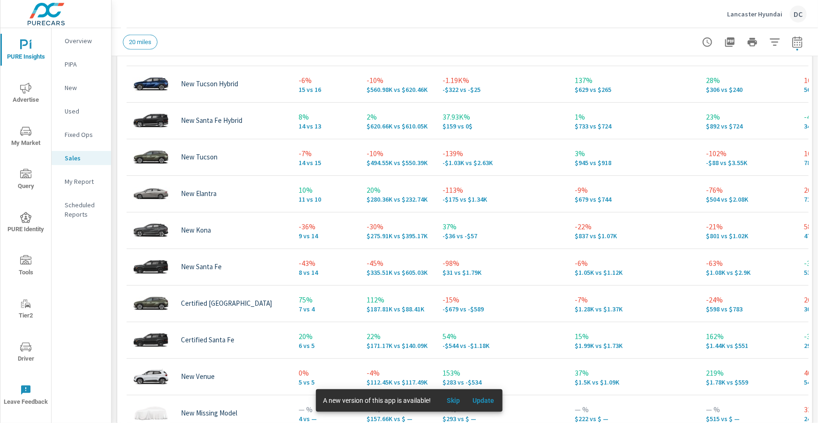
click at [71, 41] on p "Overview" at bounding box center [84, 40] width 39 height 9
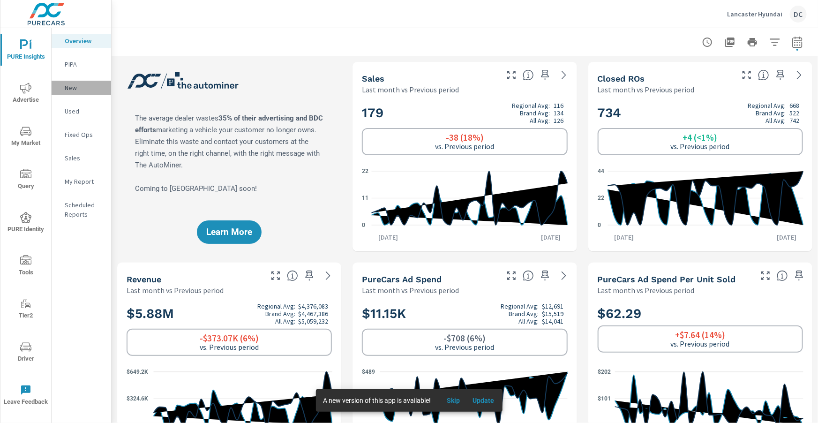
click at [73, 88] on p "New" at bounding box center [84, 87] width 39 height 9
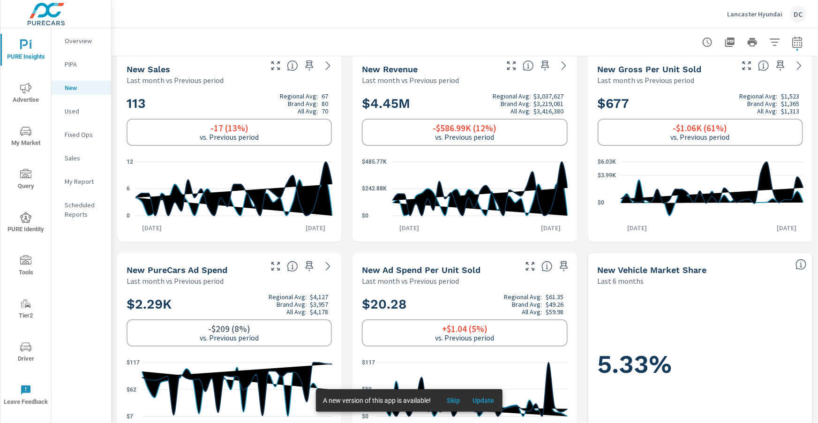
scroll to position [9, 0]
click at [36, 95] on span "Advertise" at bounding box center [25, 94] width 45 height 23
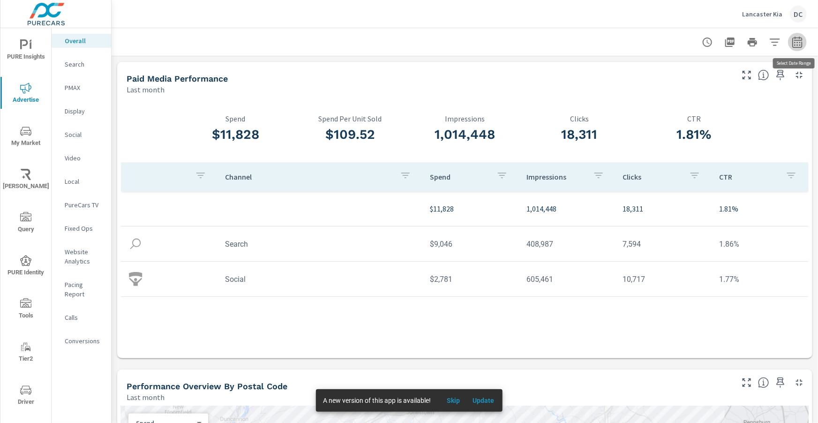
click at [801, 45] on icon "button" at bounding box center [797, 44] width 6 height 4
select select "Last month"
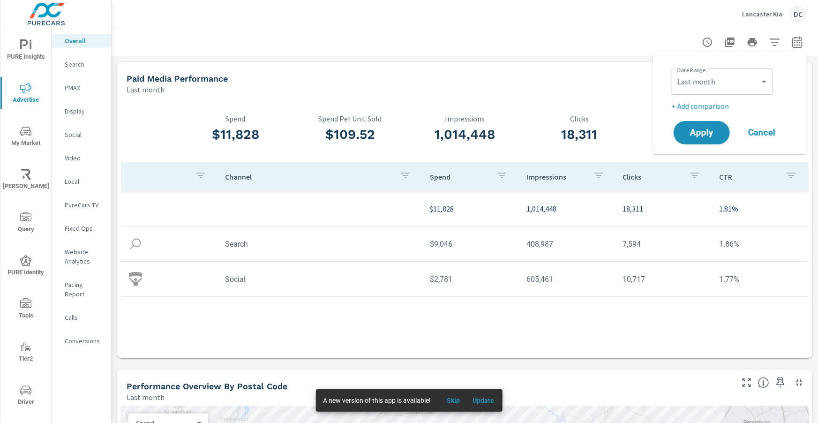
click at [733, 107] on p "+ Add comparison" at bounding box center [732, 105] width 120 height 11
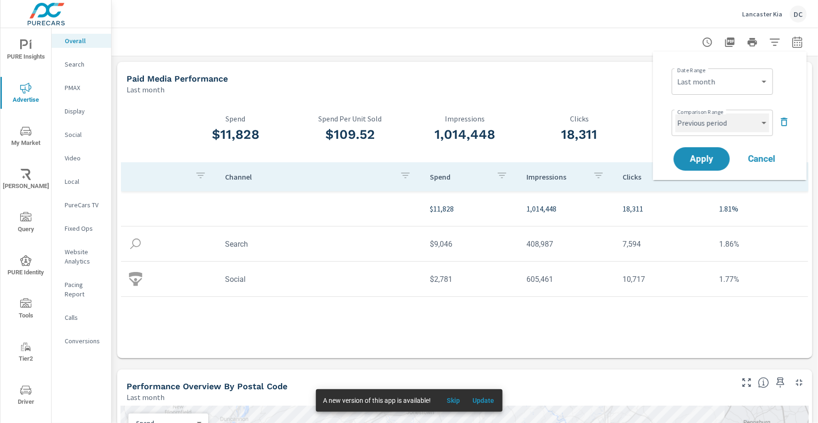
click at [740, 120] on select "Custom Previous period Previous month Previous year" at bounding box center [723, 122] width 94 height 19
click at [676, 113] on select "Custom Previous period Previous month Previous year" at bounding box center [723, 122] width 94 height 19
select select "Previous month"
click at [715, 155] on span "Apply" at bounding box center [702, 159] width 38 height 9
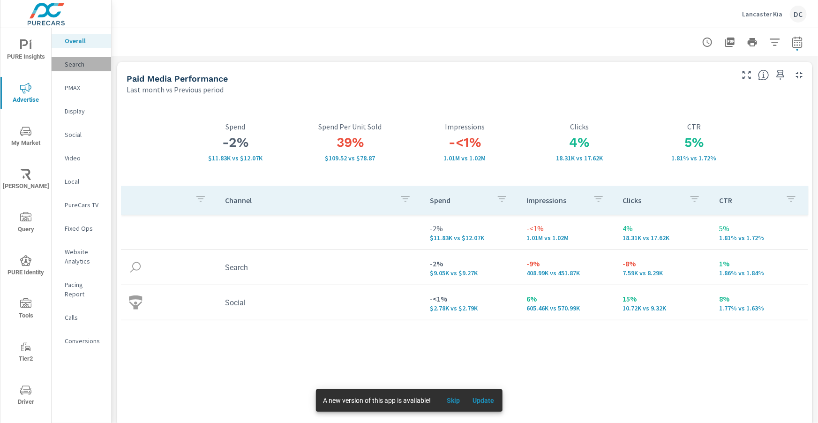
click at [77, 63] on p "Search" at bounding box center [84, 64] width 39 height 9
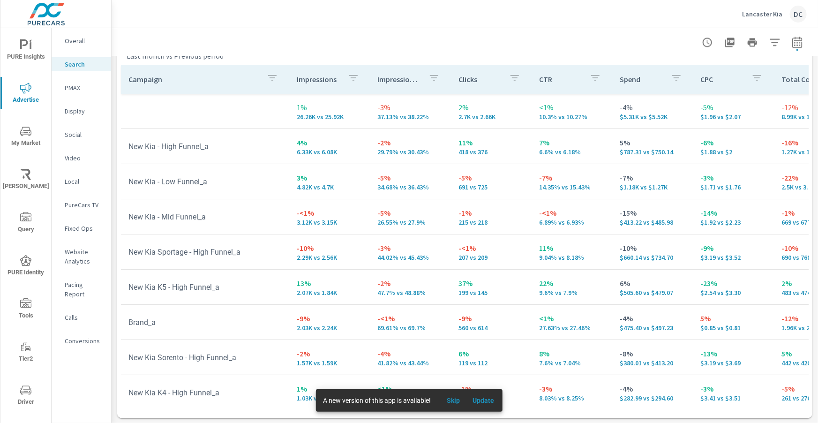
scroll to position [0, 4]
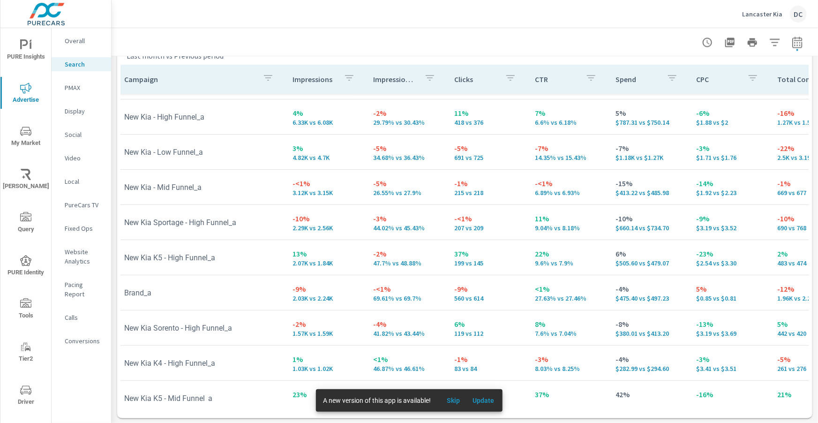
scroll to position [38, 4]
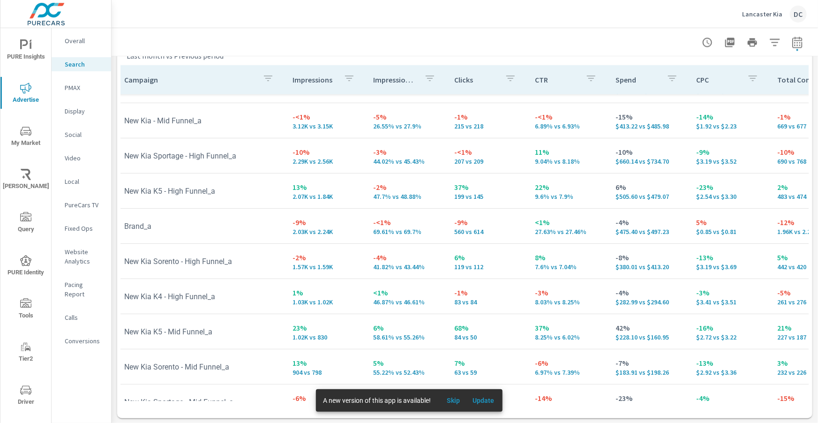
scroll to position [98, 4]
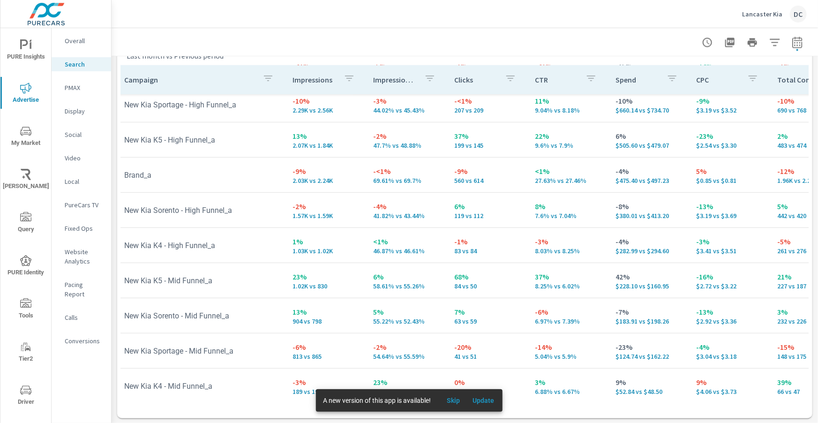
scroll to position [148, 4]
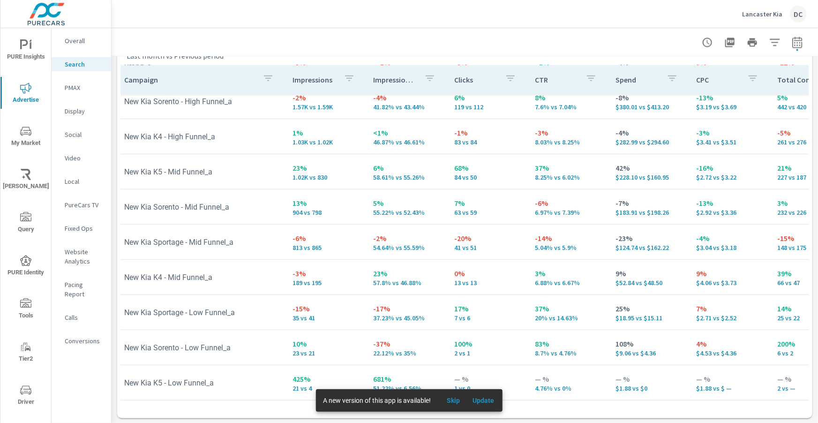
scroll to position [257, 4]
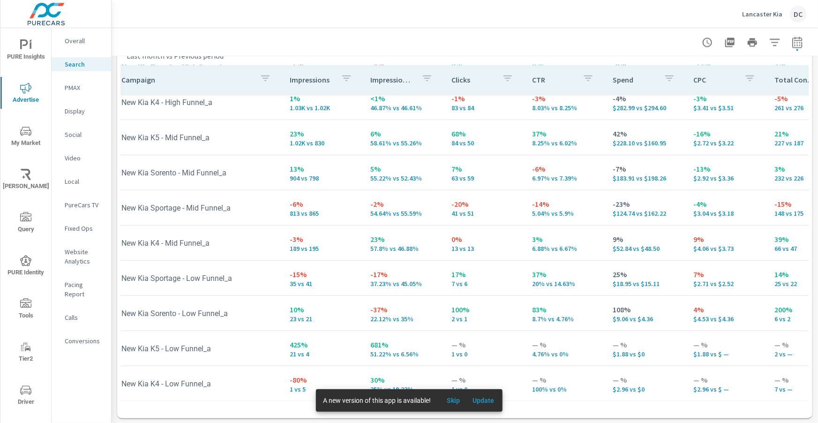
scroll to position [291, 7]
click at [73, 39] on p "Overall" at bounding box center [84, 40] width 39 height 9
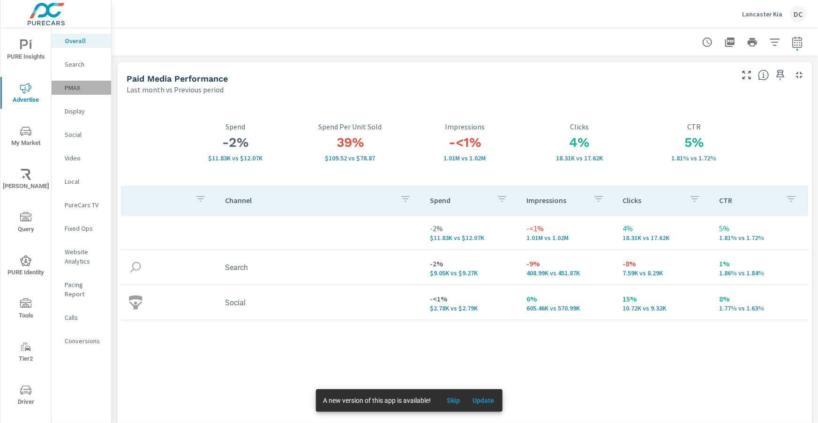
click at [72, 89] on p "PMAX" at bounding box center [84, 87] width 39 height 9
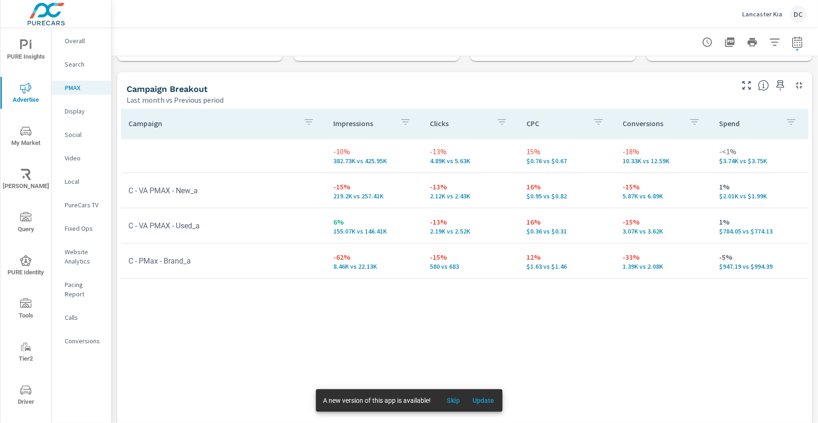
scroll to position [92, 0]
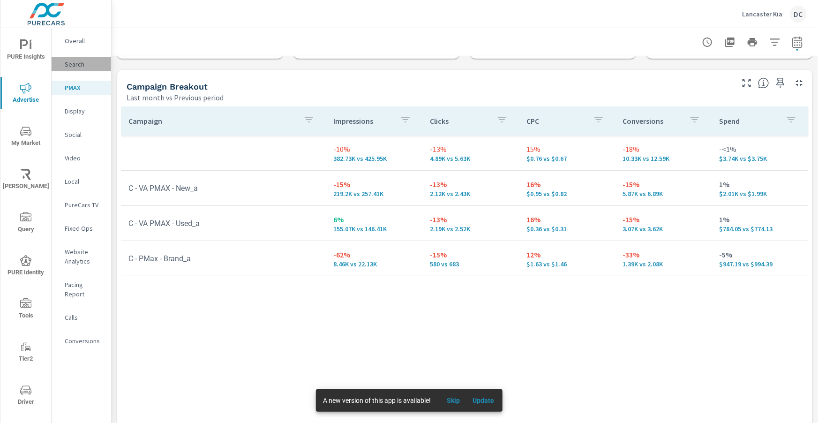
click at [75, 66] on p "Search" at bounding box center [84, 64] width 39 height 9
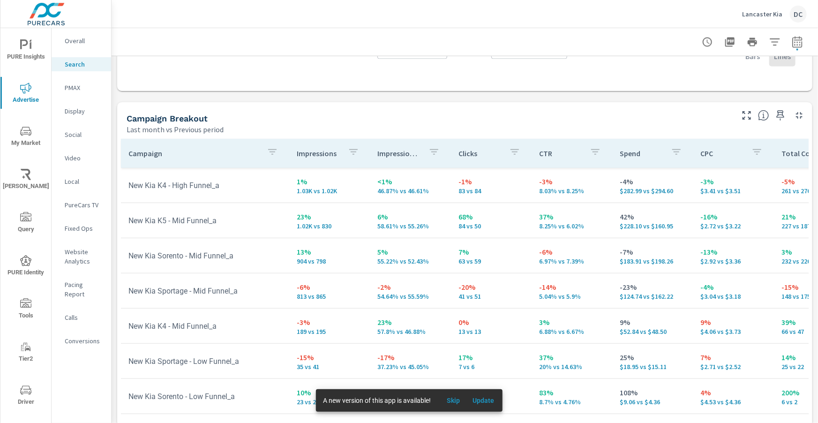
scroll to position [938, 0]
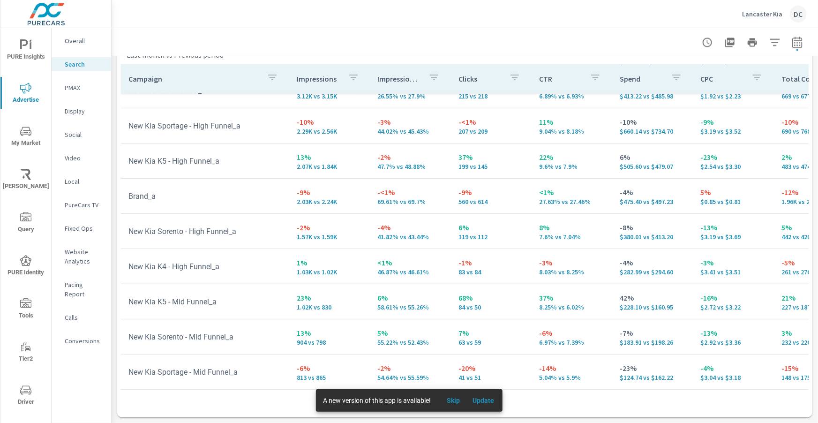
scroll to position [122, 0]
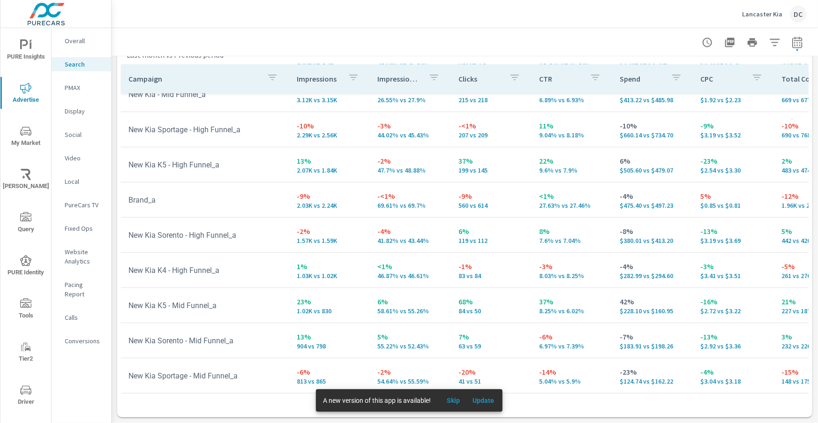
scroll to position [291, 0]
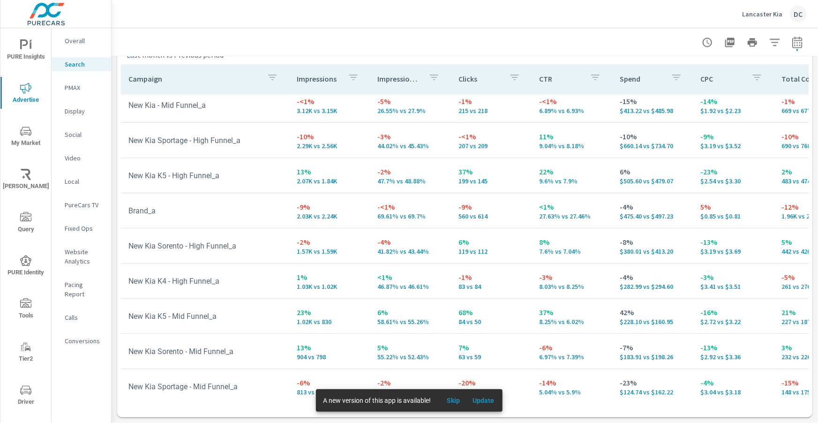
scroll to position [103, 0]
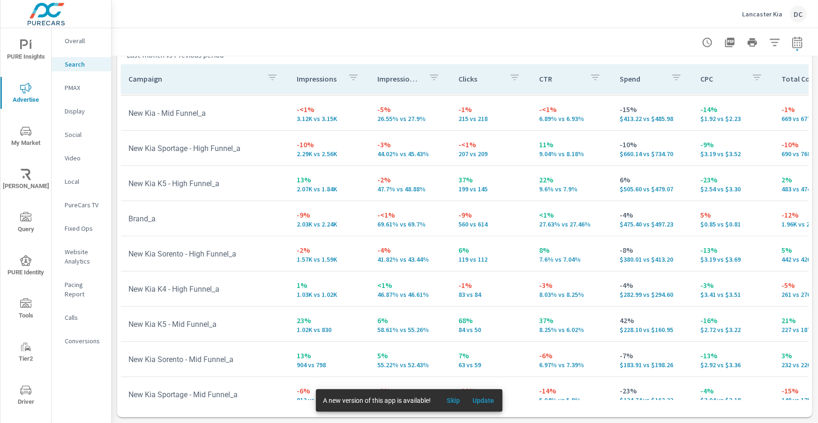
scroll to position [5, 0]
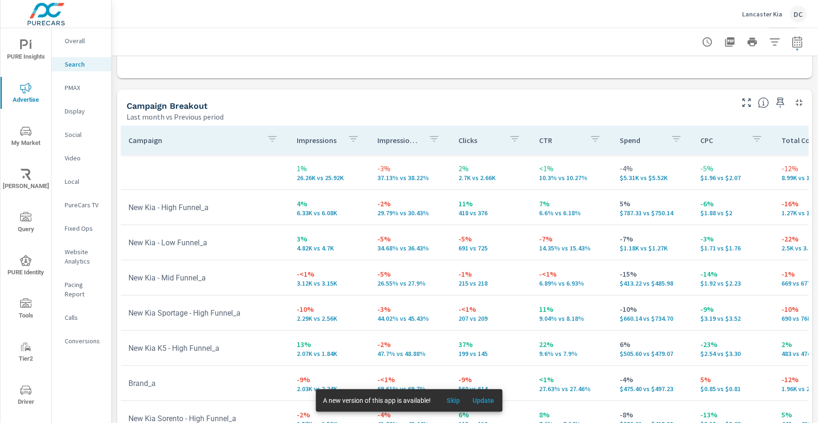
scroll to position [877, 0]
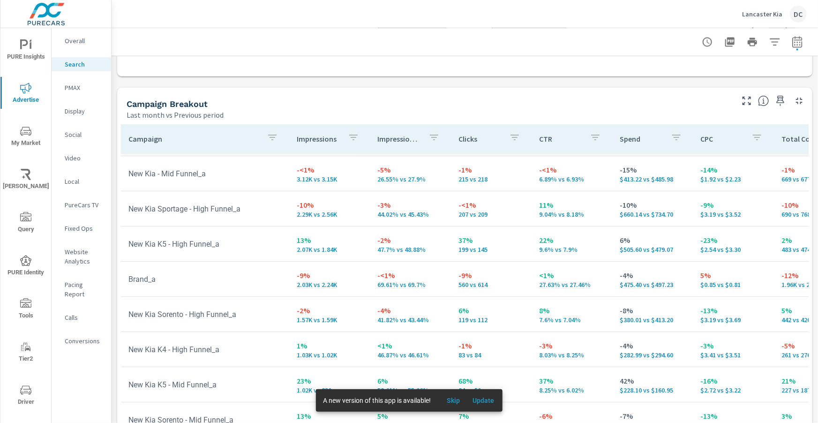
scroll to position [103, 0]
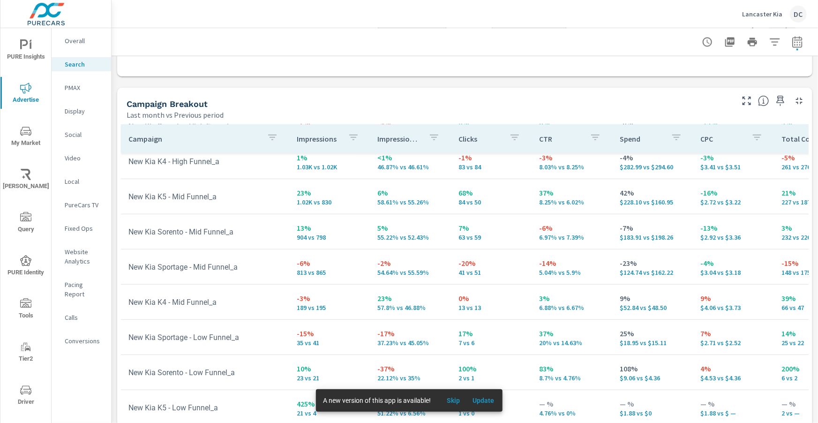
scroll to position [938, 0]
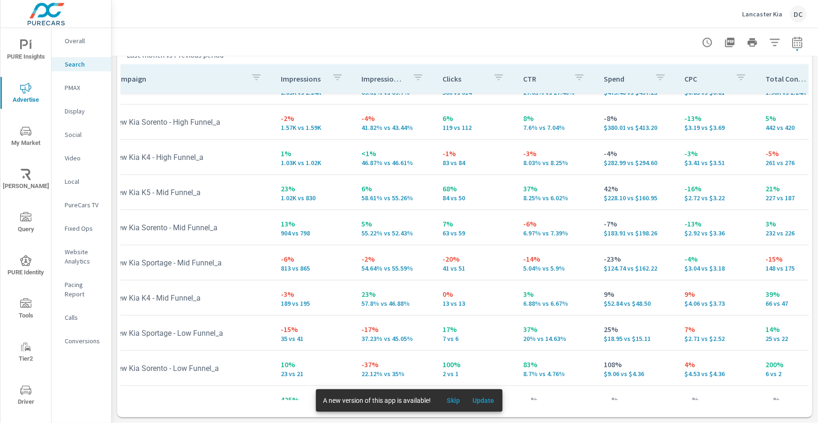
scroll to position [235, 0]
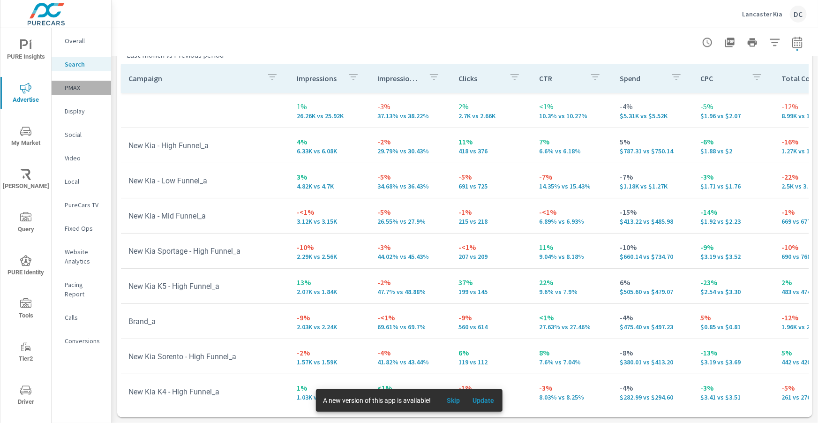
click at [78, 89] on p "PMAX" at bounding box center [84, 87] width 39 height 9
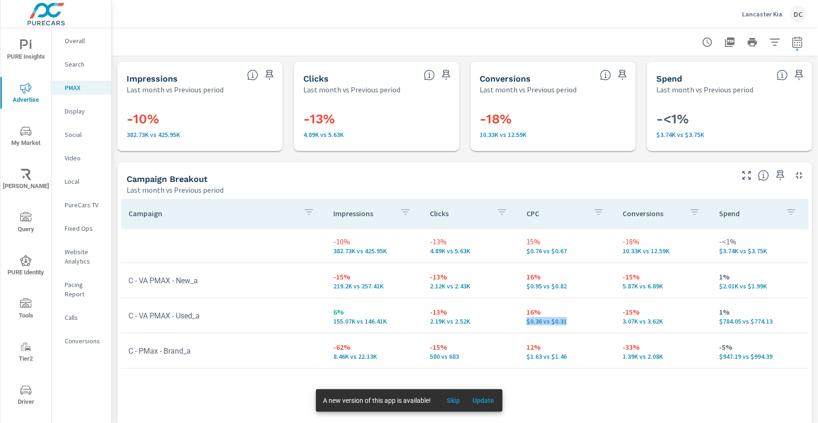
drag, startPoint x: 569, startPoint y: 322, endPoint x: 525, endPoint y: 324, distance: 43.7
click at [525, 324] on td "16% $0.36 vs $0.31" at bounding box center [567, 316] width 97 height 34
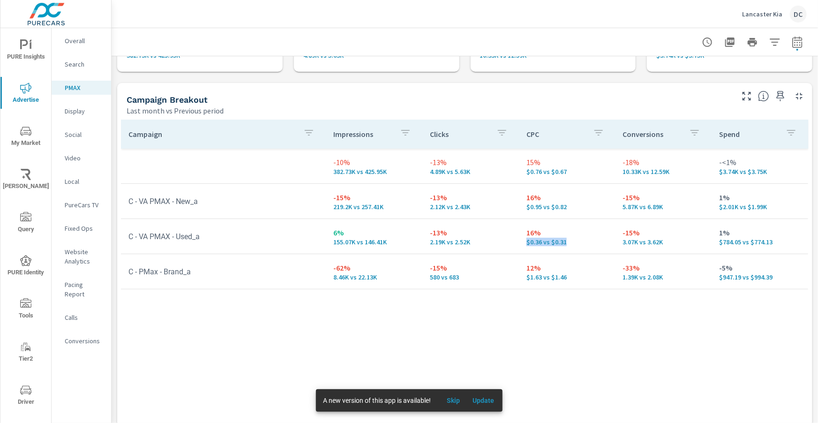
scroll to position [81, 0]
click at [69, 65] on p "Search" at bounding box center [84, 64] width 39 height 9
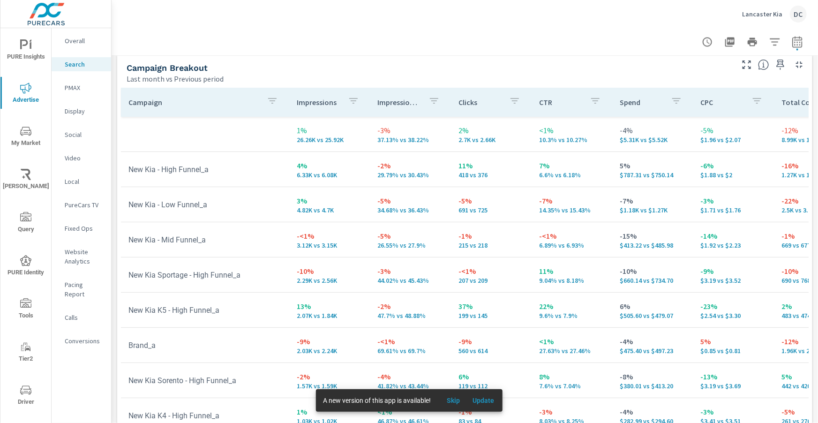
scroll to position [938, 0]
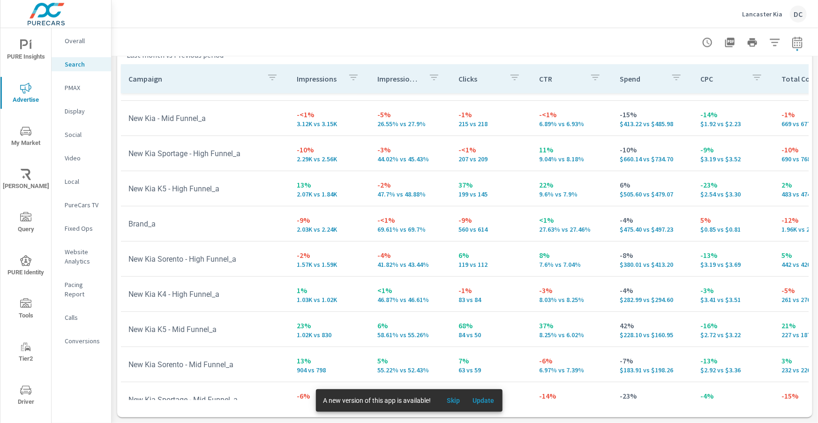
scroll to position [98, 0]
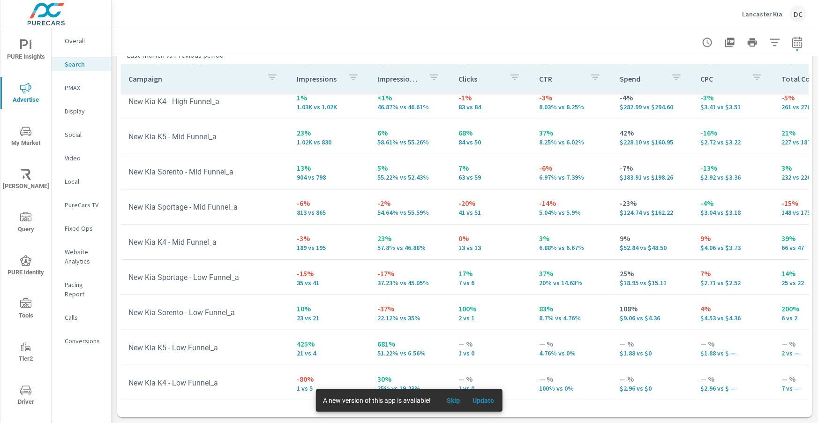
scroll to position [291, 7]
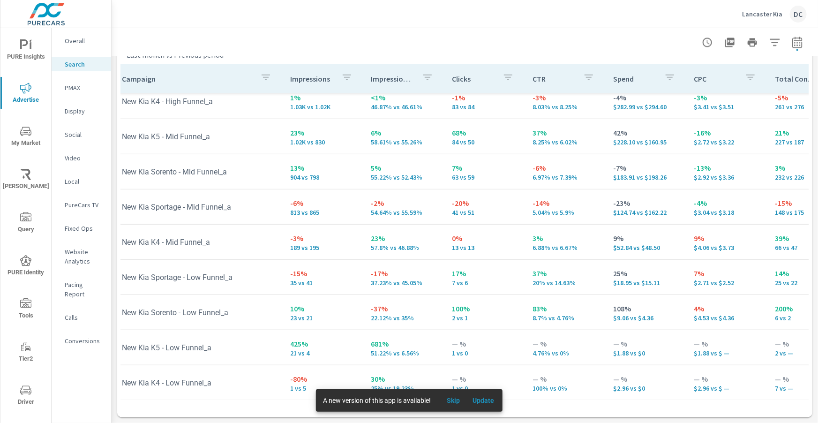
click at [75, 133] on p "Social" at bounding box center [84, 134] width 39 height 9
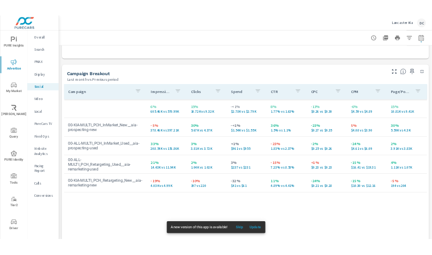
scroll to position [391, 0]
